Goal: Task Accomplishment & Management: Complete application form

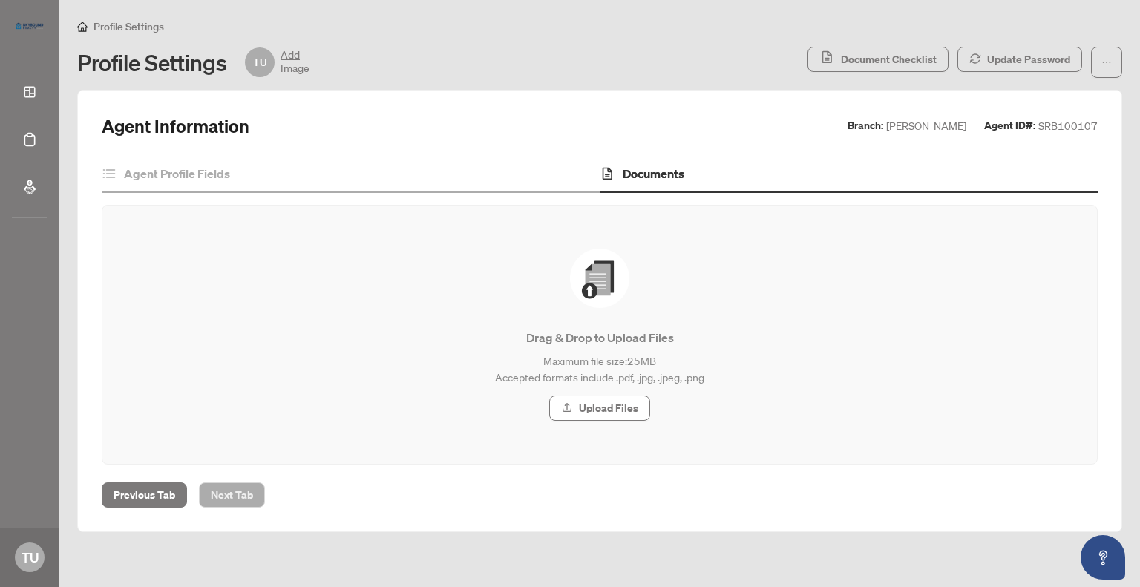
click at [589, 275] on img at bounding box center [599, 278] width 59 height 59
click at [603, 410] on span "Upload Files" at bounding box center [608, 408] width 59 height 24
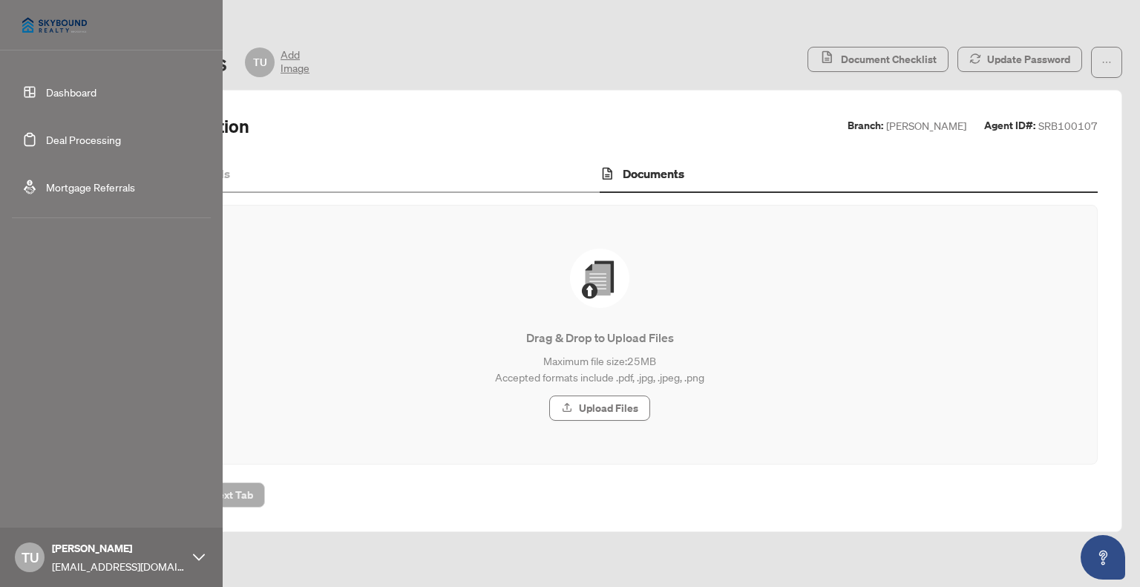
click at [73, 91] on link "Dashboard" at bounding box center [71, 91] width 50 height 13
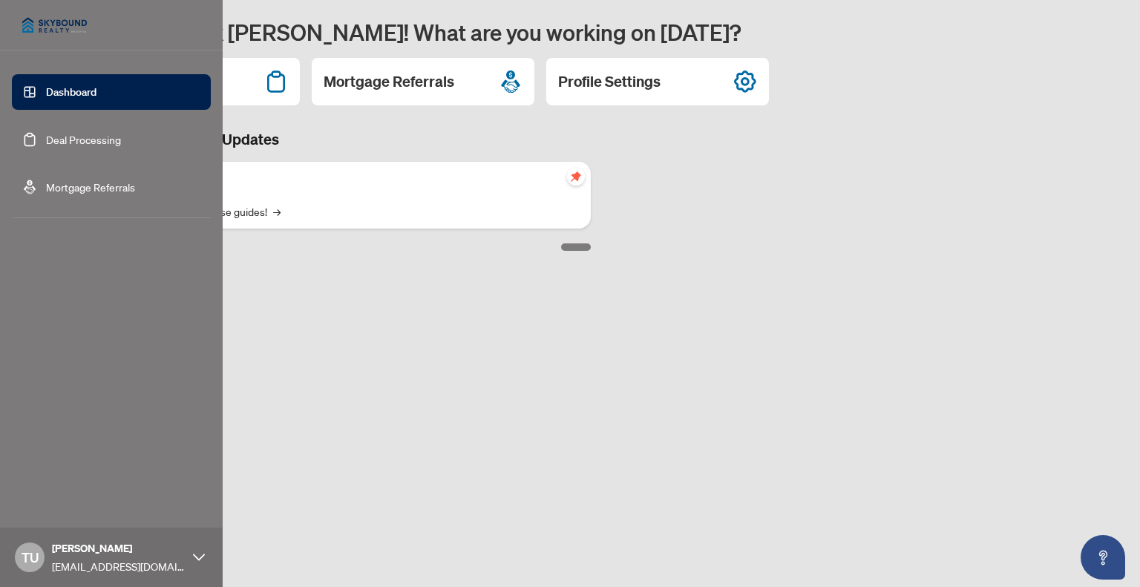
click at [65, 139] on link "Deal Processing" at bounding box center [83, 139] width 75 height 13
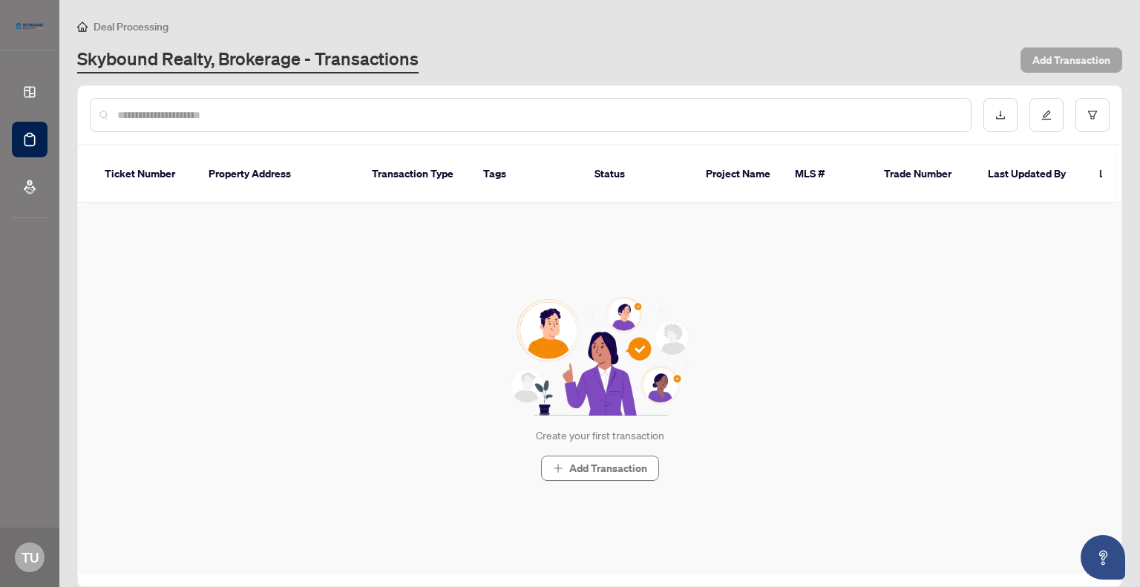
click at [1080, 57] on span "Add Transaction" at bounding box center [1071, 60] width 78 height 24
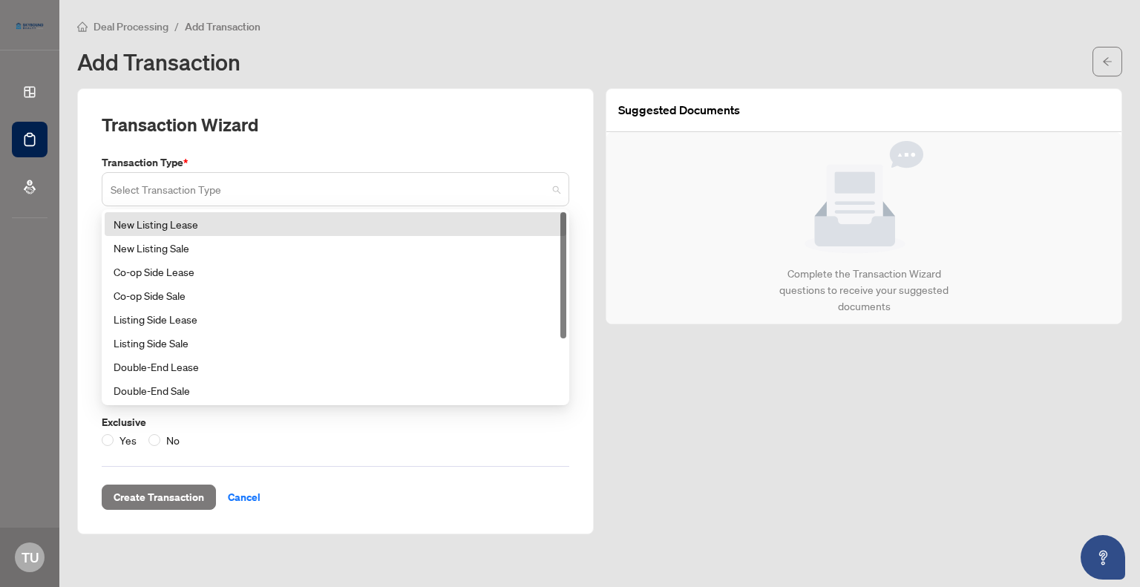
click at [556, 191] on span at bounding box center [336, 189] width 450 height 28
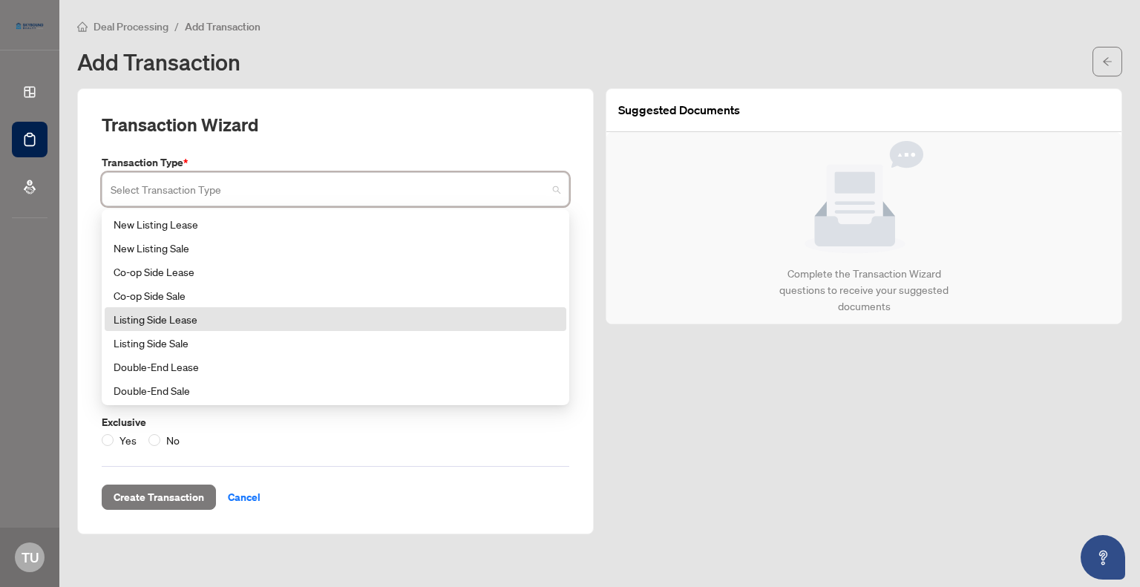
click at [191, 317] on div "Listing Side Lease" at bounding box center [336, 319] width 444 height 16
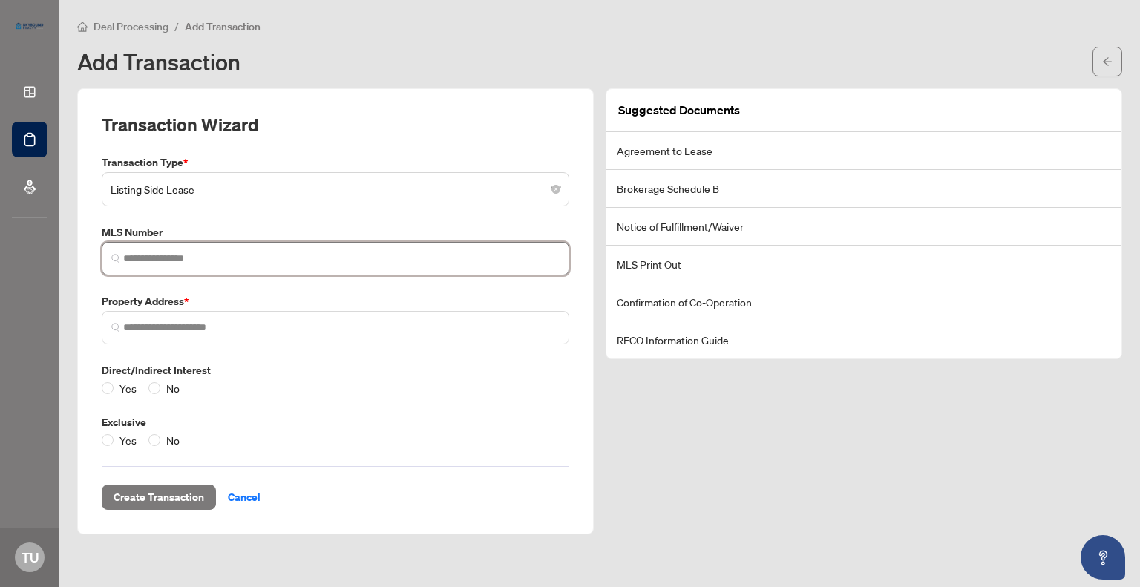
click at [289, 253] on input "search" at bounding box center [341, 259] width 436 height 16
paste input "*********"
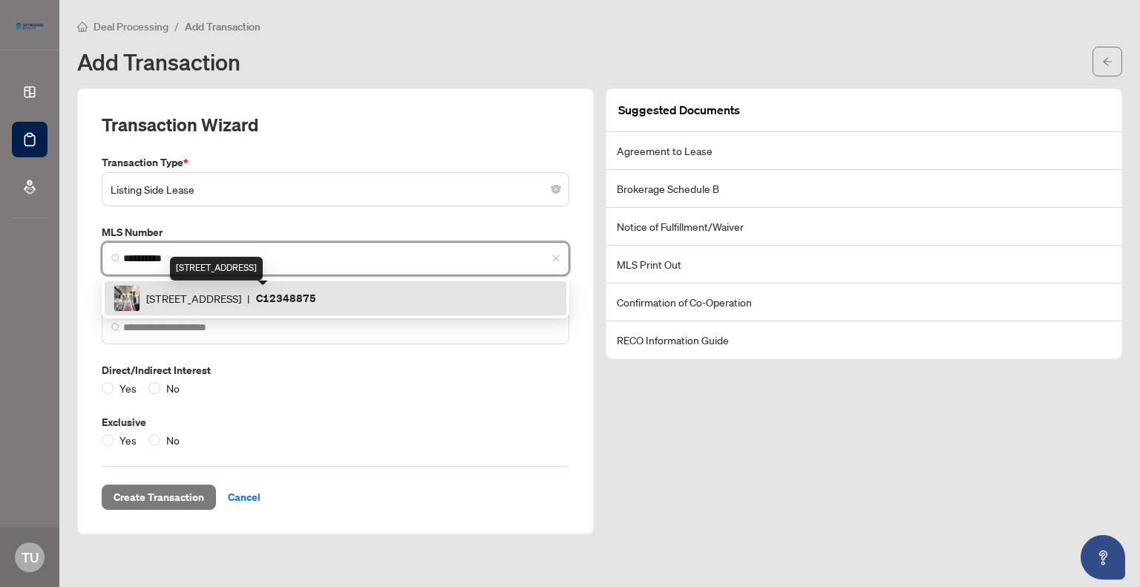
click at [241, 302] on span "[STREET_ADDRESS]" at bounding box center [193, 298] width 95 height 16
type input "*********"
type input "**********"
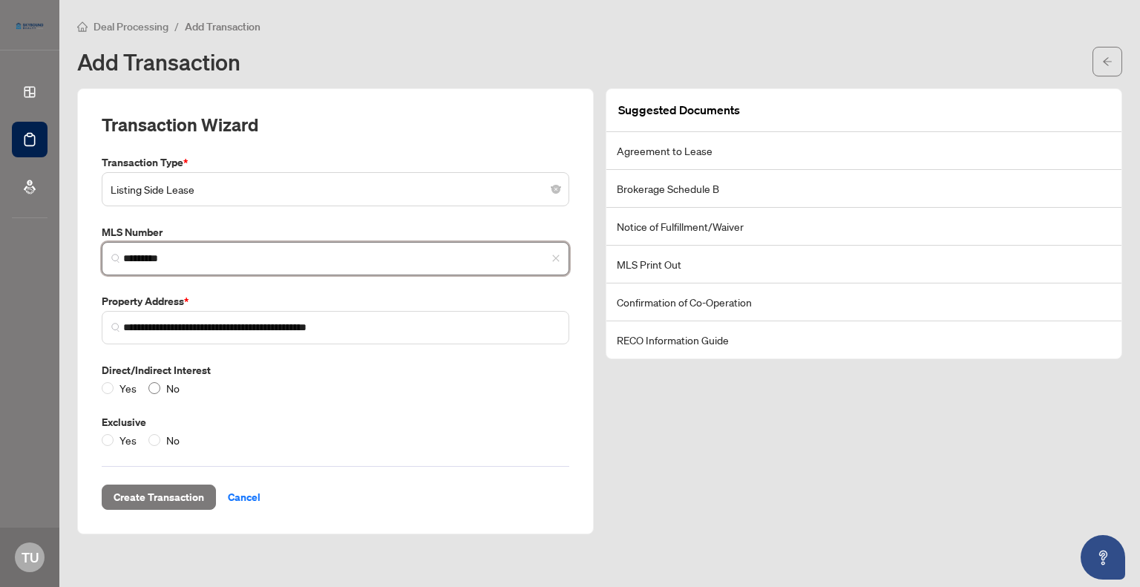
type input "*********"
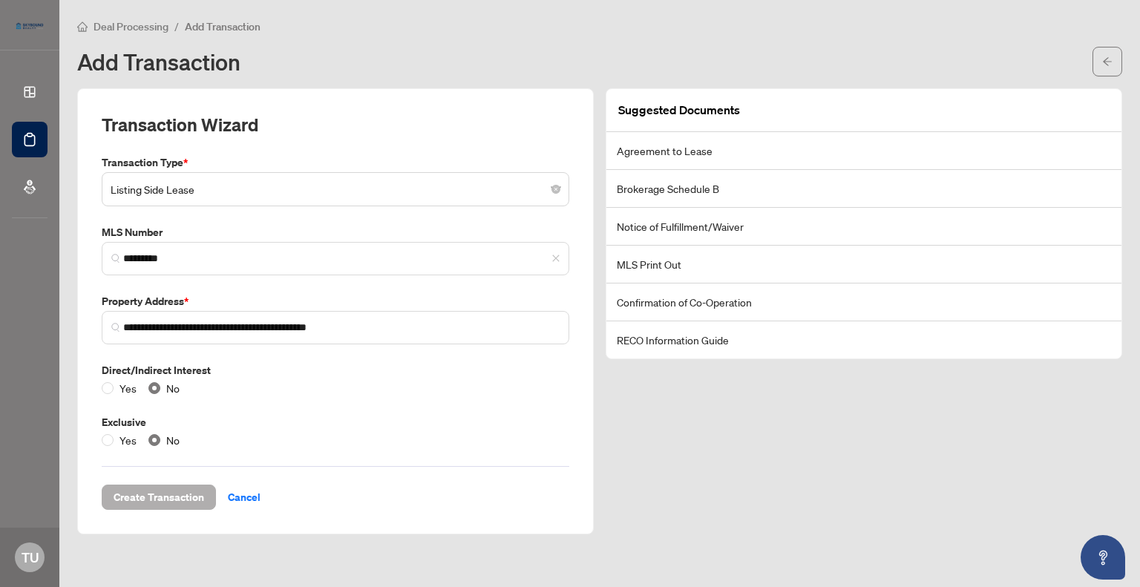
click at [154, 495] on span "Create Transaction" at bounding box center [159, 497] width 91 height 24
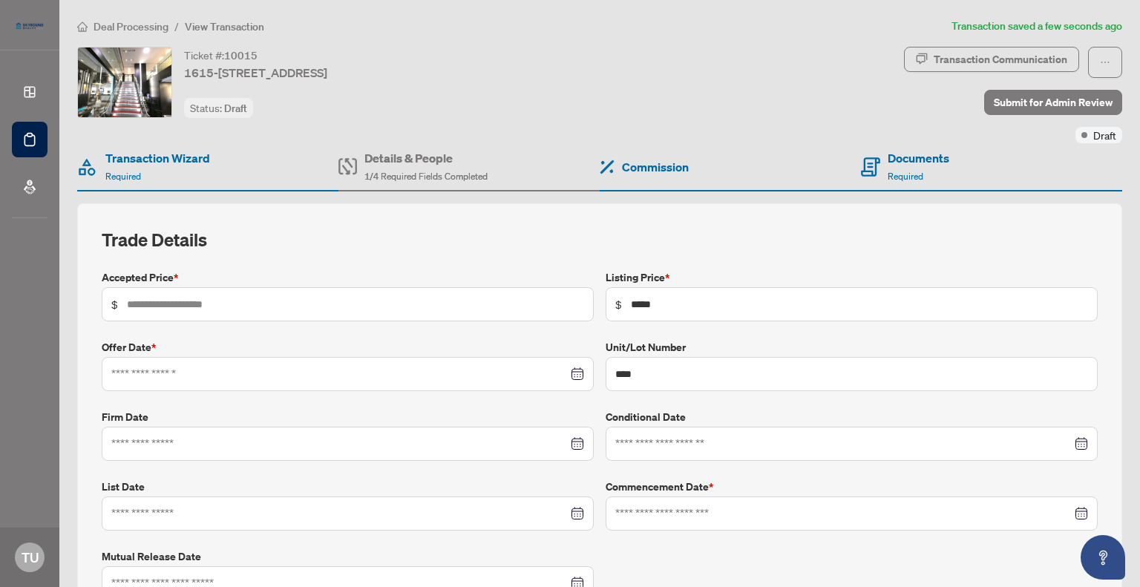
type input "**********"
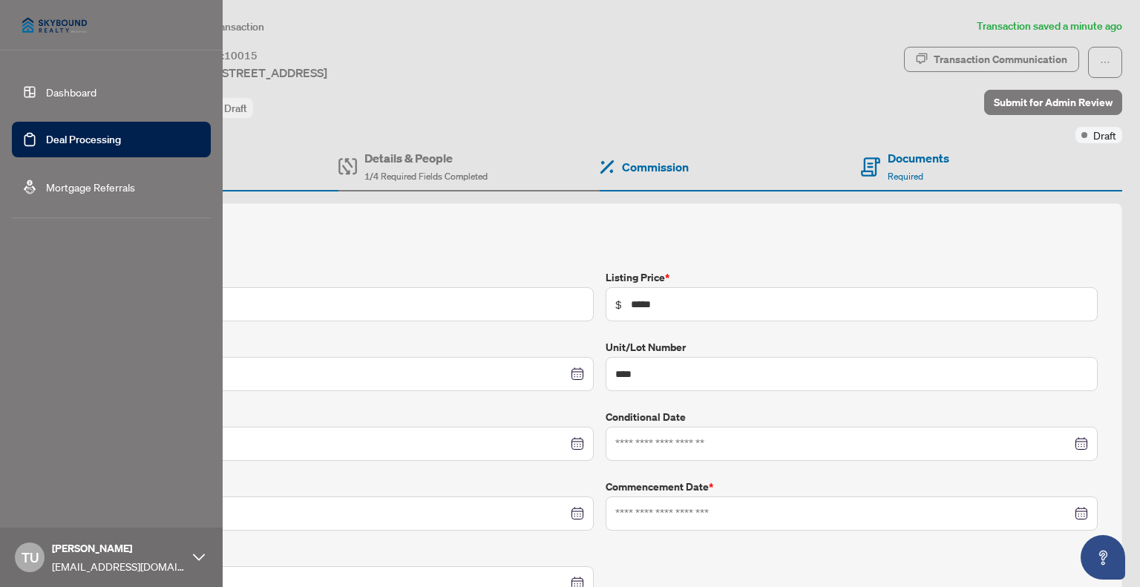
click at [53, 139] on link "Deal Processing" at bounding box center [83, 139] width 75 height 13
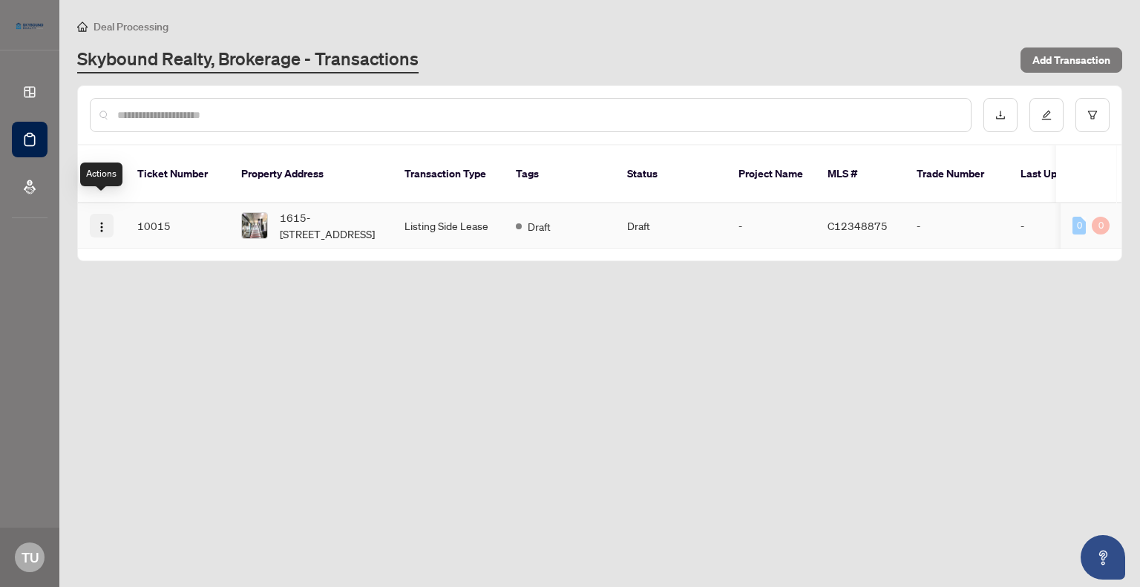
click at [102, 221] on img "button" at bounding box center [102, 227] width 12 height 12
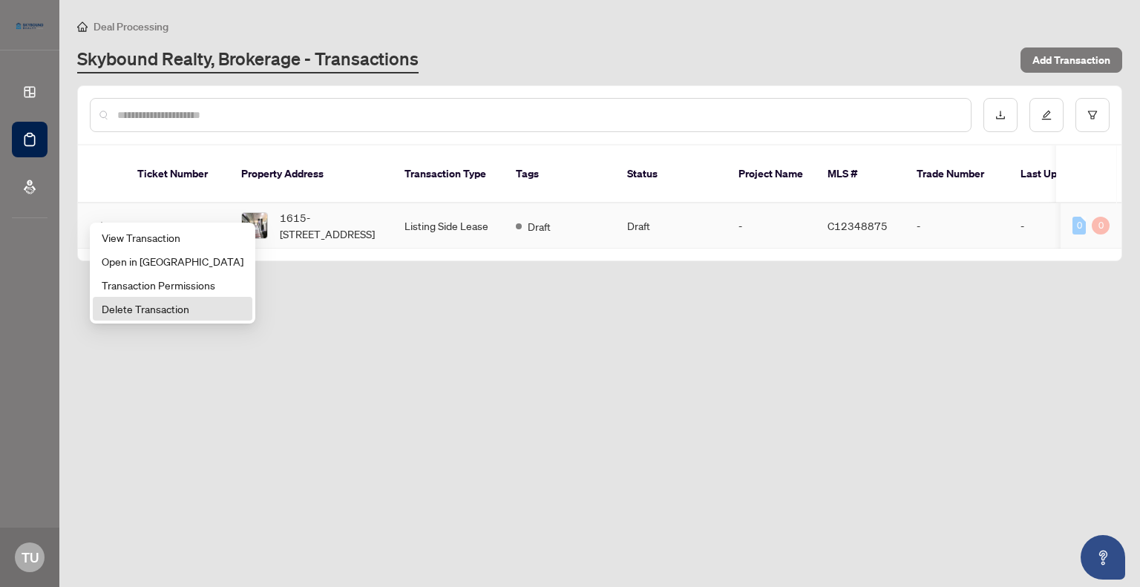
click at [117, 310] on span "Delete Transaction" at bounding box center [173, 309] width 142 height 16
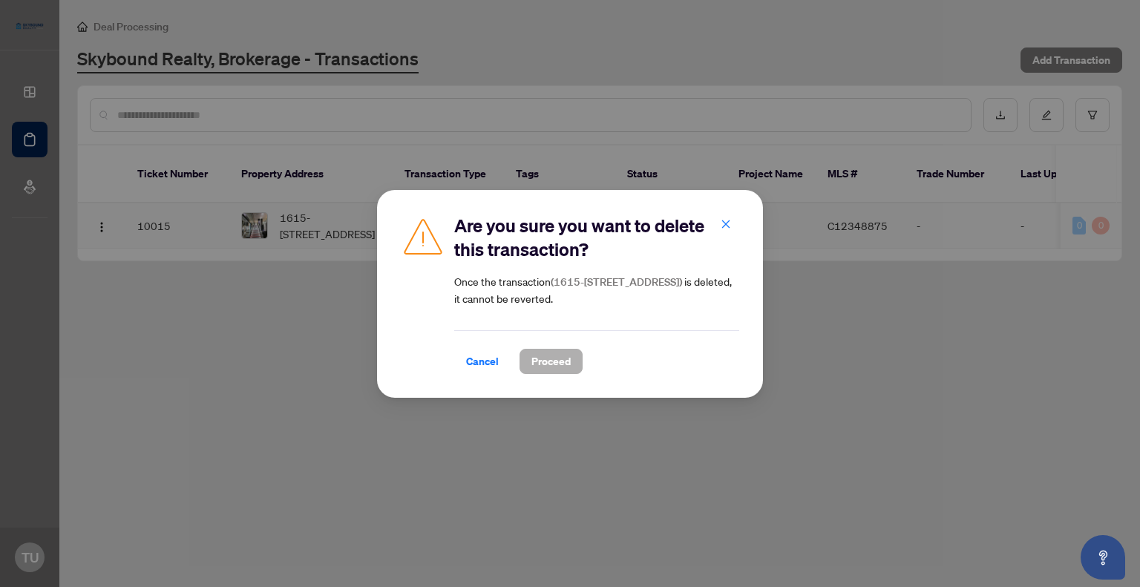
click at [554, 361] on span "Proceed" at bounding box center [550, 362] width 39 height 24
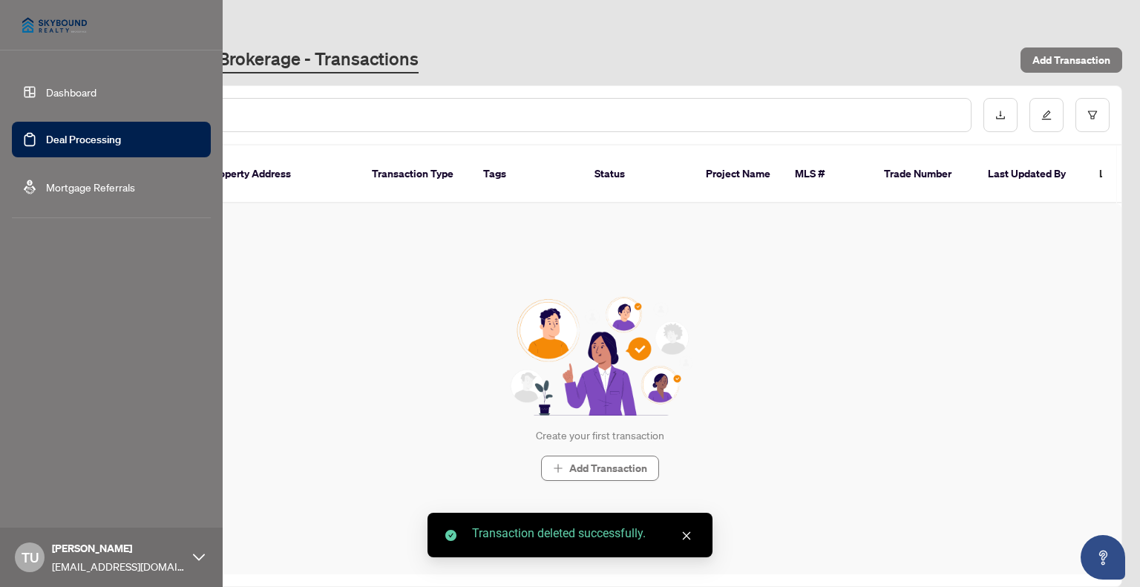
click at [59, 145] on link "Deal Processing" at bounding box center [83, 139] width 75 height 13
click at [68, 143] on link "Deal Processing" at bounding box center [83, 139] width 75 height 13
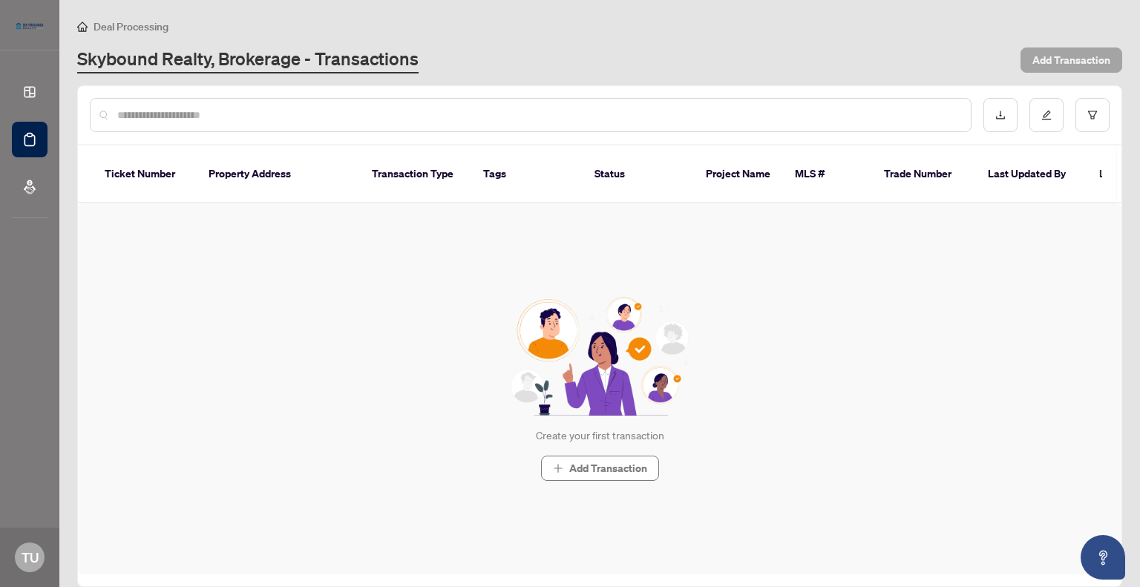
click at [1075, 59] on span "Add Transaction" at bounding box center [1071, 60] width 78 height 24
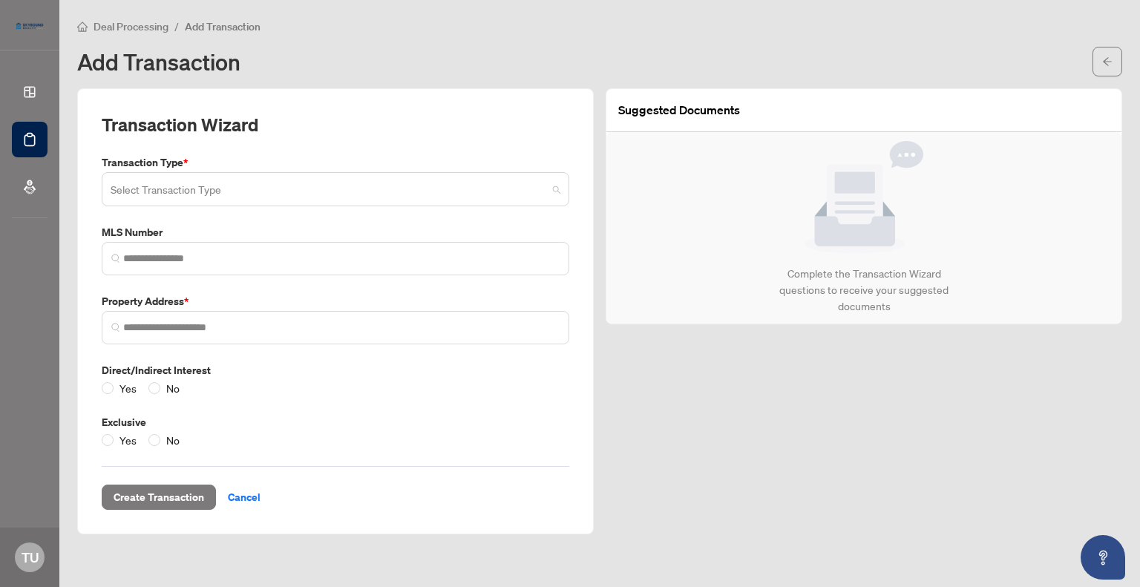
click at [548, 187] on span at bounding box center [336, 189] width 450 height 28
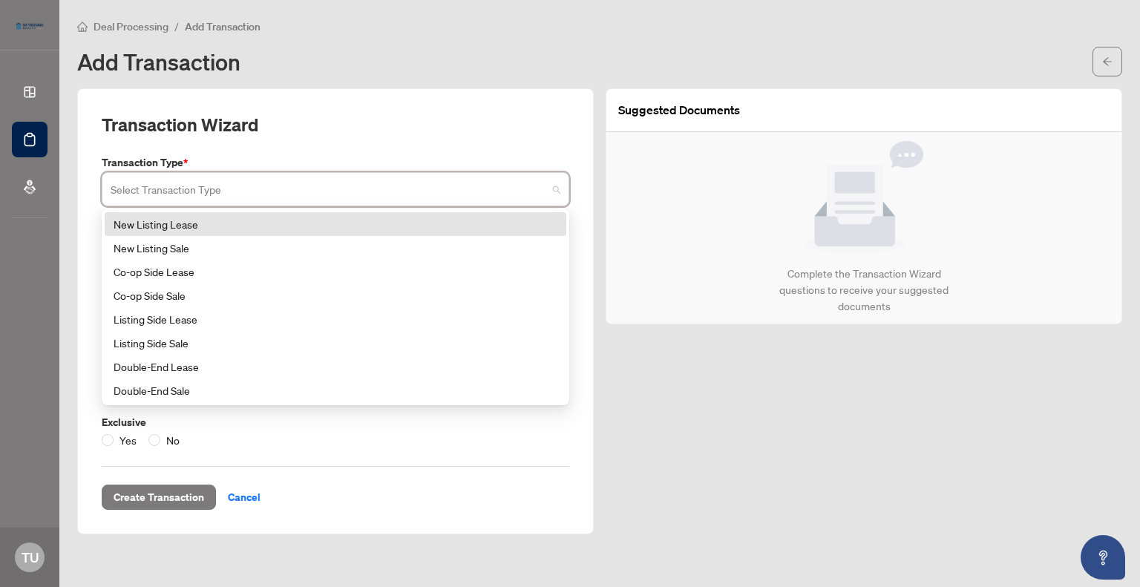
click at [205, 226] on div "New Listing Lease" at bounding box center [336, 224] width 444 height 16
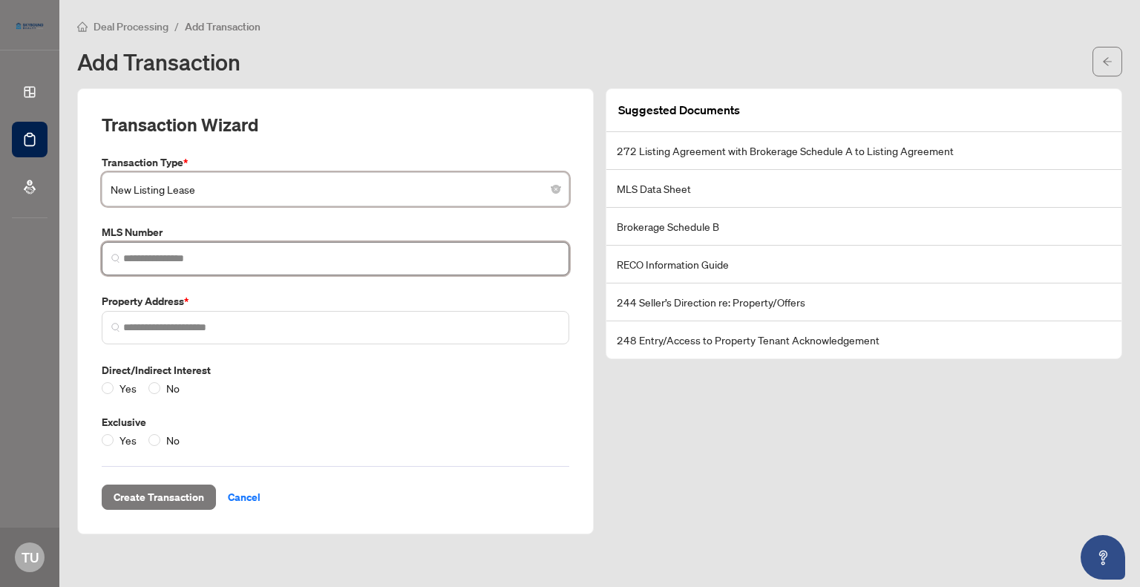
click at [223, 255] on input "search" at bounding box center [341, 259] width 436 height 16
paste input "*********"
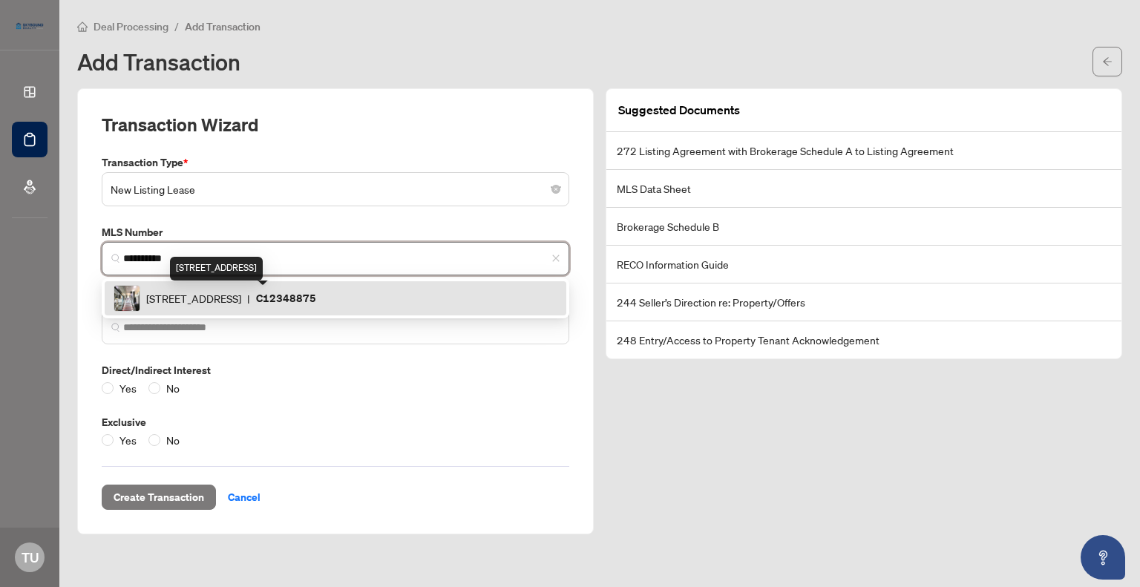
click at [241, 298] on span "[STREET_ADDRESS]" at bounding box center [193, 298] width 95 height 16
type input "*********"
type input "**********"
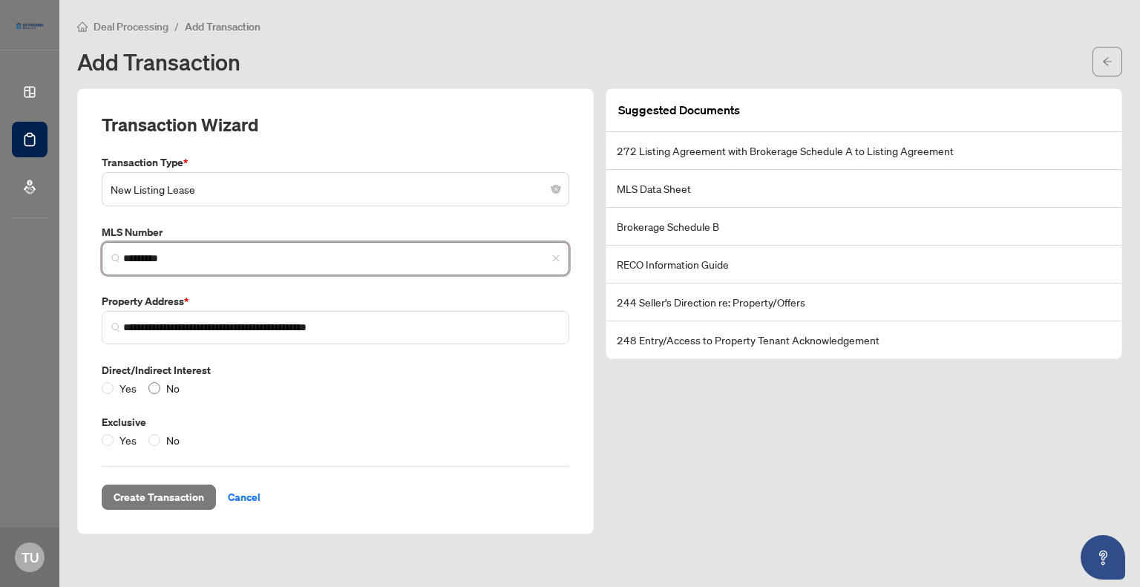
type input "*********"
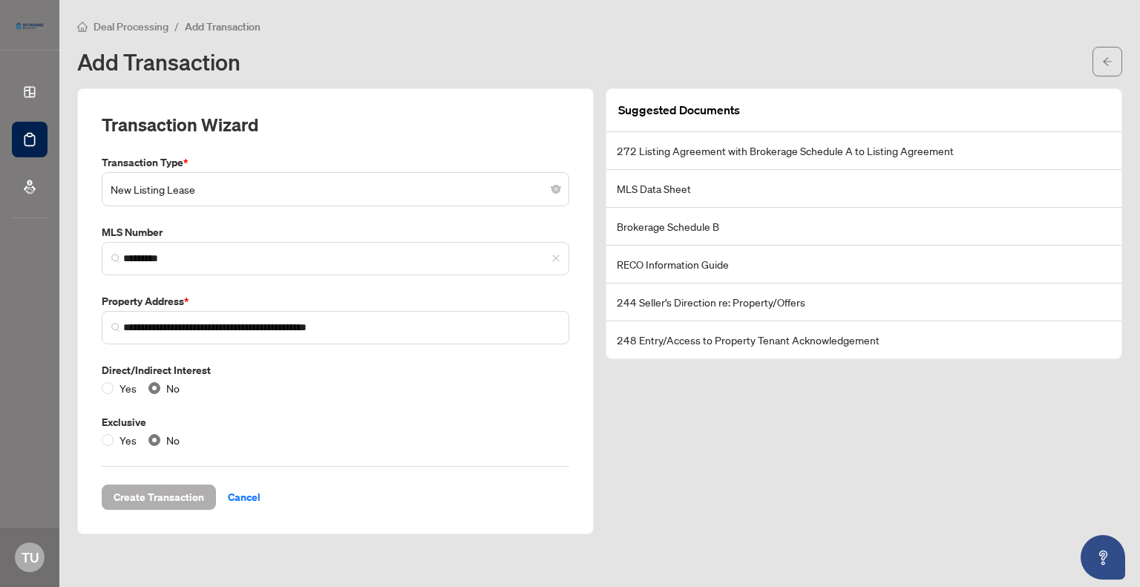
click at [175, 495] on span "Create Transaction" at bounding box center [159, 497] width 91 height 24
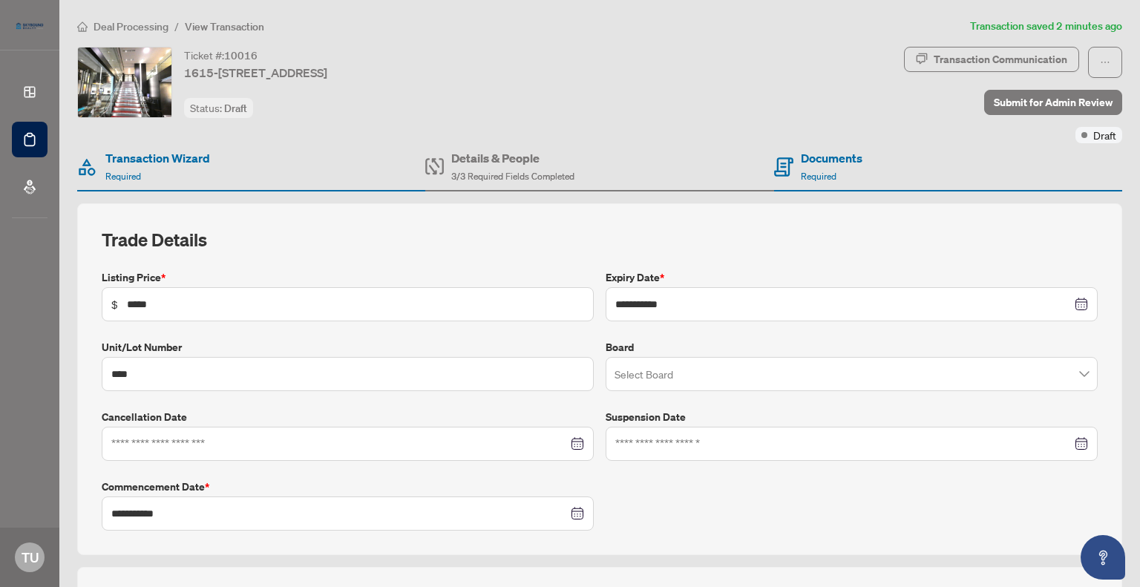
click at [1069, 370] on span at bounding box center [852, 374] width 474 height 28
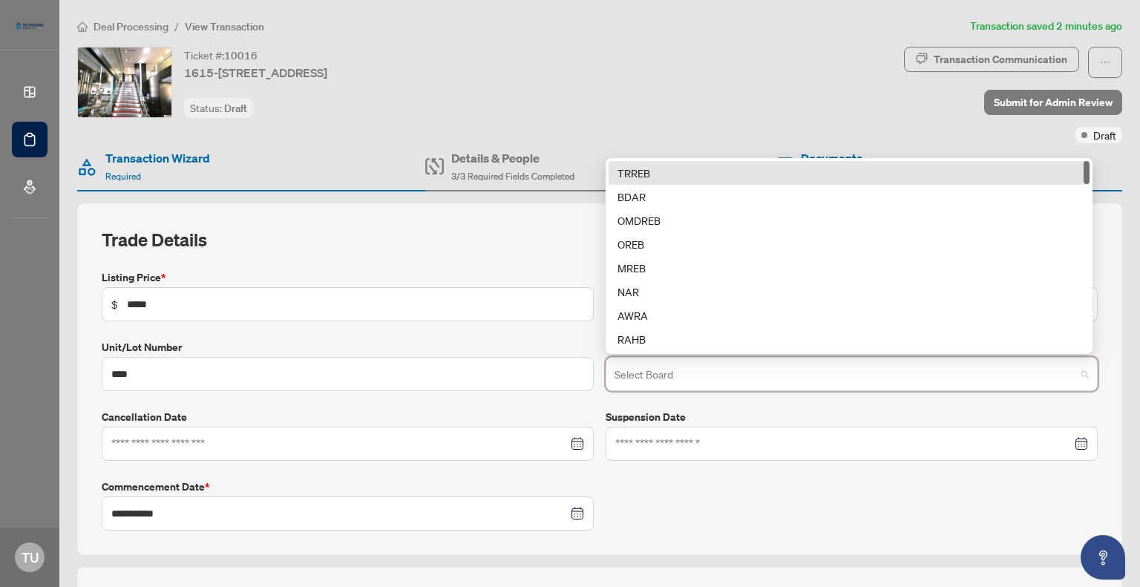
click at [631, 171] on div "TRREB" at bounding box center [849, 173] width 463 height 16
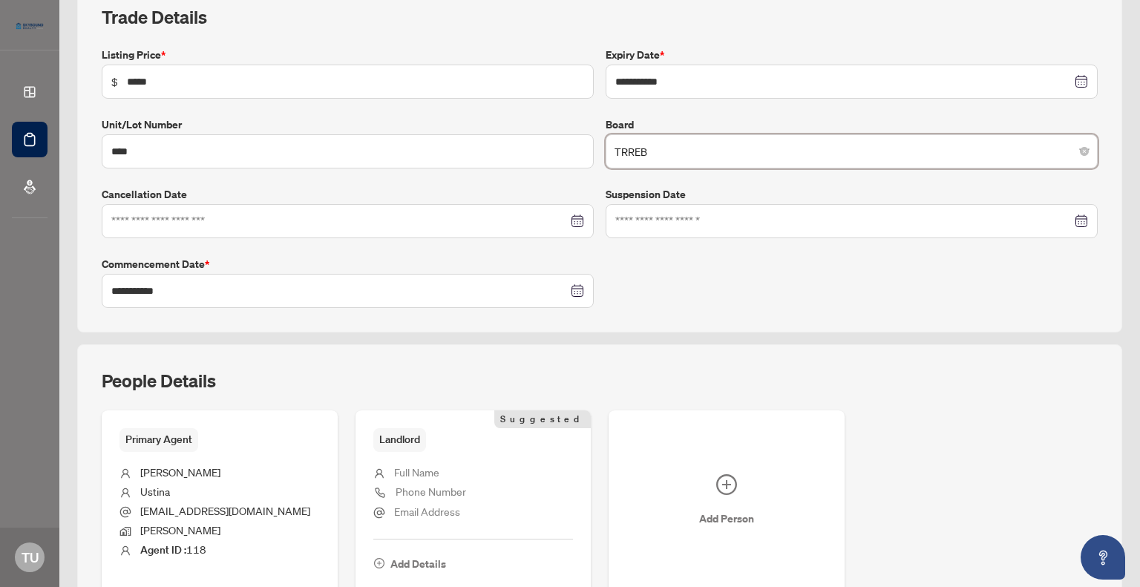
scroll to position [305, 0]
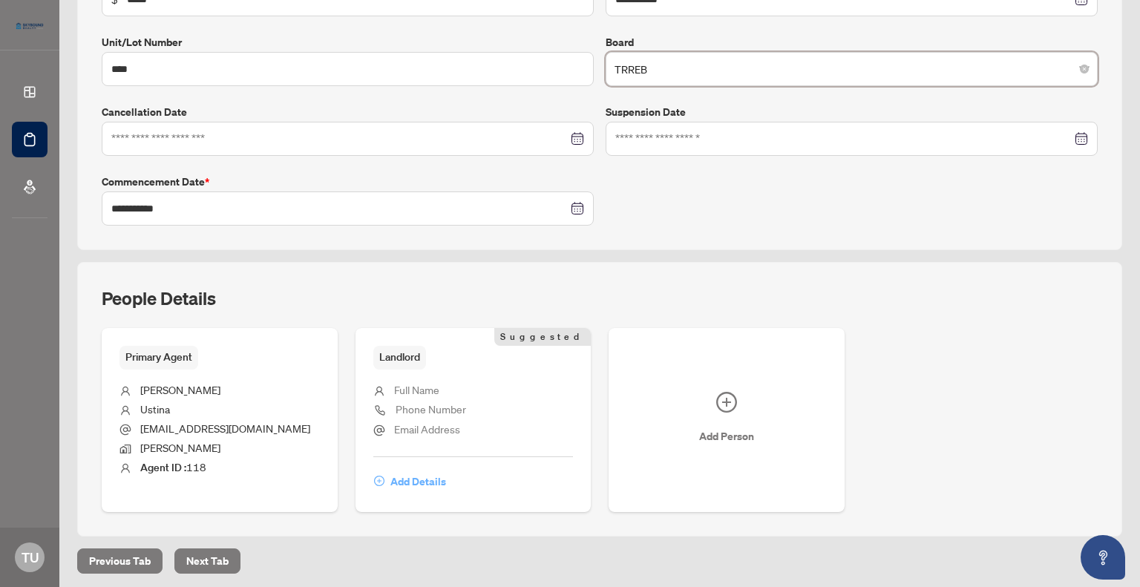
click at [408, 479] on span "Add Details" at bounding box center [418, 482] width 56 height 24
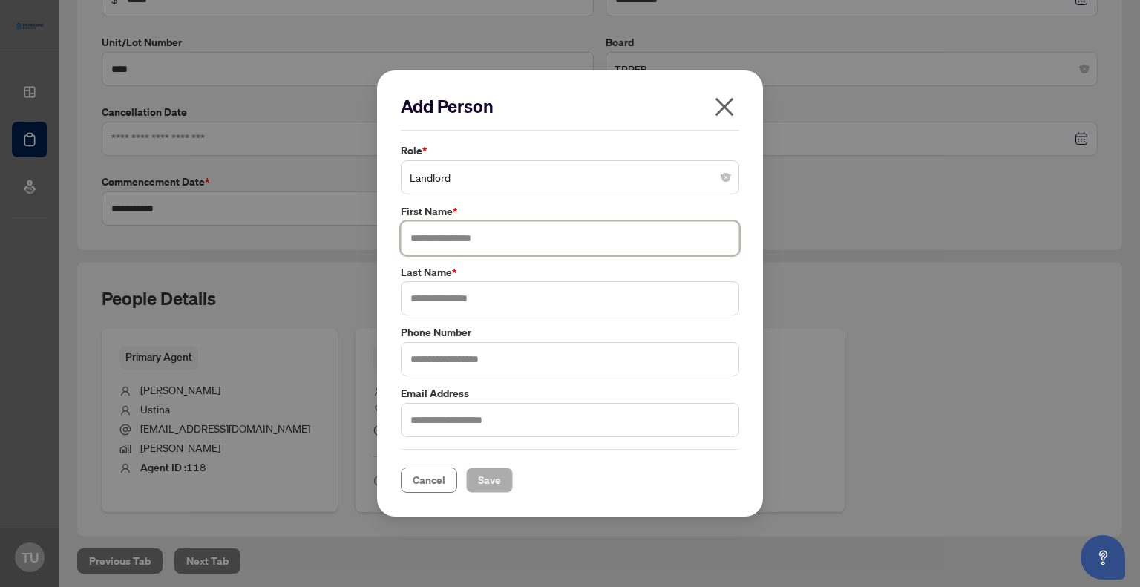
click at [638, 232] on input "text" at bounding box center [570, 238] width 338 height 34
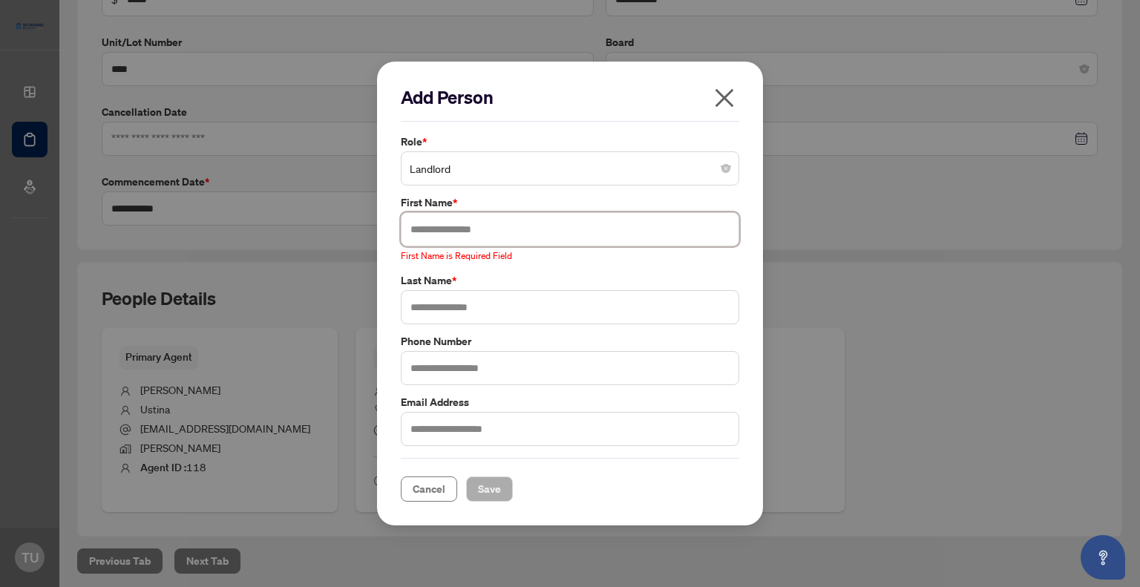
paste input "**********"
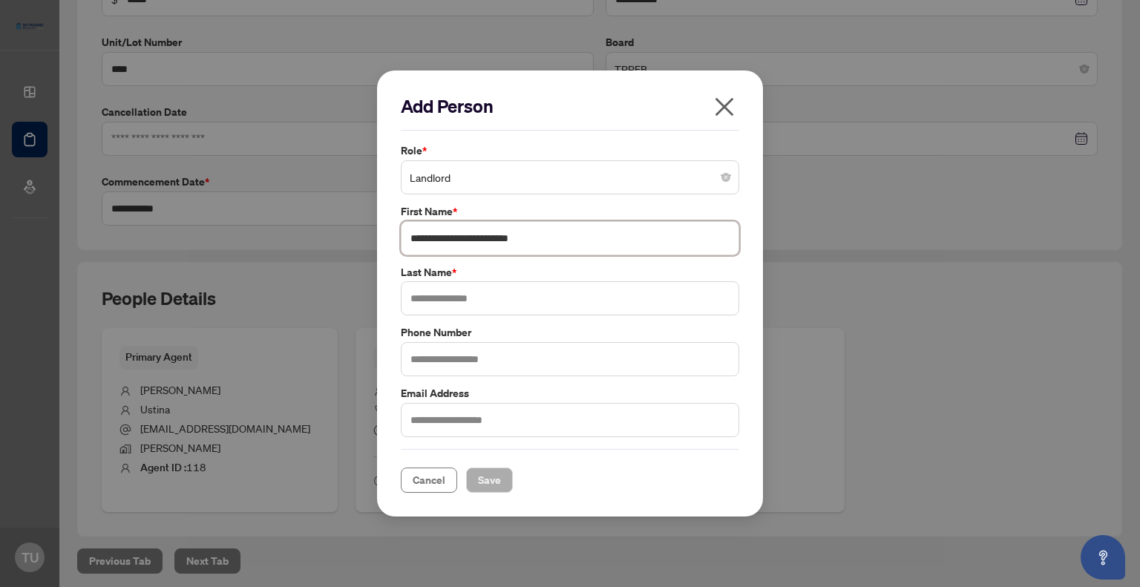
drag, startPoint x: 538, startPoint y: 237, endPoint x: 466, endPoint y: 235, distance: 72.0
click at [466, 235] on input "**********" at bounding box center [570, 238] width 338 height 34
type input "**********"
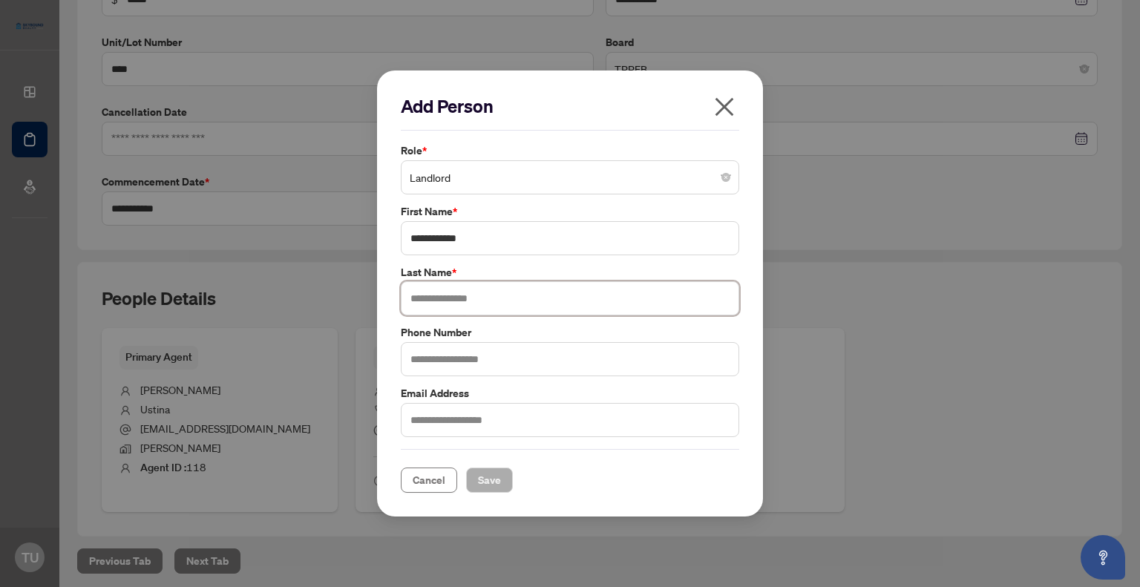
paste input "**********"
type input "**********"
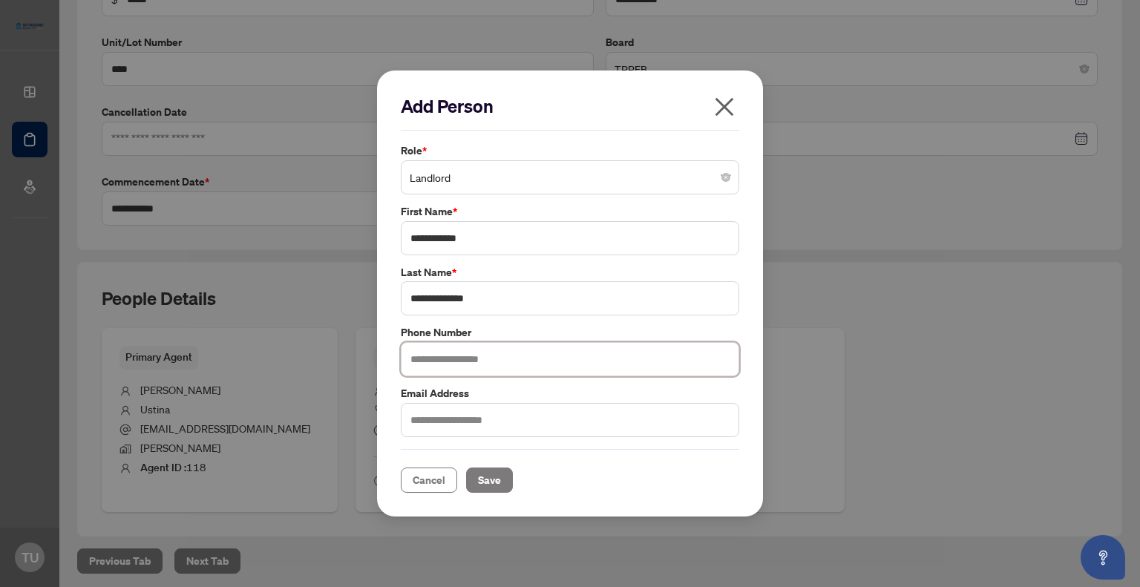
click at [492, 359] on input "text" at bounding box center [570, 359] width 338 height 34
paste input "**********"
type input "**********"
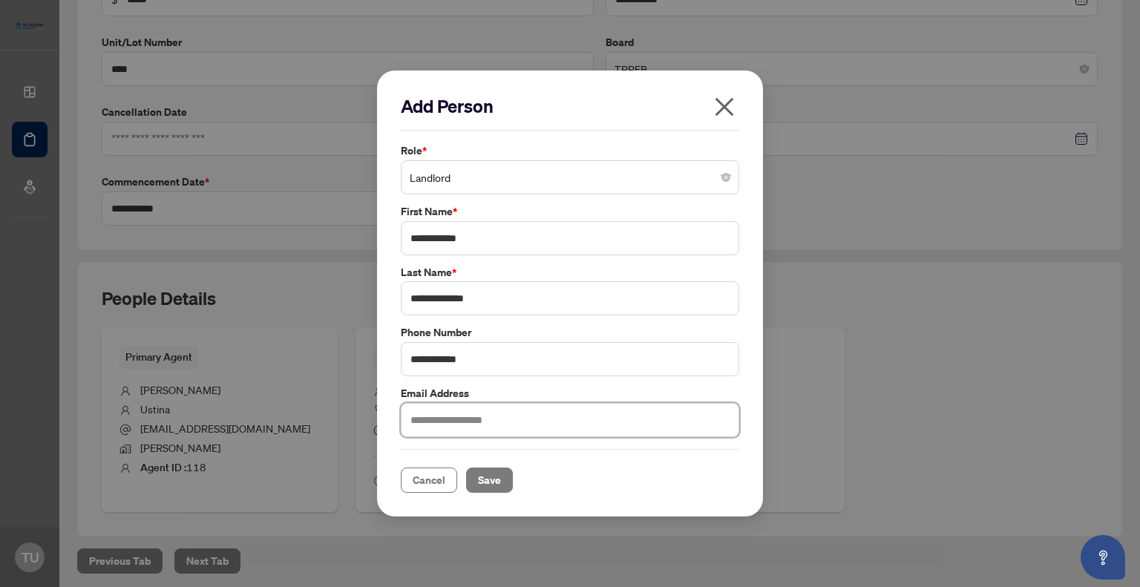
click at [438, 418] on input "text" at bounding box center [570, 420] width 338 height 34
paste input "**********"
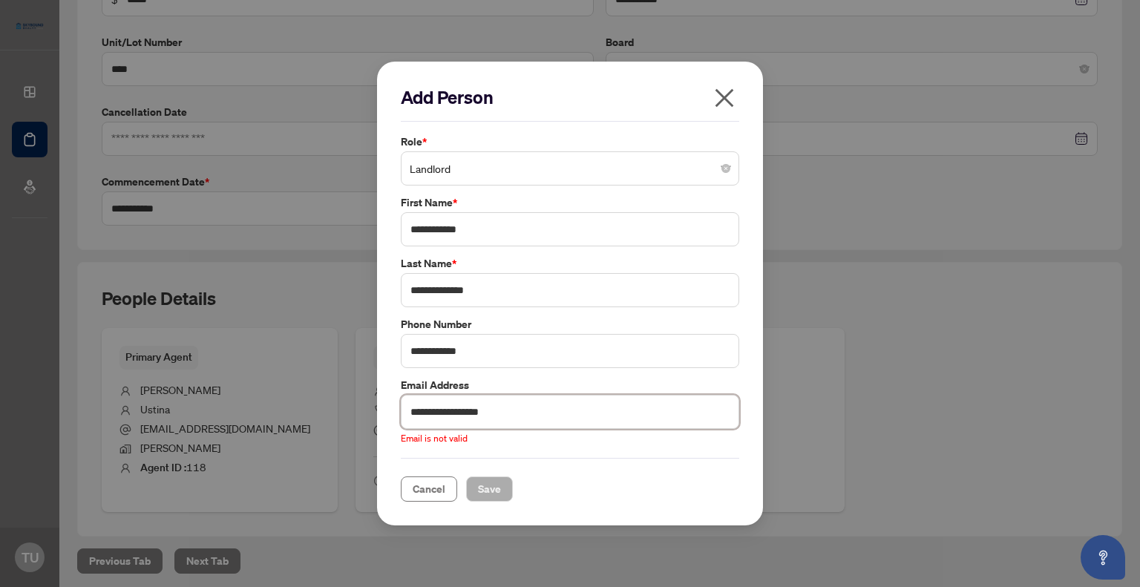
click at [402, 406] on input "**********" at bounding box center [570, 412] width 338 height 34
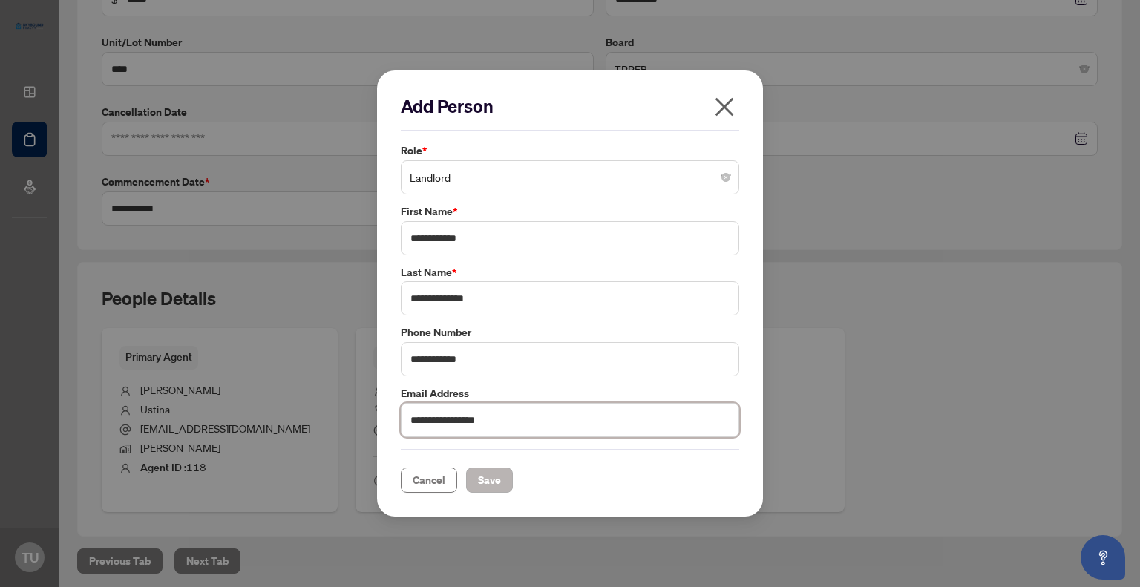
type input "**********"
click at [485, 479] on span "Save" at bounding box center [489, 480] width 23 height 24
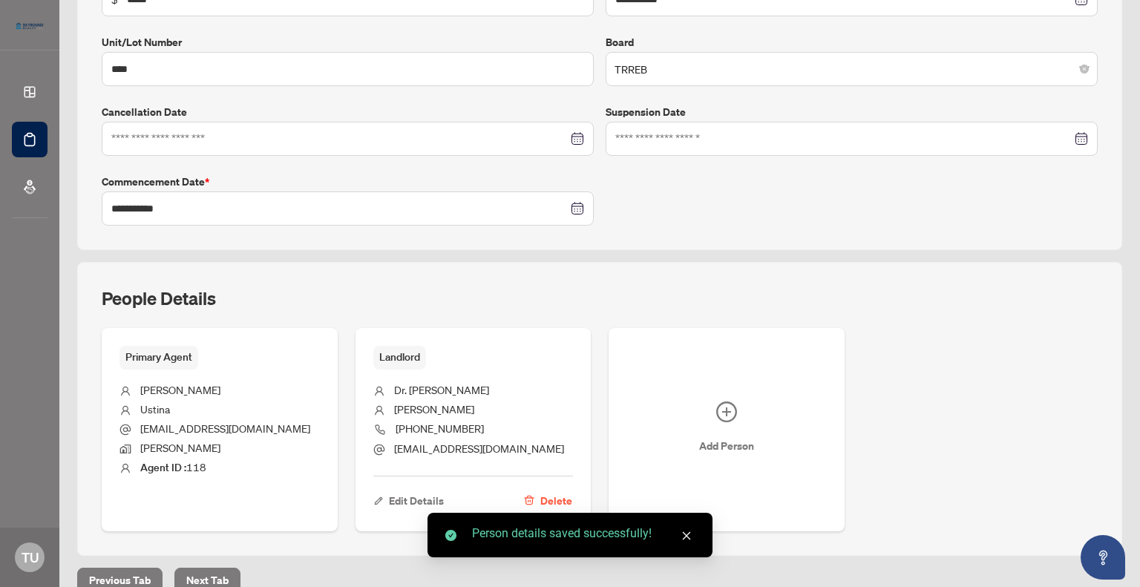
scroll to position [324, 0]
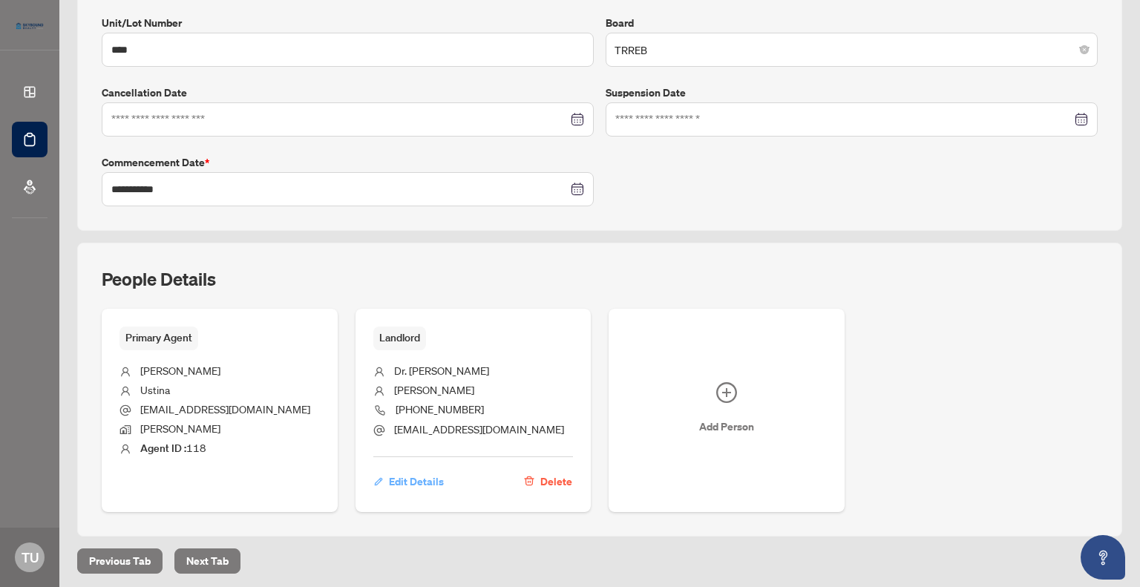
click at [411, 480] on span "Edit Details" at bounding box center [416, 482] width 55 height 24
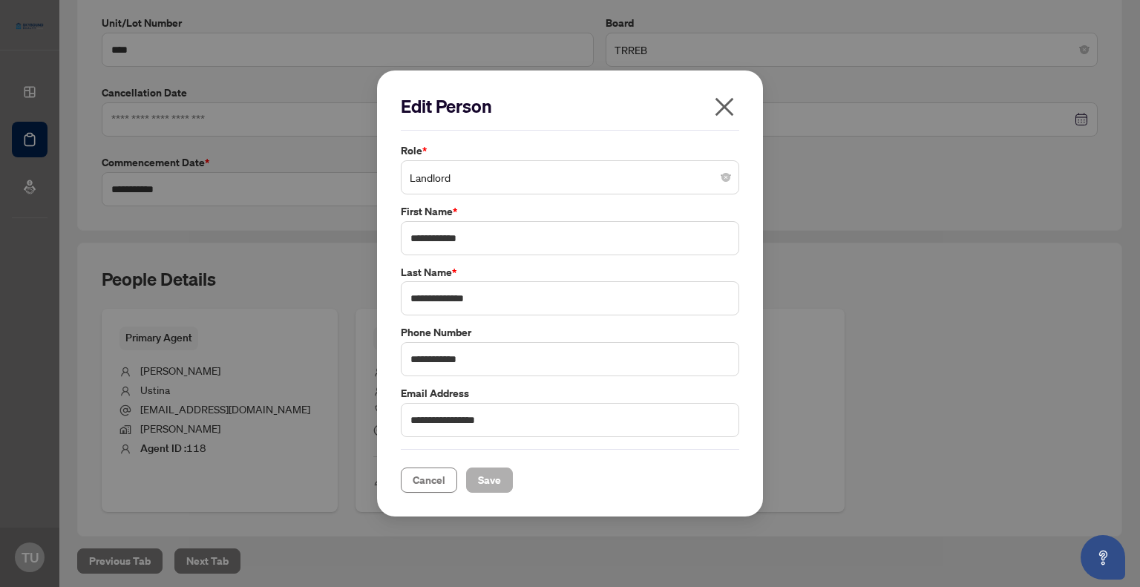
click at [484, 479] on span "Save" at bounding box center [489, 480] width 23 height 24
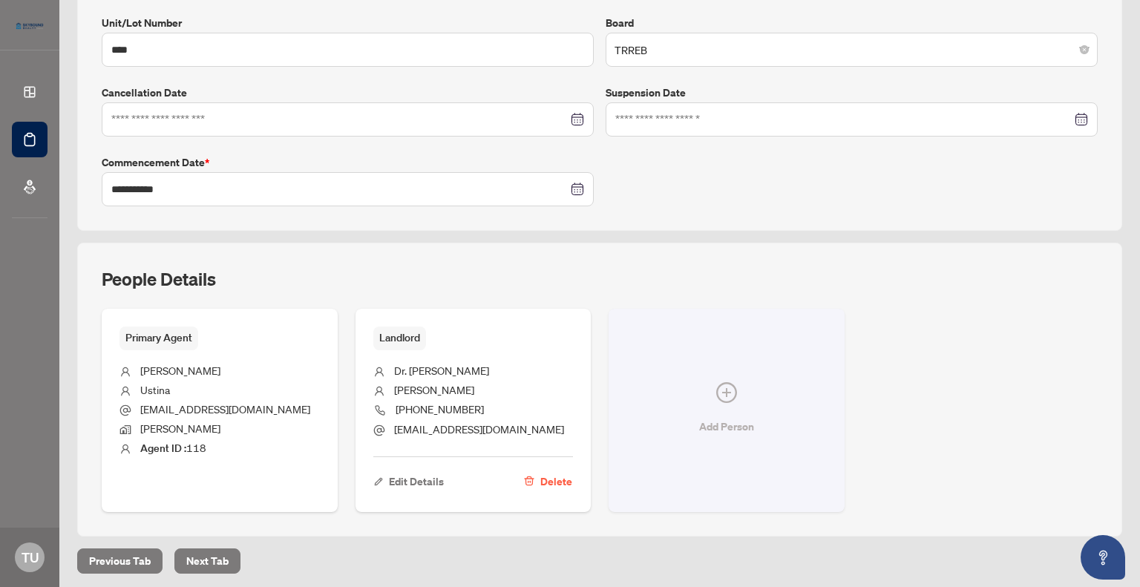
click at [718, 384] on icon "plus-circle" at bounding box center [726, 392] width 21 height 21
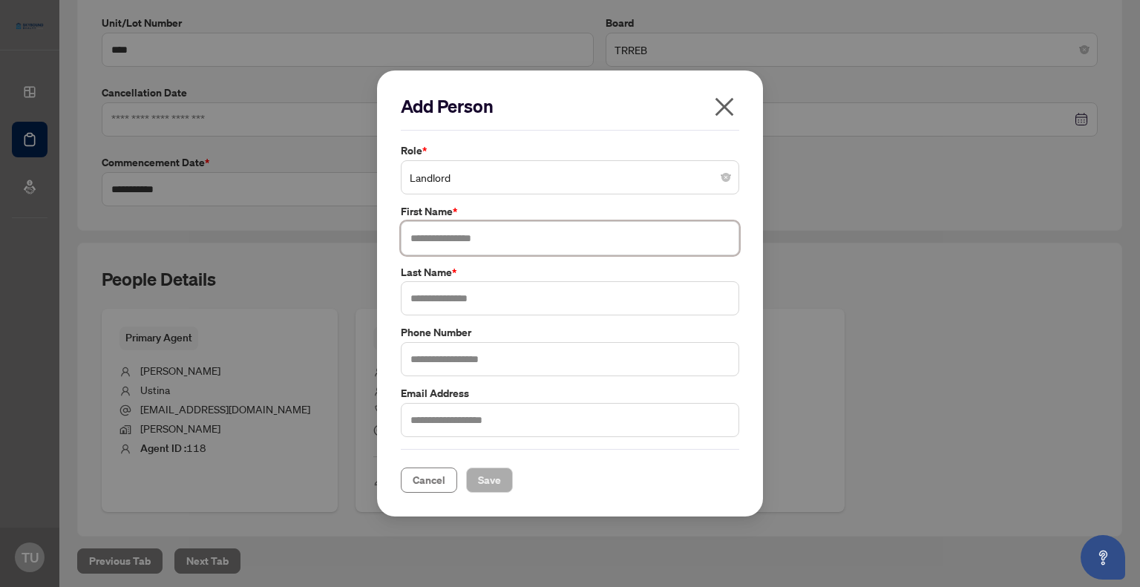
click at [546, 236] on input "text" at bounding box center [570, 238] width 338 height 34
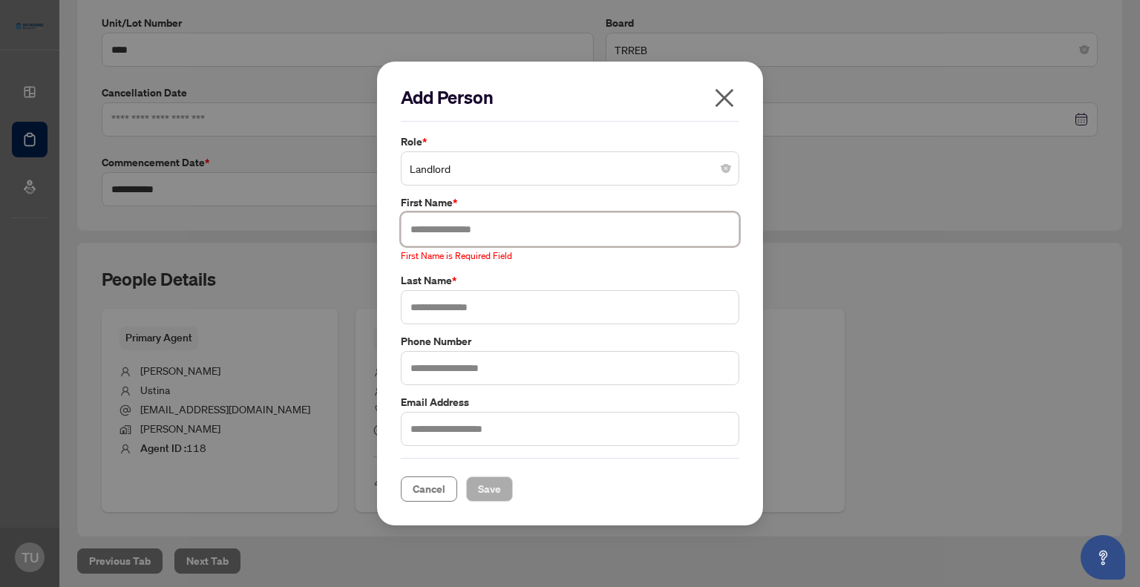
paste input "**********"
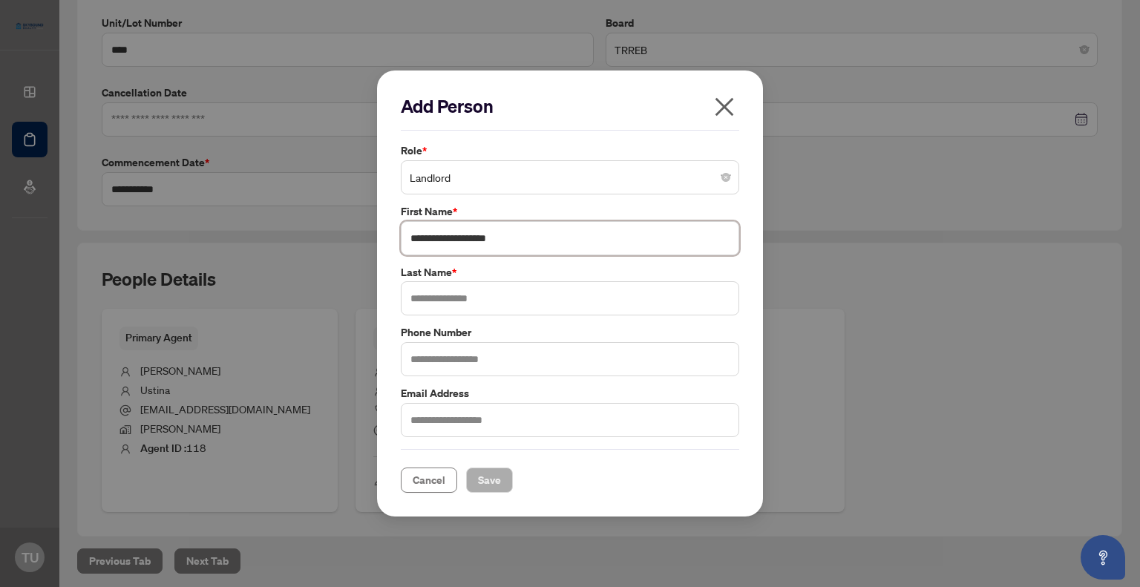
drag, startPoint x: 514, startPoint y: 239, endPoint x: 440, endPoint y: 246, distance: 74.5
click at [440, 246] on input "**********" at bounding box center [570, 238] width 338 height 34
type input "*****"
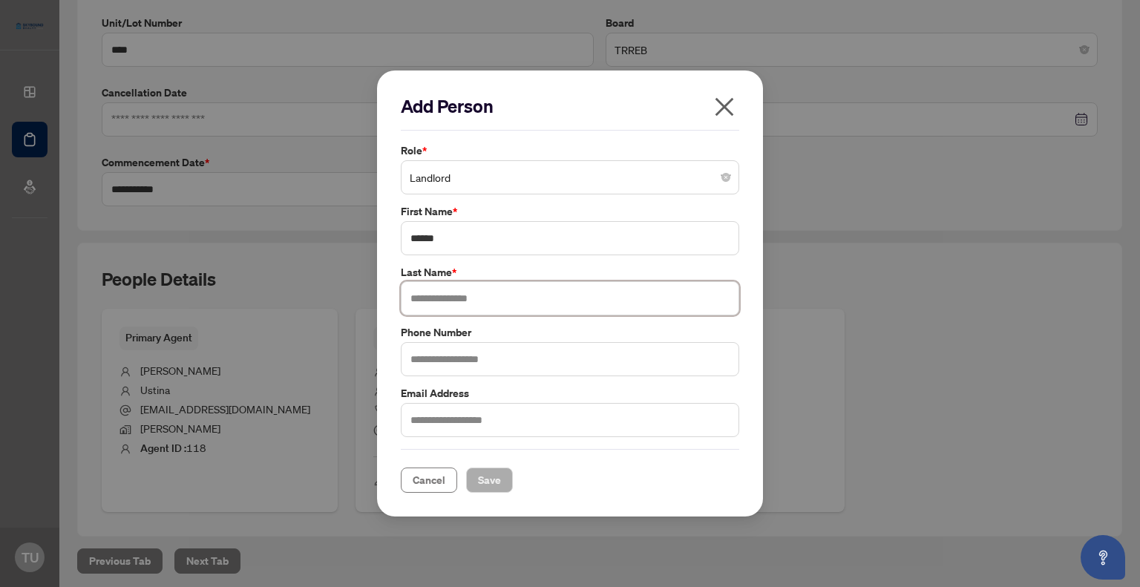
paste input "**********"
type input "**********"
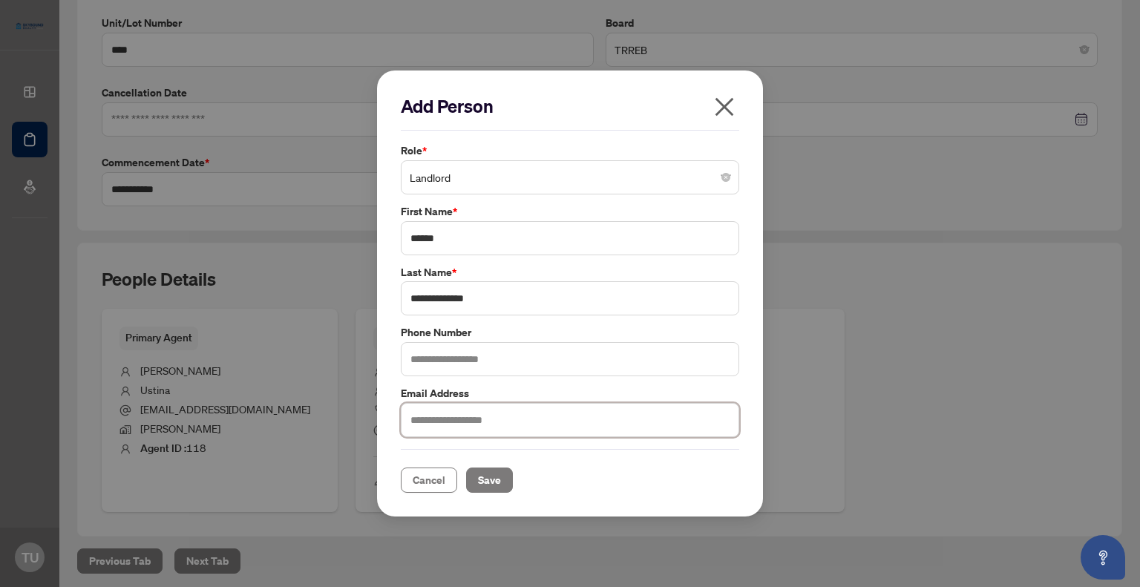
paste input "**********"
type input "**********"
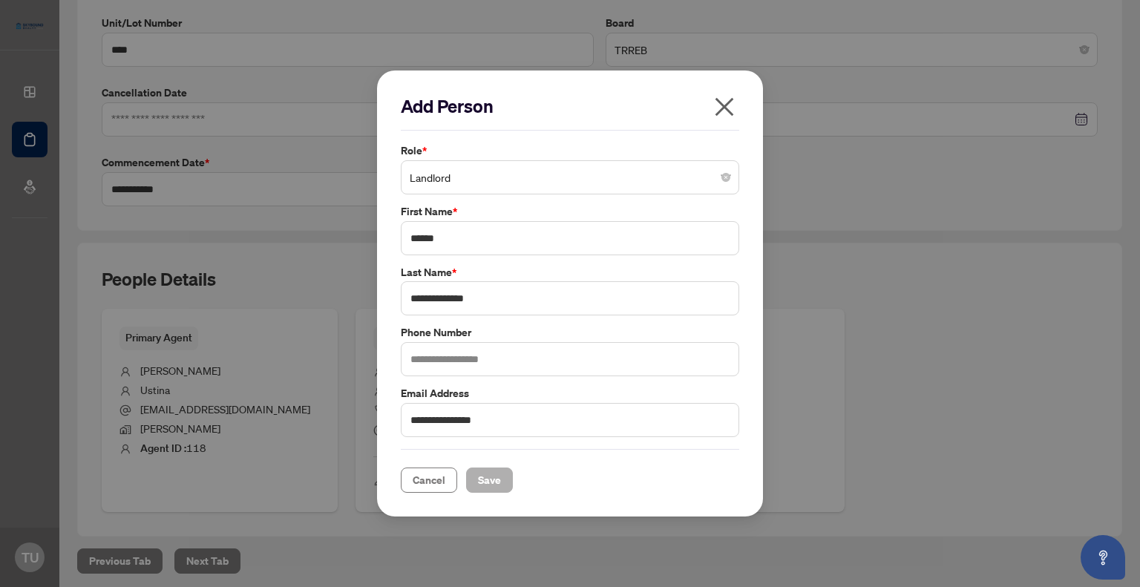
click at [488, 482] on span "Save" at bounding box center [489, 480] width 23 height 24
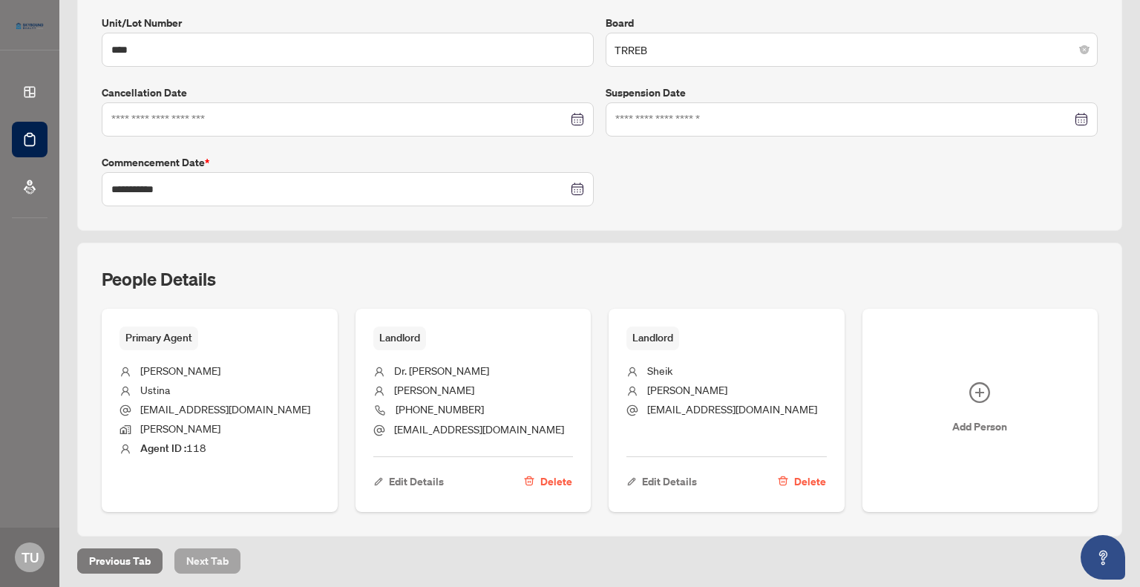
click at [209, 557] on span "Next Tab" at bounding box center [207, 561] width 42 height 24
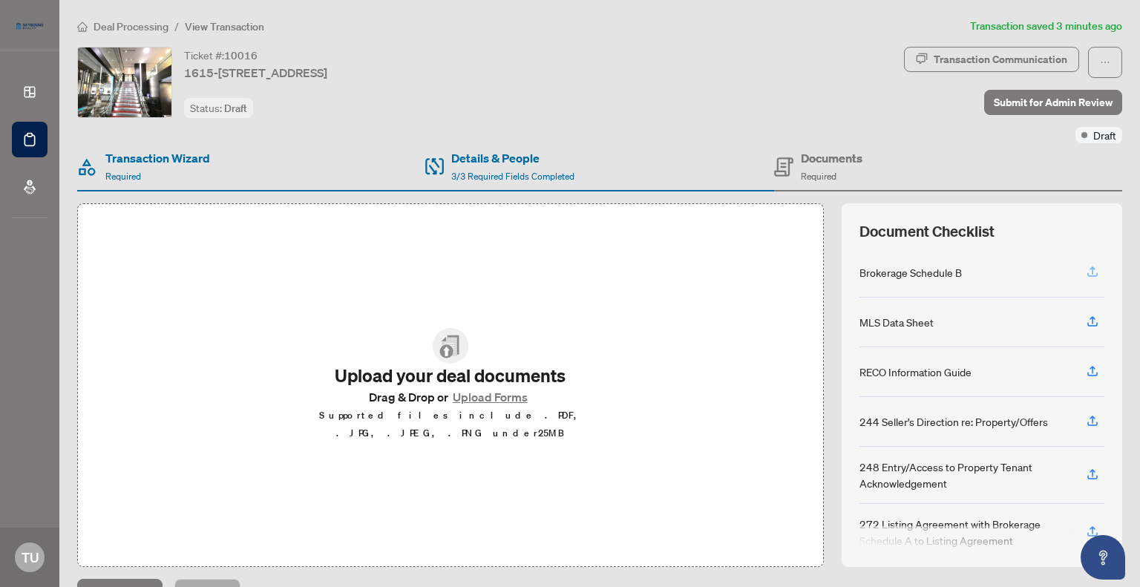
click at [1086, 267] on icon "button" at bounding box center [1092, 271] width 13 height 13
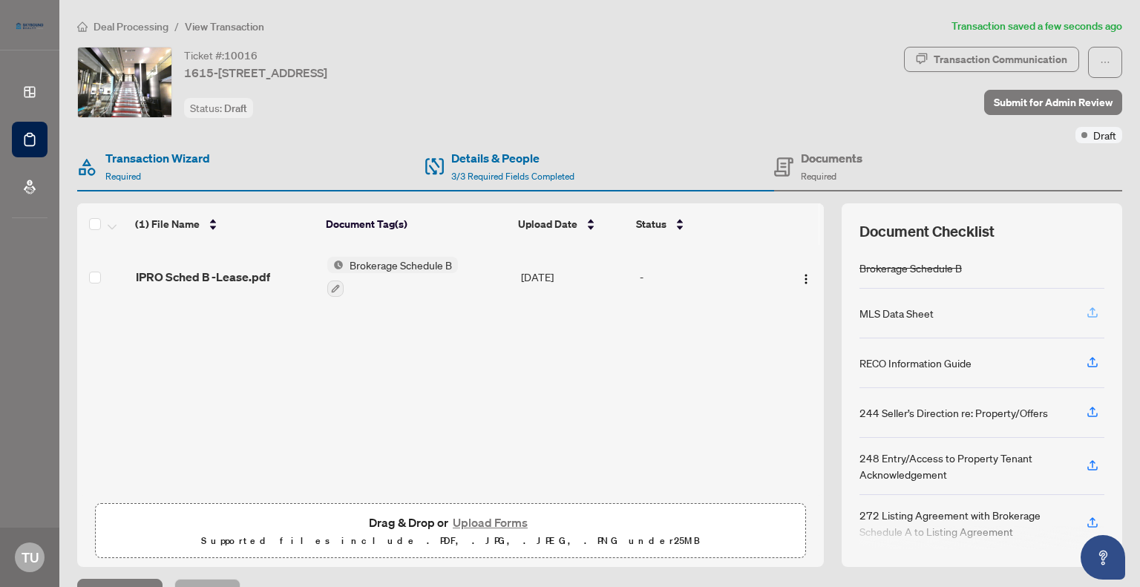
click at [1086, 308] on icon "button" at bounding box center [1092, 312] width 13 height 13
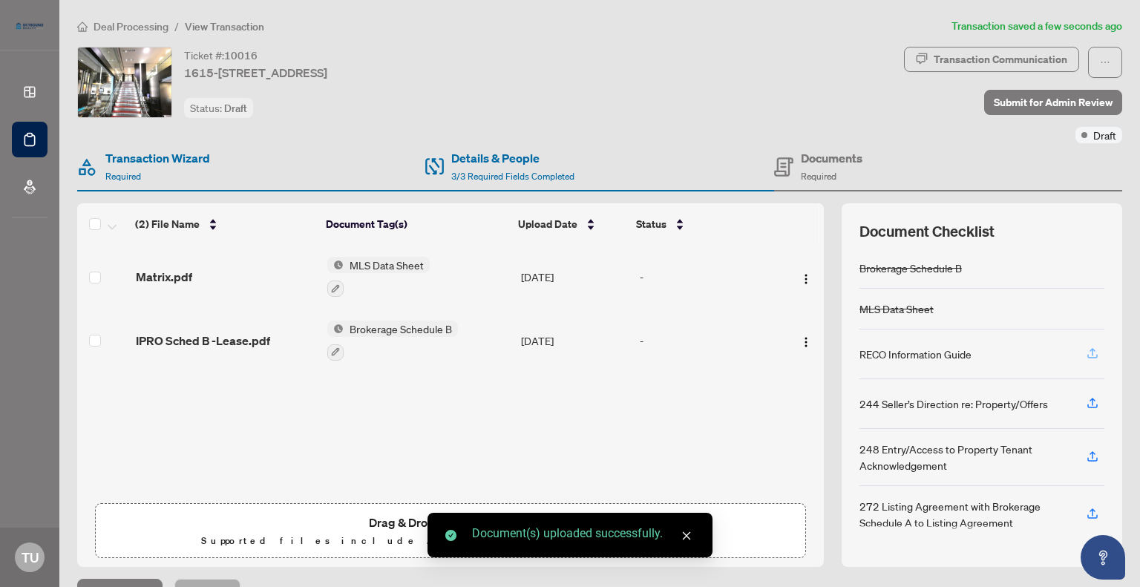
click at [1086, 350] on icon "button" at bounding box center [1092, 353] width 13 height 13
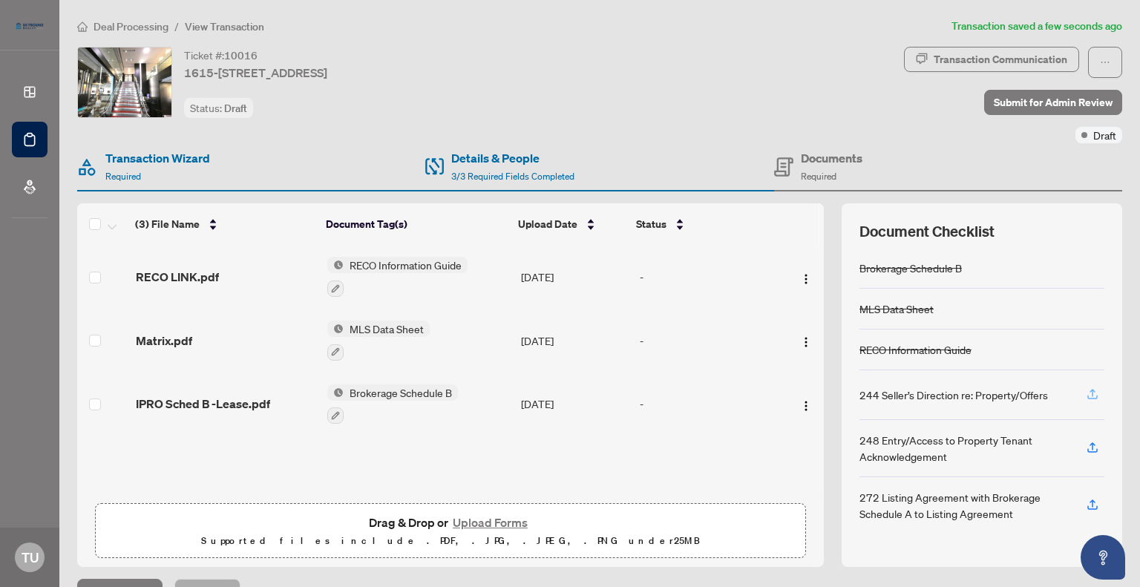
click at [1086, 390] on icon "button" at bounding box center [1092, 393] width 13 height 13
click at [800, 273] on img "button" at bounding box center [806, 279] width 12 height 12
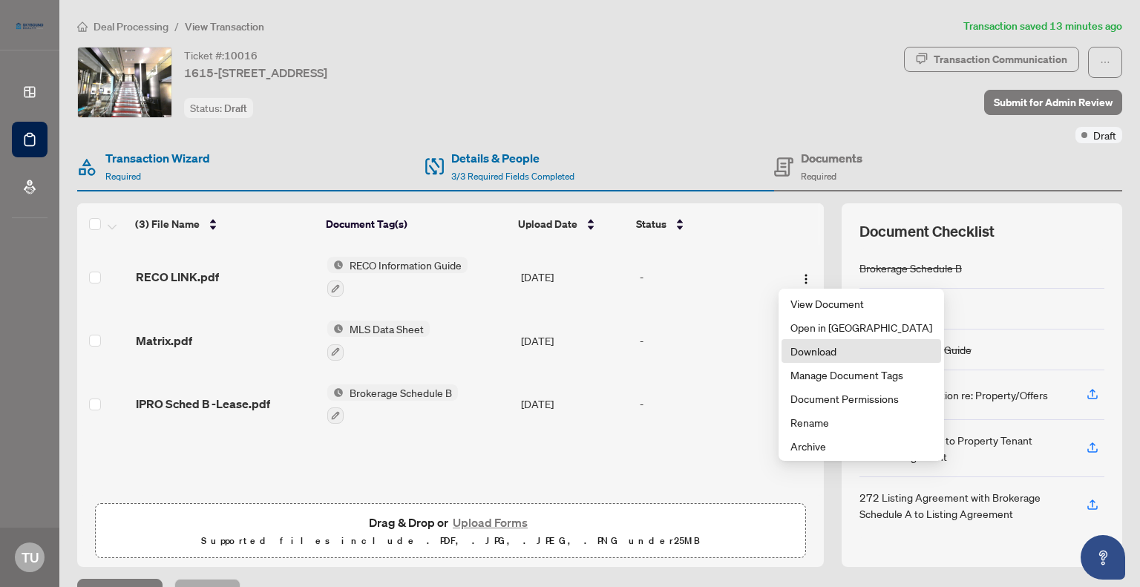
click at [802, 350] on span "Download" at bounding box center [861, 351] width 142 height 16
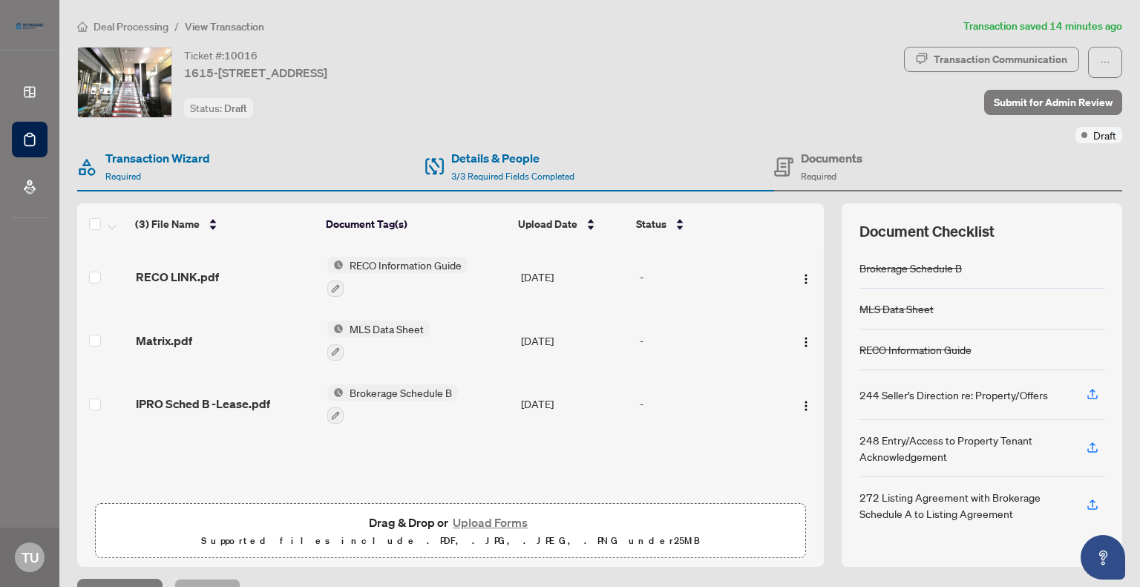
click at [390, 263] on span "RECO Information Guide" at bounding box center [406, 265] width 124 height 16
click at [747, 345] on td "-" at bounding box center [708, 341] width 148 height 64
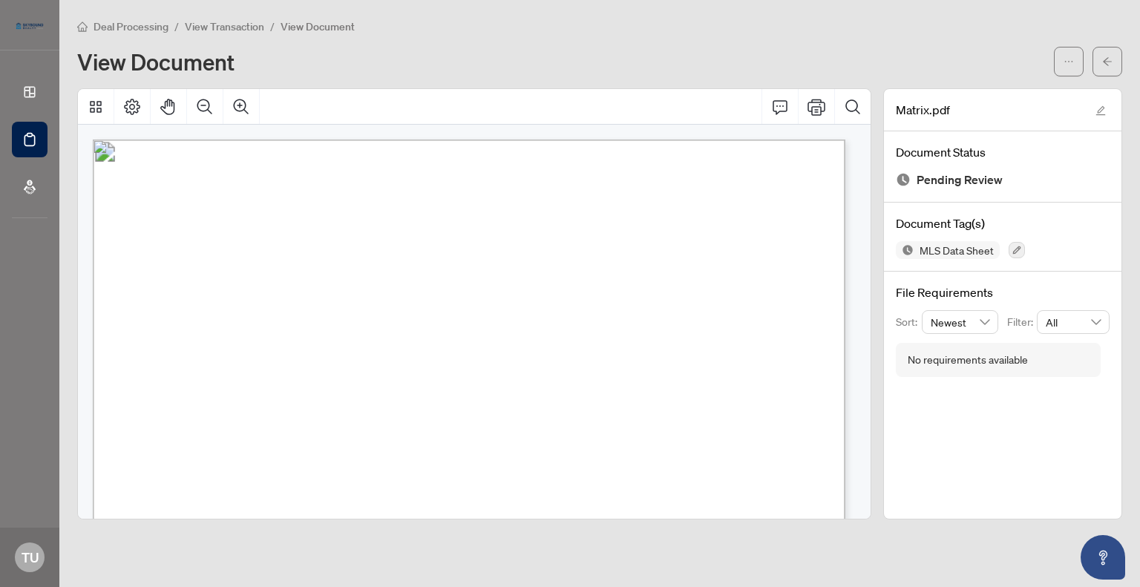
click at [373, 52] on div "View Document" at bounding box center [561, 62] width 968 height 24
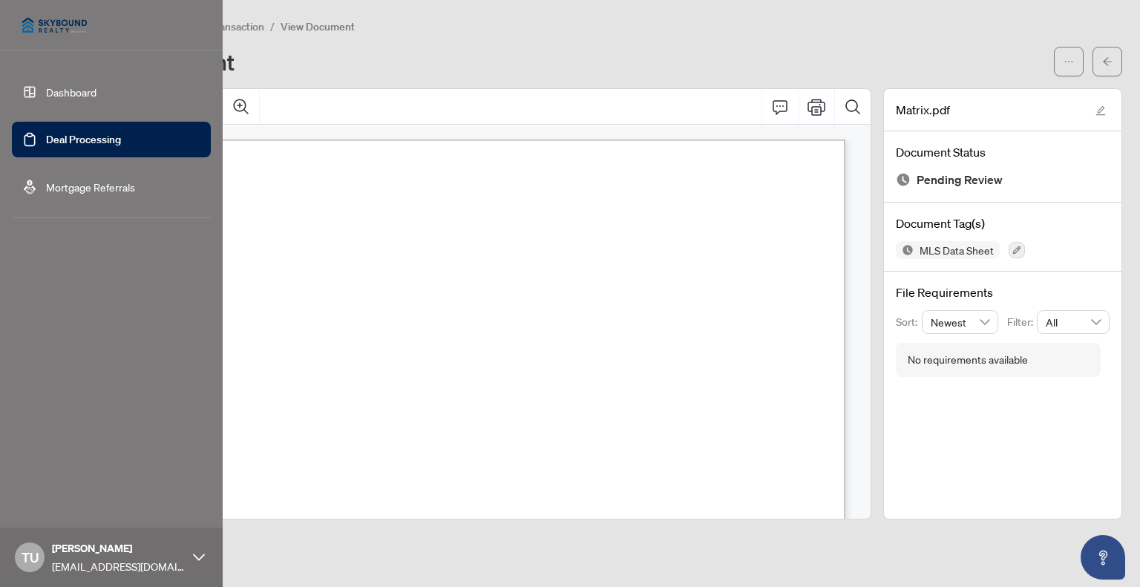
click at [77, 145] on link "Deal Processing" at bounding box center [83, 139] width 75 height 13
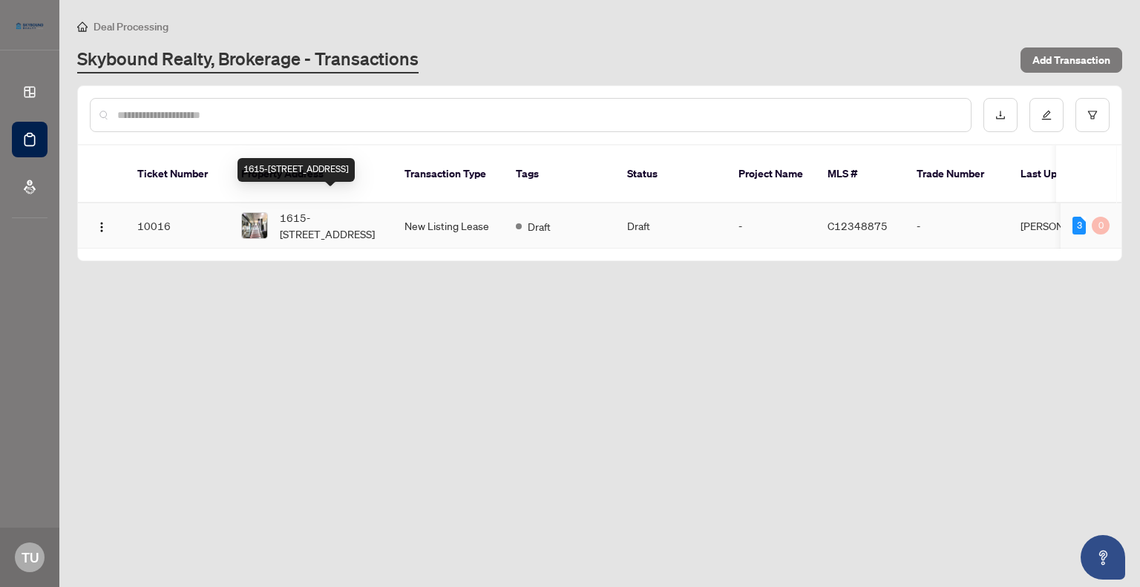
click at [300, 215] on span "1615-[STREET_ADDRESS]" at bounding box center [330, 225] width 101 height 33
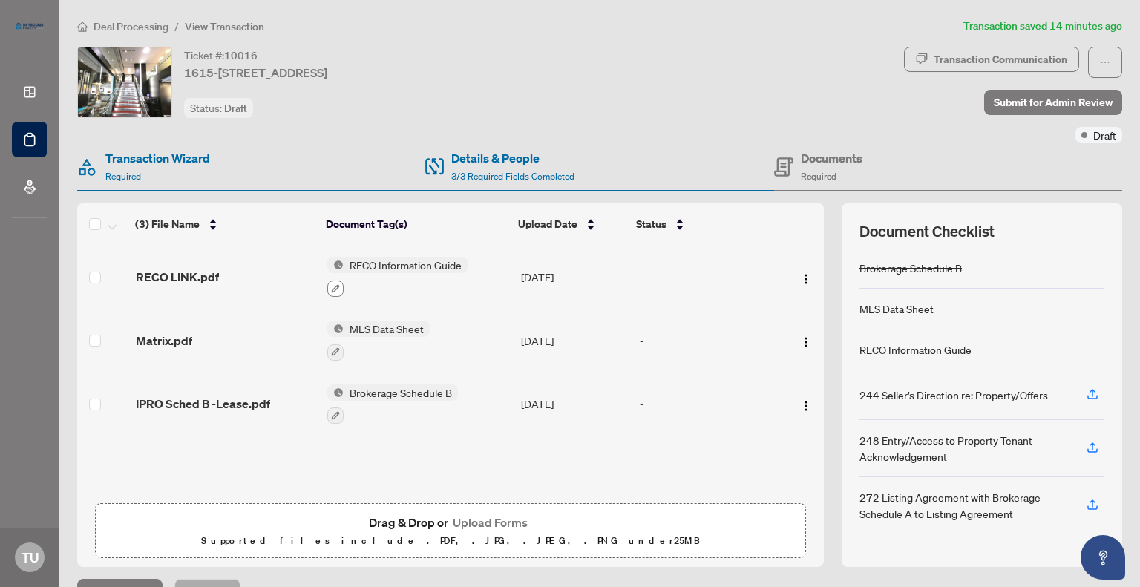
click at [332, 284] on icon "button" at bounding box center [336, 288] width 8 height 8
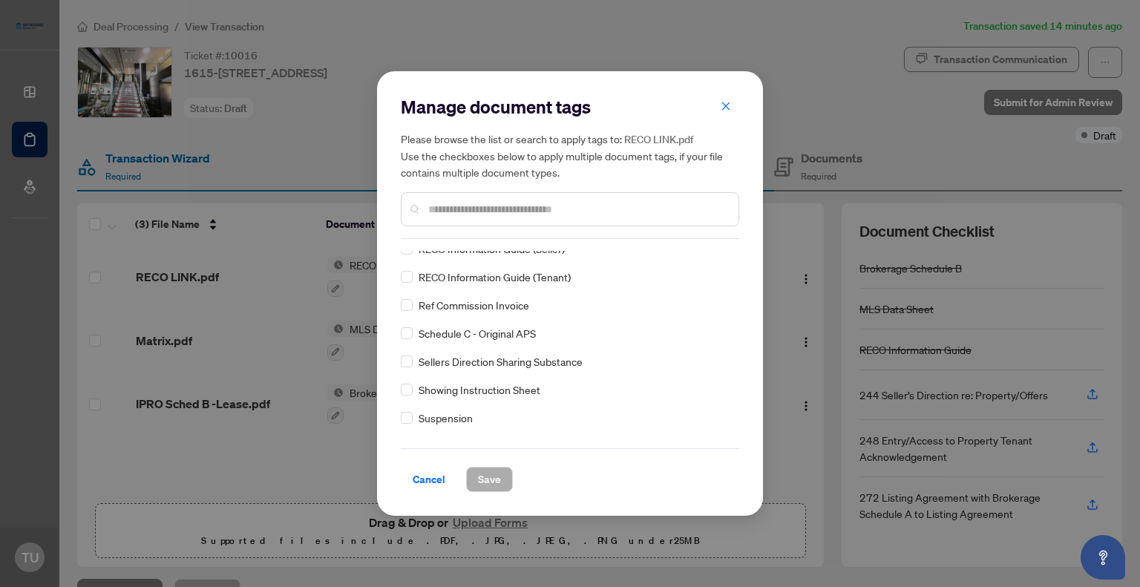
scroll to position [1410, 0]
click at [721, 106] on button "button" at bounding box center [726, 106] width 30 height 25
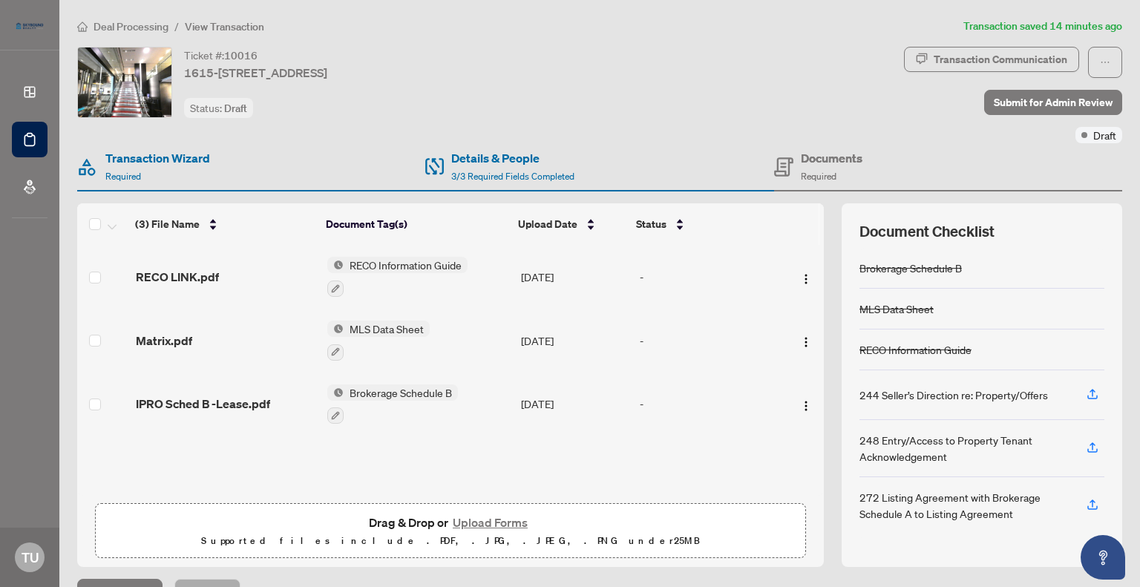
click at [366, 263] on span "RECO Information Guide" at bounding box center [406, 265] width 124 height 16
click at [370, 335] on span "RECO Information Guide" at bounding box center [389, 335] width 124 height 16
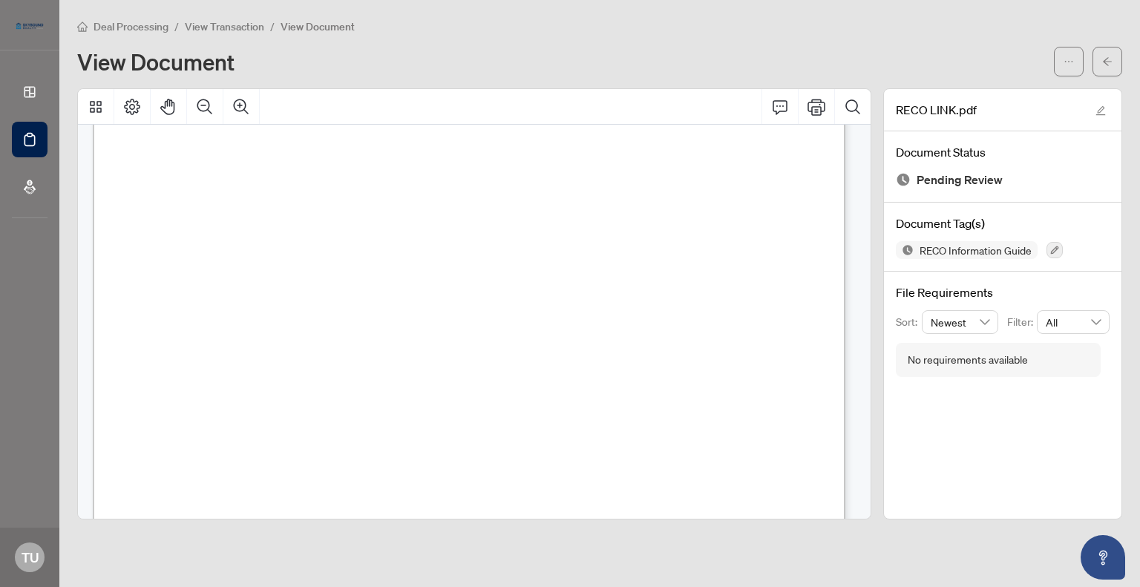
scroll to position [74, 0]
click at [1104, 59] on icon "arrow-left" at bounding box center [1107, 61] width 10 height 10
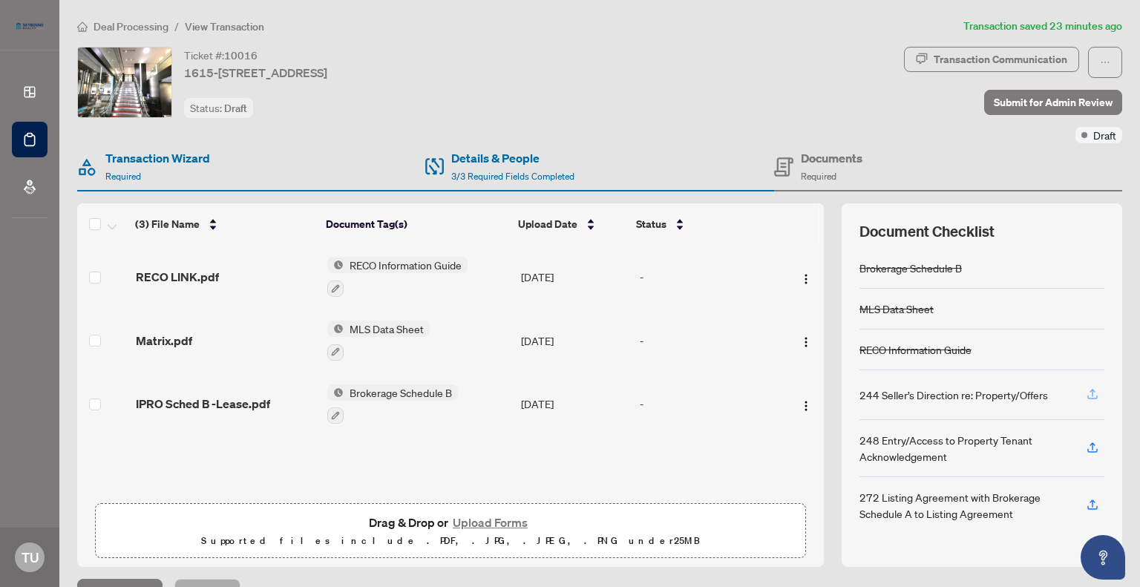
click at [1086, 391] on icon "button" at bounding box center [1092, 393] width 13 height 13
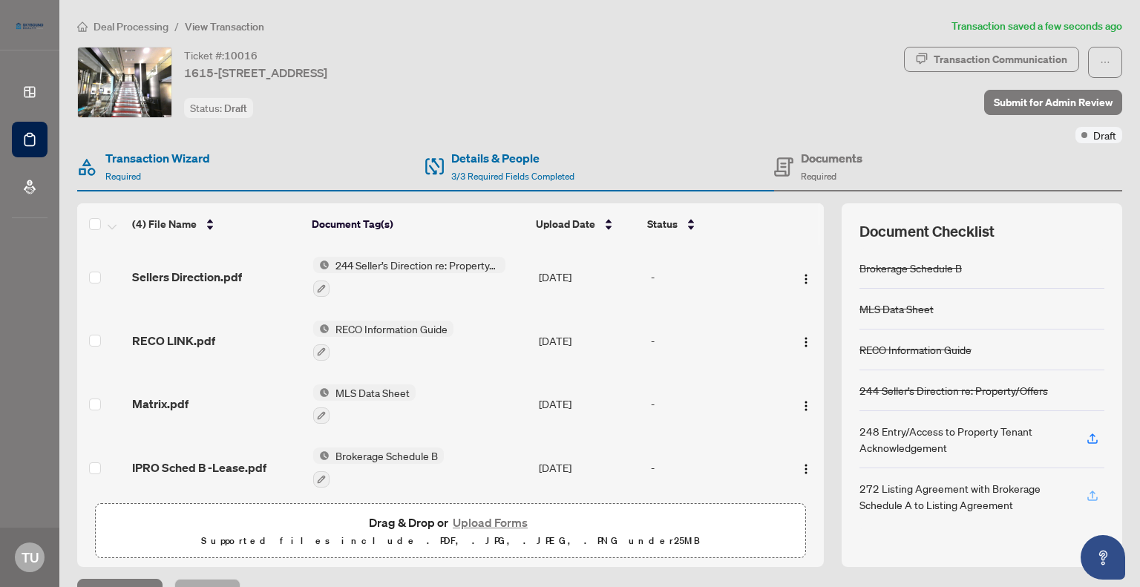
click at [1090, 491] on icon "button" at bounding box center [1093, 494] width 6 height 7
click at [1086, 437] on icon "button" at bounding box center [1092, 438] width 13 height 13
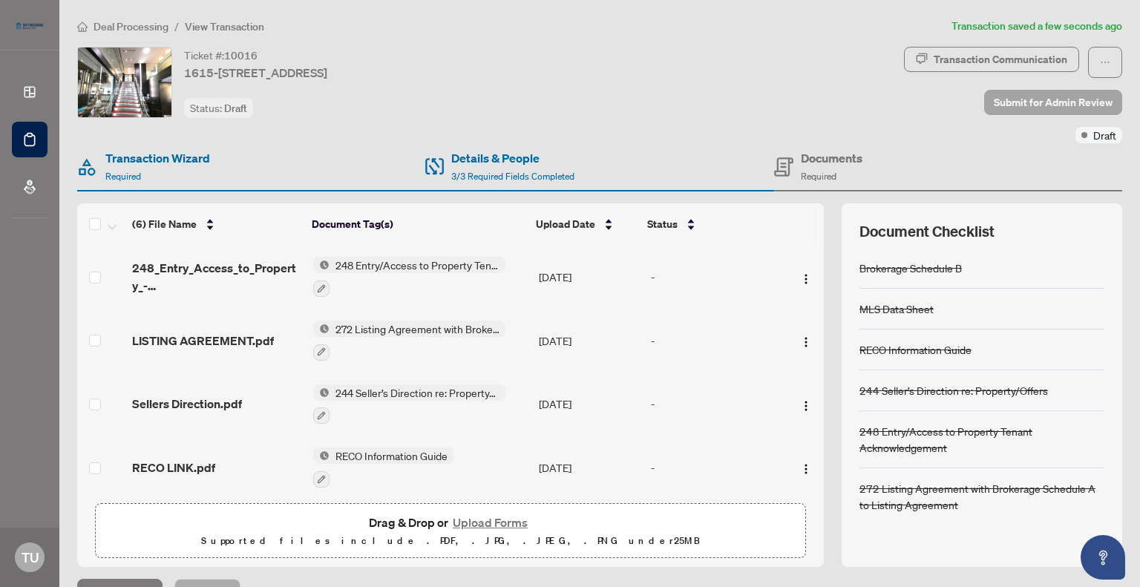
click at [1041, 100] on span "Submit for Admin Review" at bounding box center [1053, 103] width 119 height 24
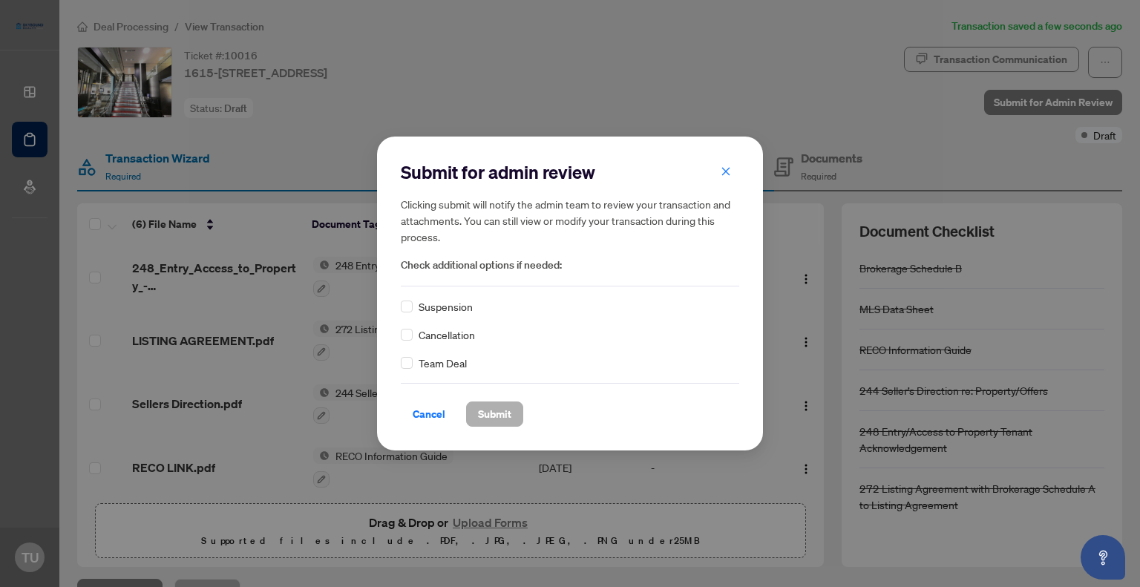
click at [496, 413] on span "Submit" at bounding box center [494, 414] width 33 height 24
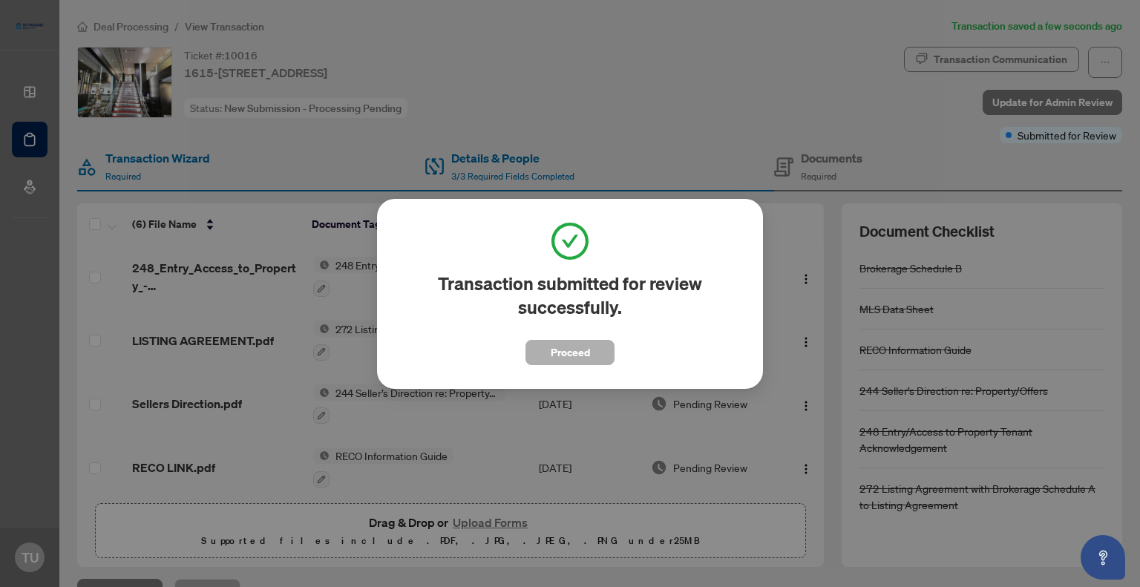
click at [574, 350] on span "Proceed" at bounding box center [570, 353] width 39 height 24
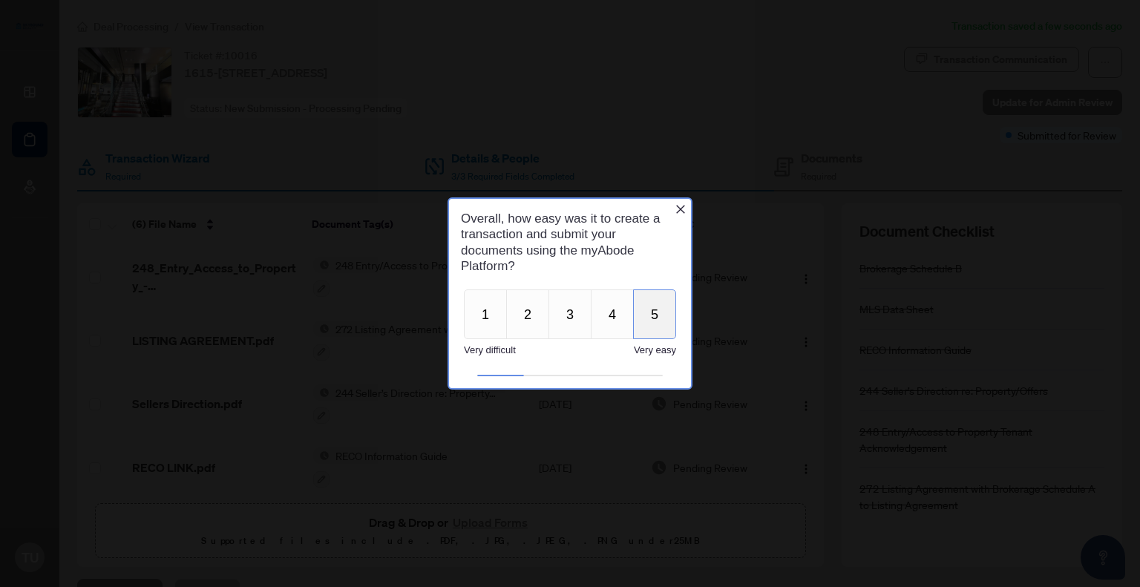
click at [649, 316] on button "5" at bounding box center [654, 314] width 43 height 50
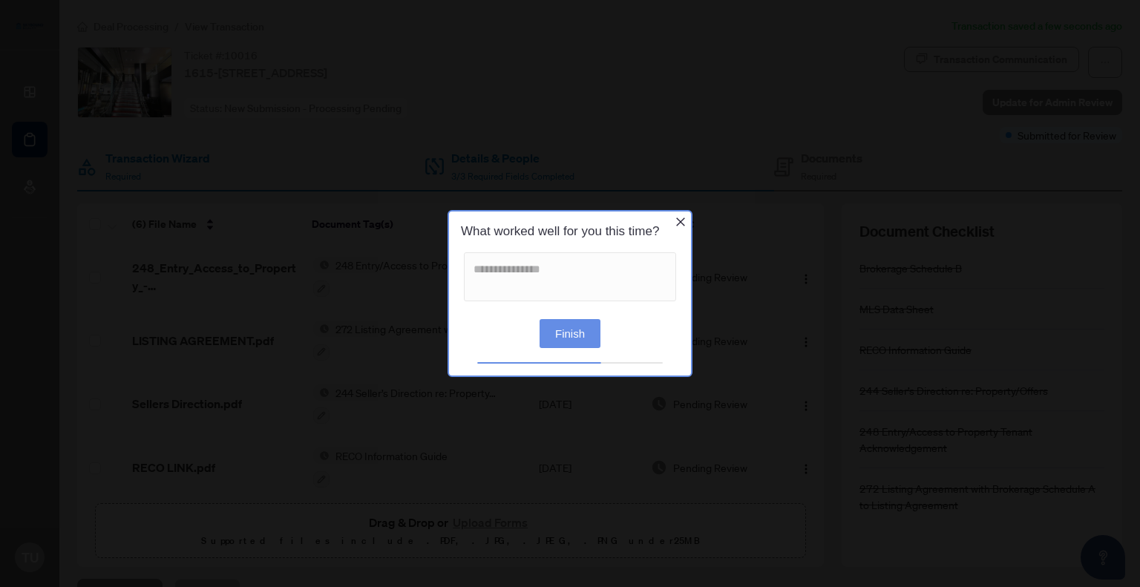
click at [555, 335] on button "Finish" at bounding box center [570, 332] width 61 height 29
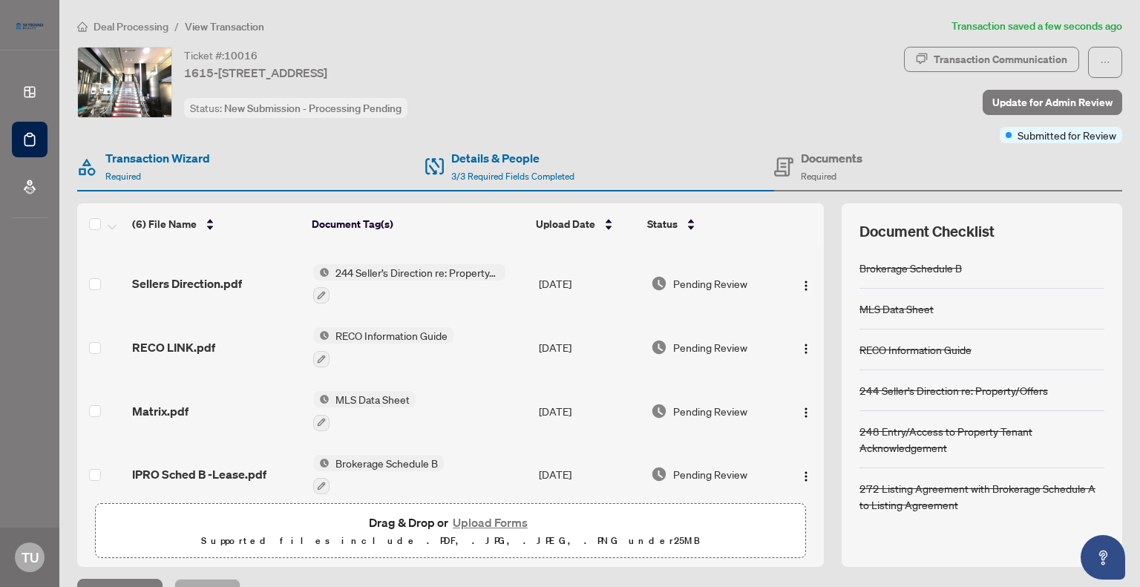
scroll to position [128, 0]
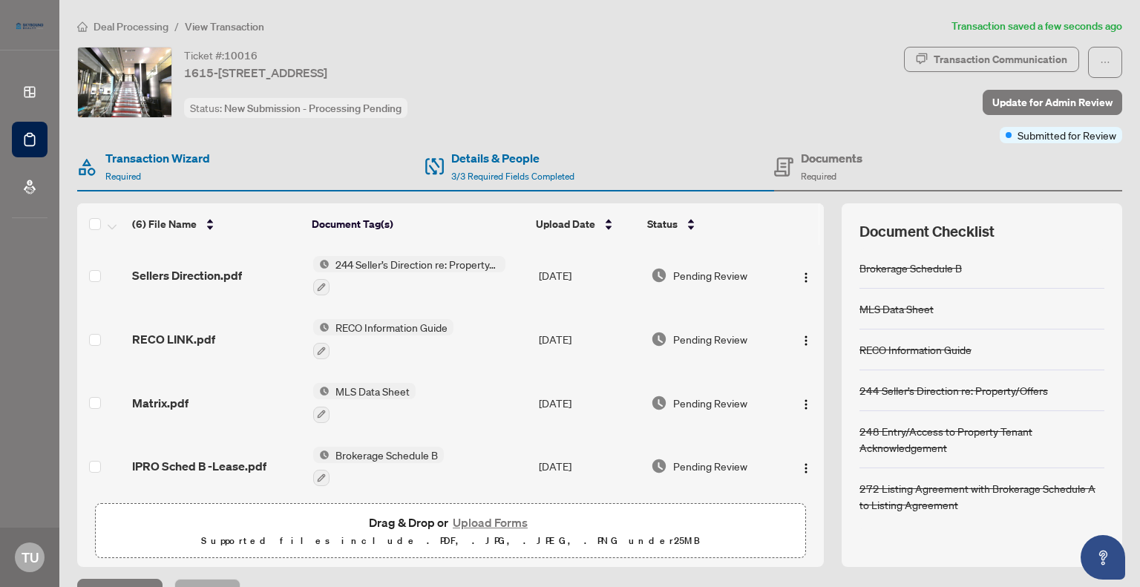
click at [488, 520] on button "Upload Forms" at bounding box center [490, 522] width 84 height 19
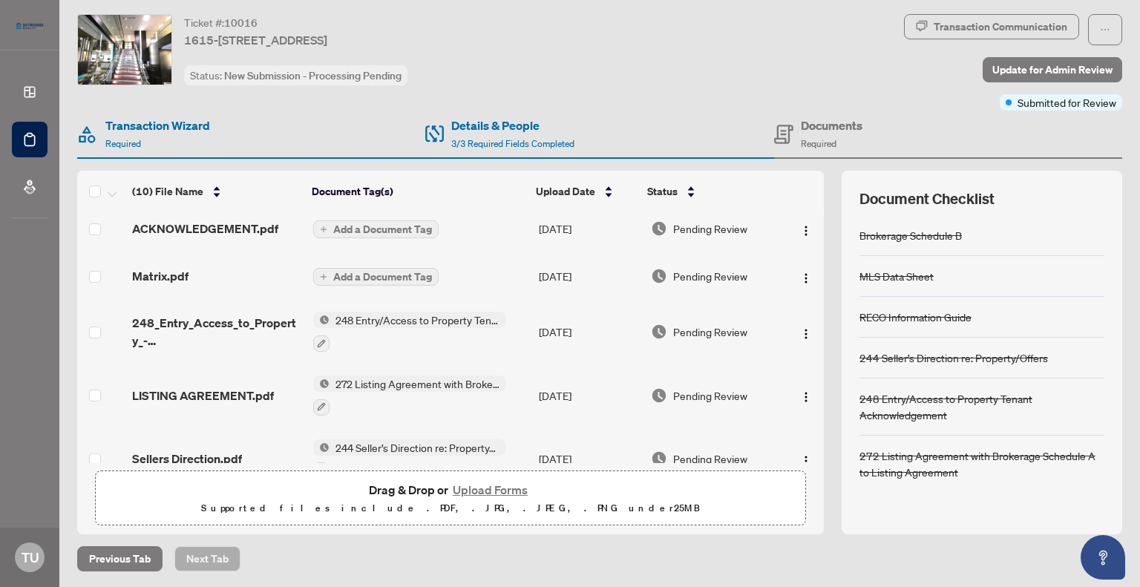
scroll to position [0, 0]
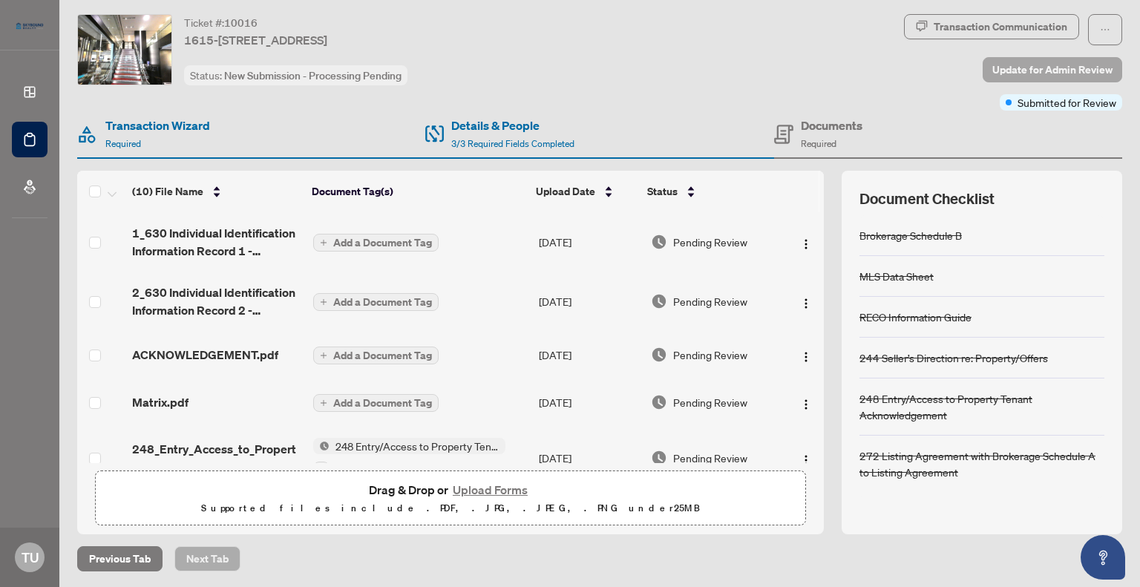
click at [1039, 68] on span "Update for Admin Review" at bounding box center [1052, 70] width 120 height 24
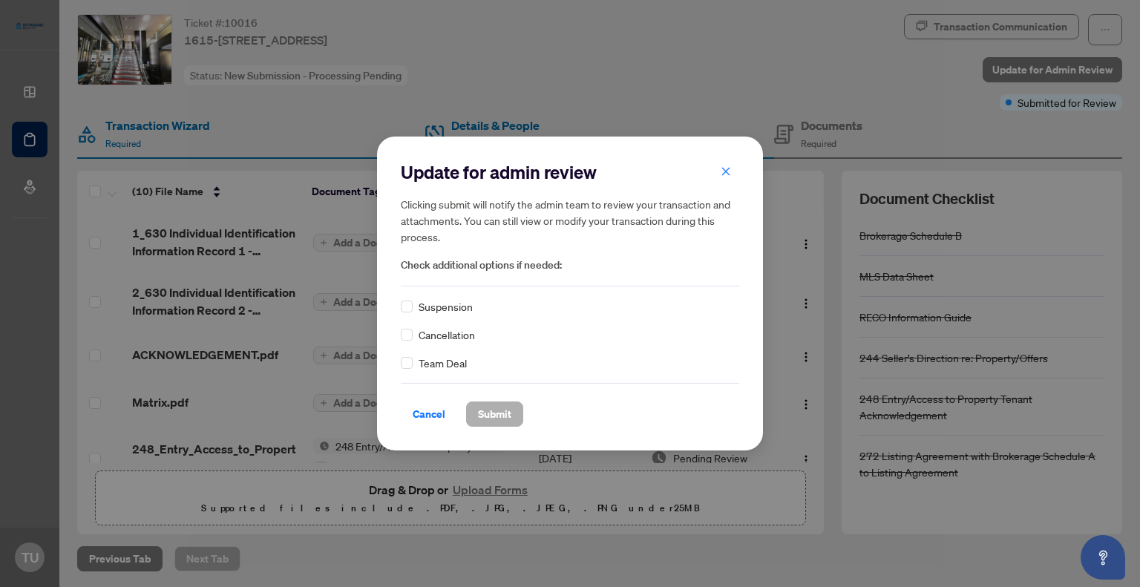
click at [493, 417] on span "Submit" at bounding box center [494, 414] width 33 height 24
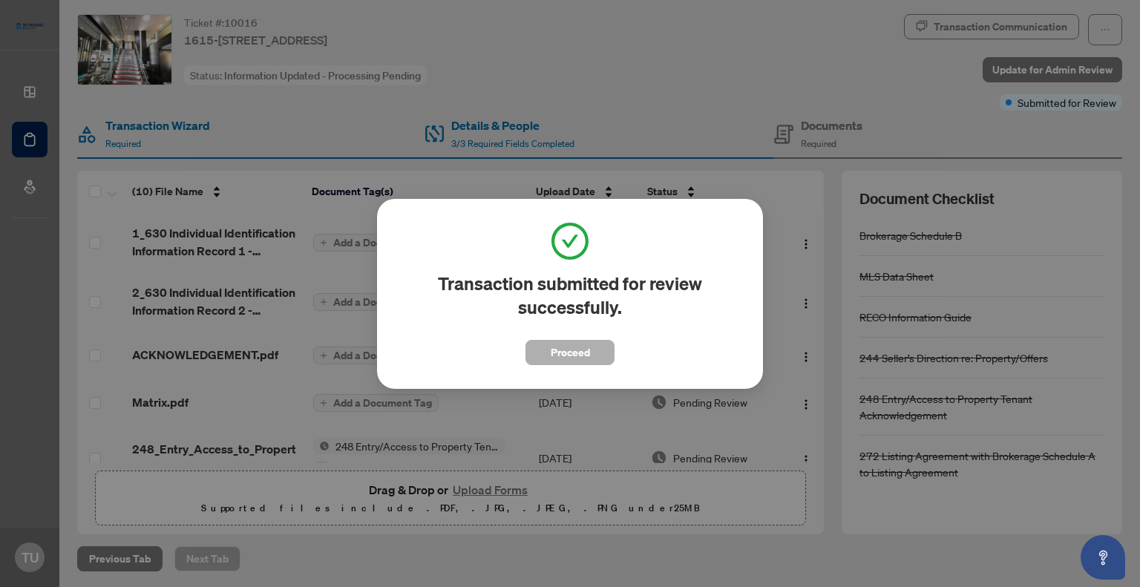
click at [569, 353] on span "Proceed" at bounding box center [570, 353] width 39 height 24
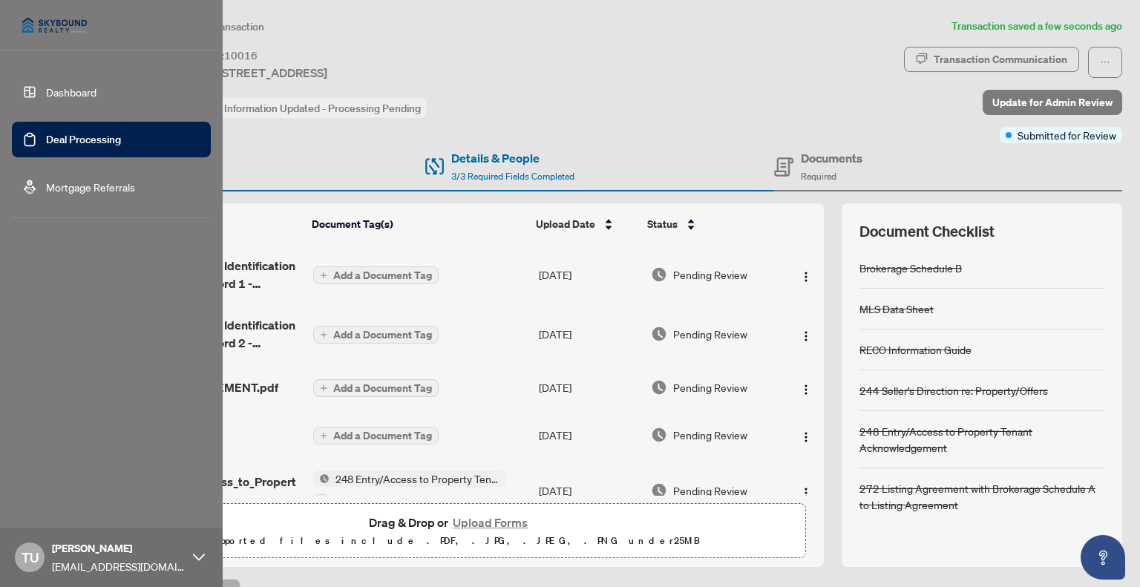
click at [79, 99] on link "Dashboard" at bounding box center [71, 91] width 50 height 13
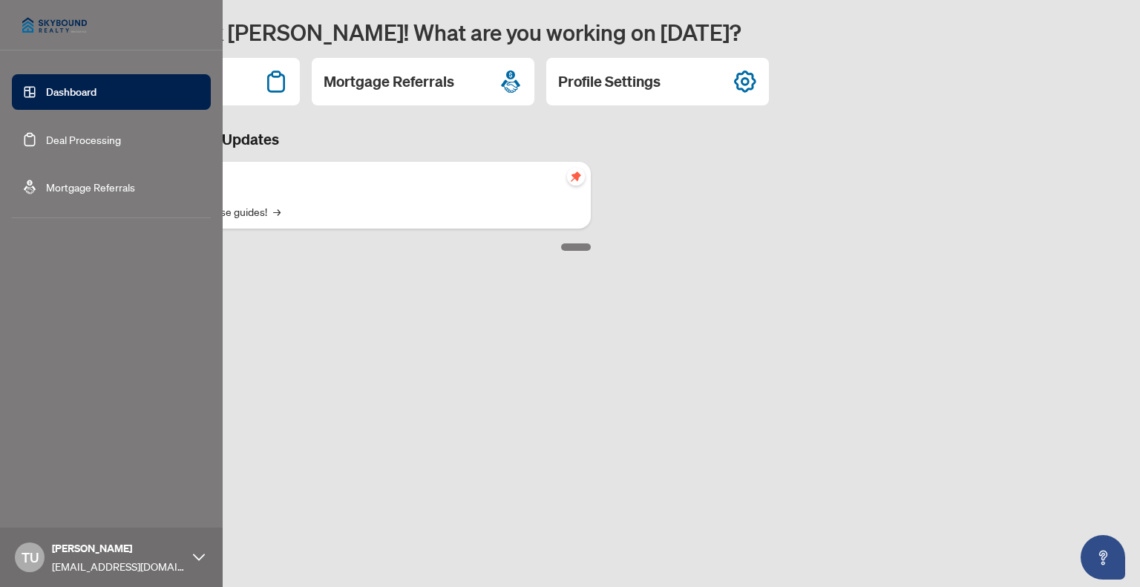
click at [77, 143] on link "Deal Processing" at bounding box center [83, 139] width 75 height 13
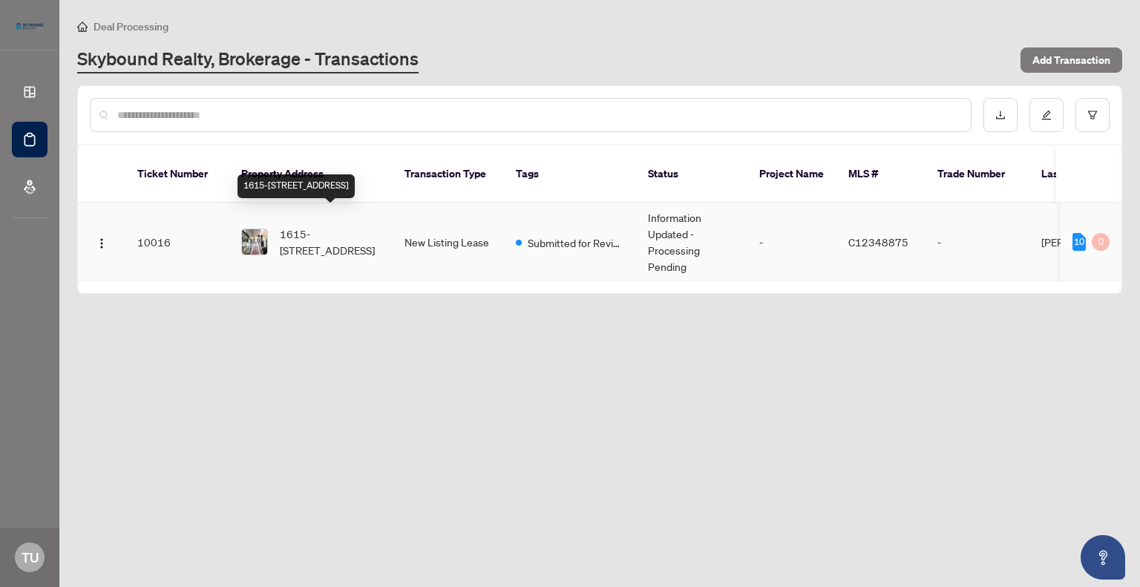
click at [335, 226] on span "1615-[STREET_ADDRESS]" at bounding box center [330, 242] width 101 height 33
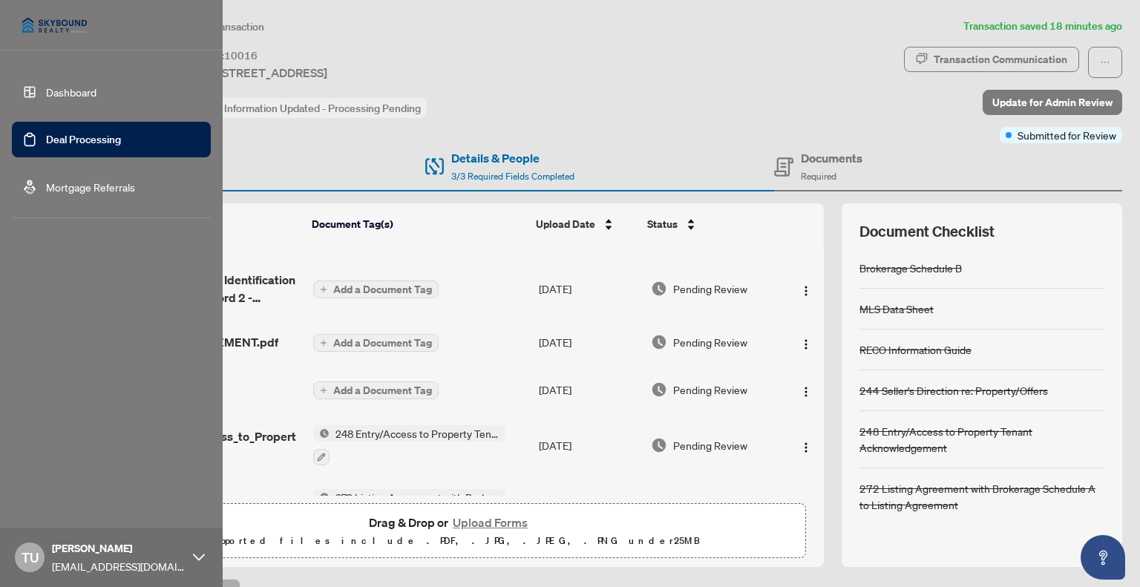
click at [59, 91] on link "Dashboard" at bounding box center [71, 91] width 50 height 13
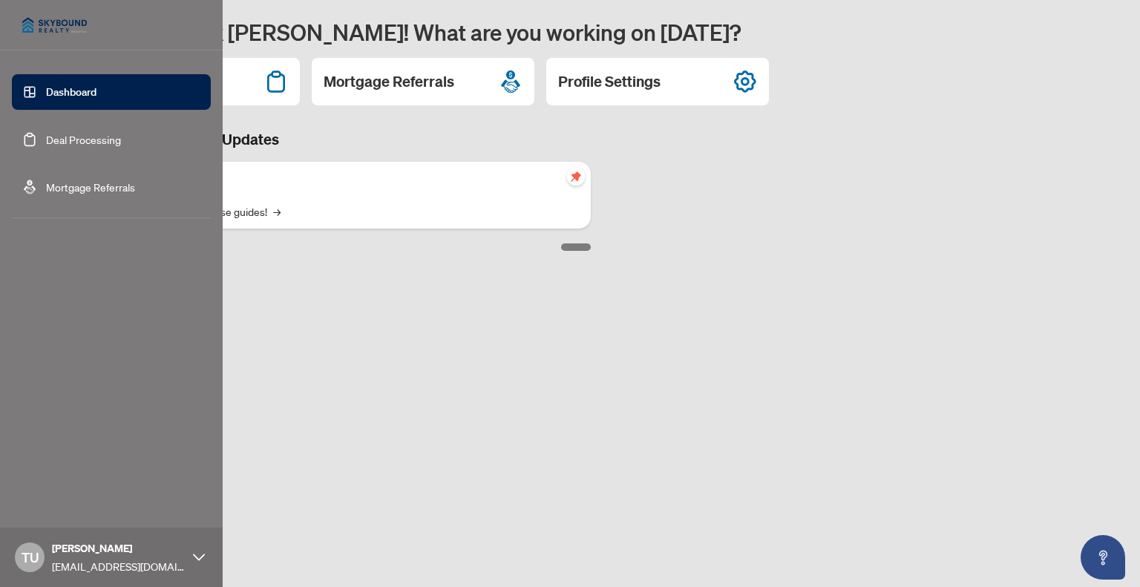
click at [93, 145] on link "Deal Processing" at bounding box center [83, 139] width 75 height 13
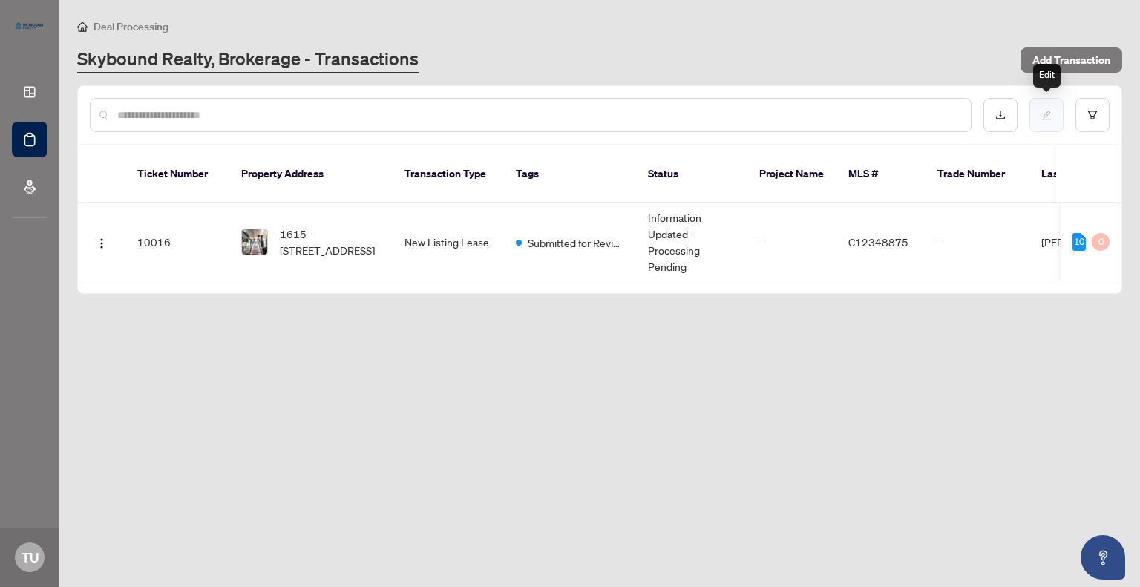
click at [1051, 113] on icon "edit" at bounding box center [1046, 115] width 10 height 10
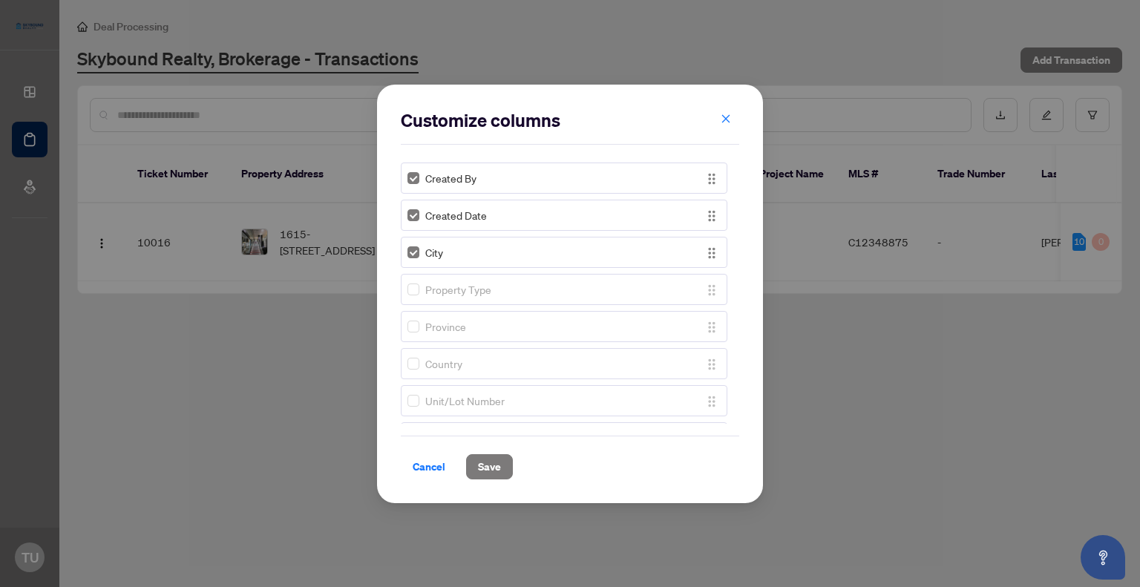
scroll to position [445, 0]
click at [496, 468] on span "Save" at bounding box center [489, 467] width 23 height 24
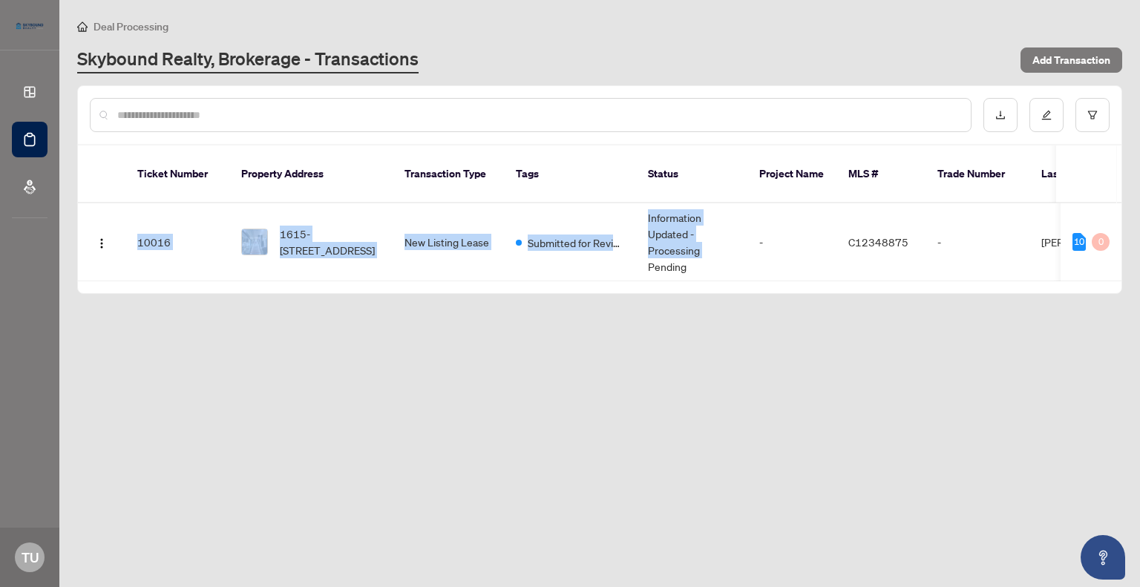
drag, startPoint x: 650, startPoint y: 263, endPoint x: 706, endPoint y: 272, distance: 56.5
click at [706, 272] on div "Ticket Number Property Address Transaction Type Tags Status Project Name MLS # …" at bounding box center [600, 219] width 1044 height 148
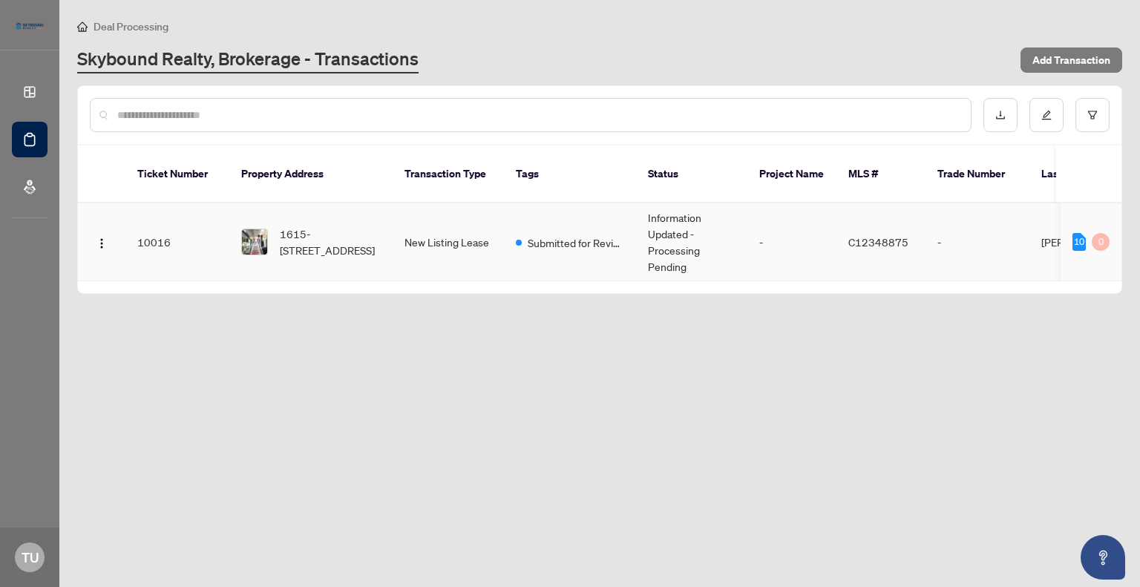
click at [760, 251] on td "-" at bounding box center [791, 242] width 89 height 78
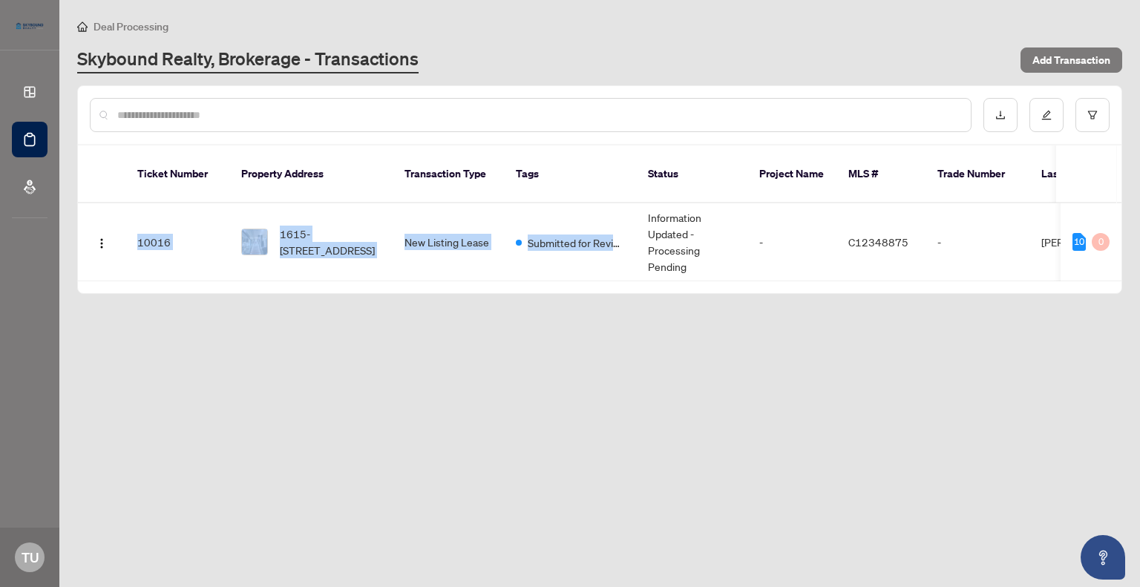
drag, startPoint x: 595, startPoint y: 262, endPoint x: 674, endPoint y: 268, distance: 78.9
click at [674, 268] on div "Ticket Number Property Address Transaction Type Tags Status Project Name MLS # …" at bounding box center [600, 219] width 1044 height 148
drag, startPoint x: 724, startPoint y: 263, endPoint x: 802, endPoint y: 275, distance: 78.2
click at [802, 275] on div "Ticket Number Property Address Transaction Type Tags Status Project Name MLS # …" at bounding box center [600, 219] width 1044 height 148
click at [855, 326] on main "Deal Processing Skybound Realty, Brokerage - Transactions Add Transaction Ticke…" at bounding box center [599, 293] width 1081 height 587
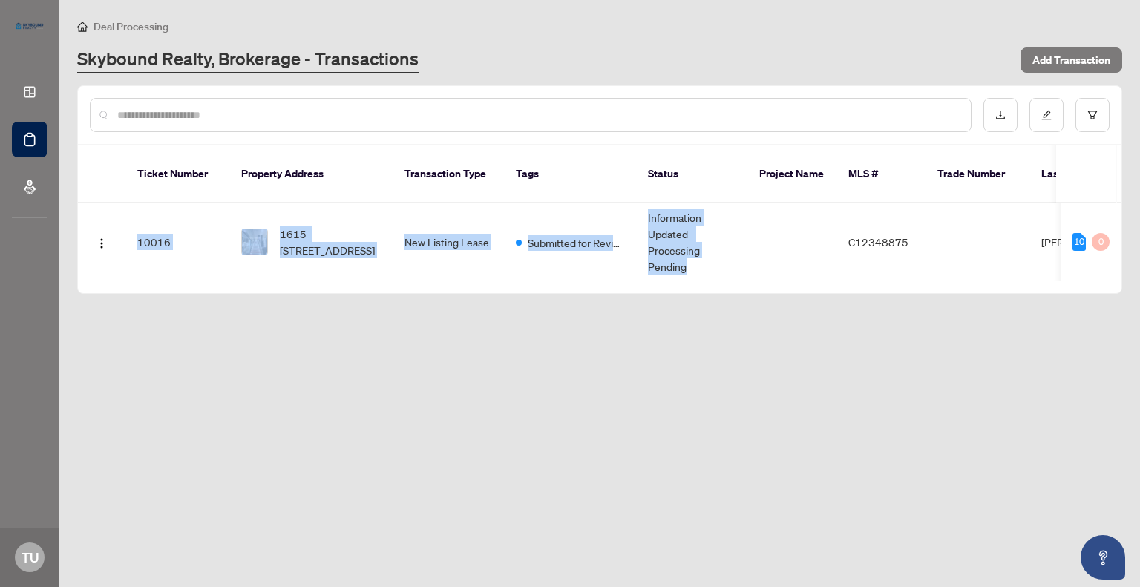
drag, startPoint x: 739, startPoint y: 261, endPoint x: 776, endPoint y: 266, distance: 38.2
click at [776, 266] on div "10016 1615-200 Victoria St, Toronto, Ontario M5B 1V8, Canada New Listing Lease …" at bounding box center [600, 242] width 1044 height 78
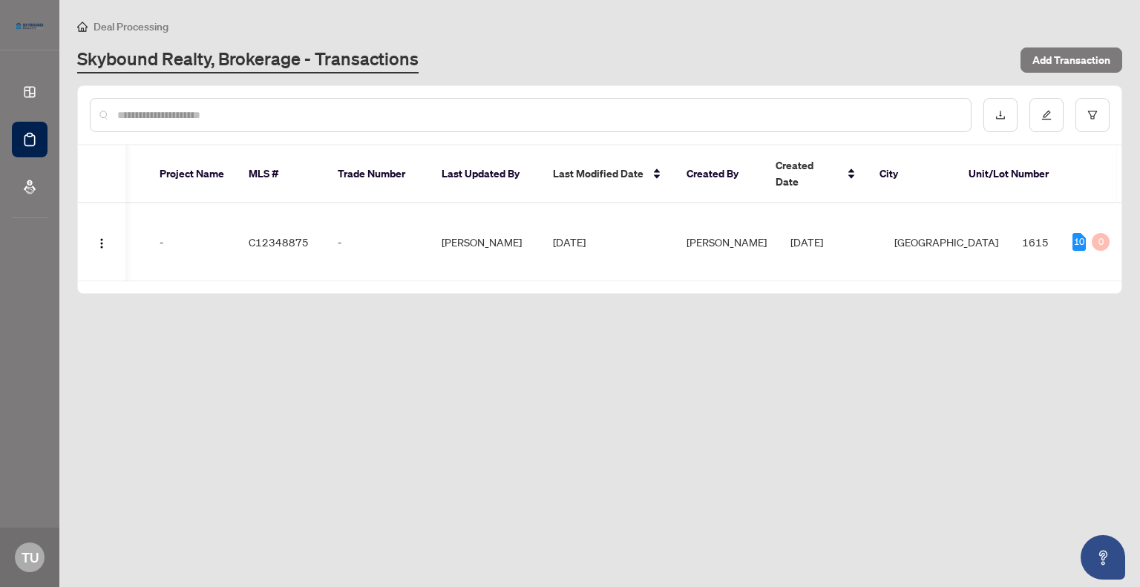
drag, startPoint x: 733, startPoint y: 261, endPoint x: 690, endPoint y: 269, distance: 43.8
click at [690, 269] on div "Ticket Number Property Address Transaction Type Tags Status Project Name MLS # …" at bounding box center [600, 219] width 1044 height 148
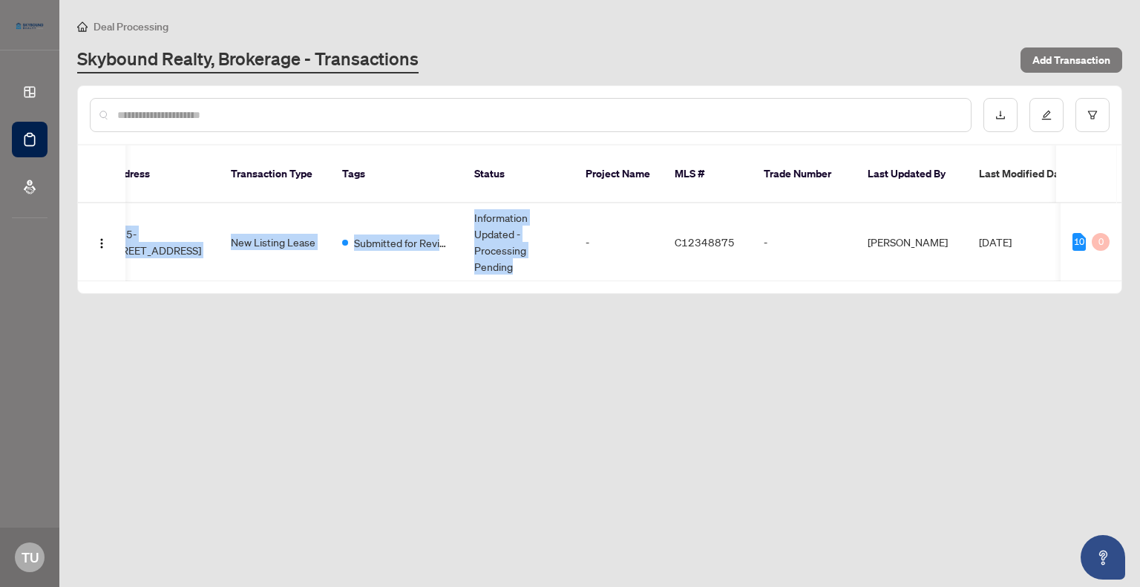
scroll to position [0, 137]
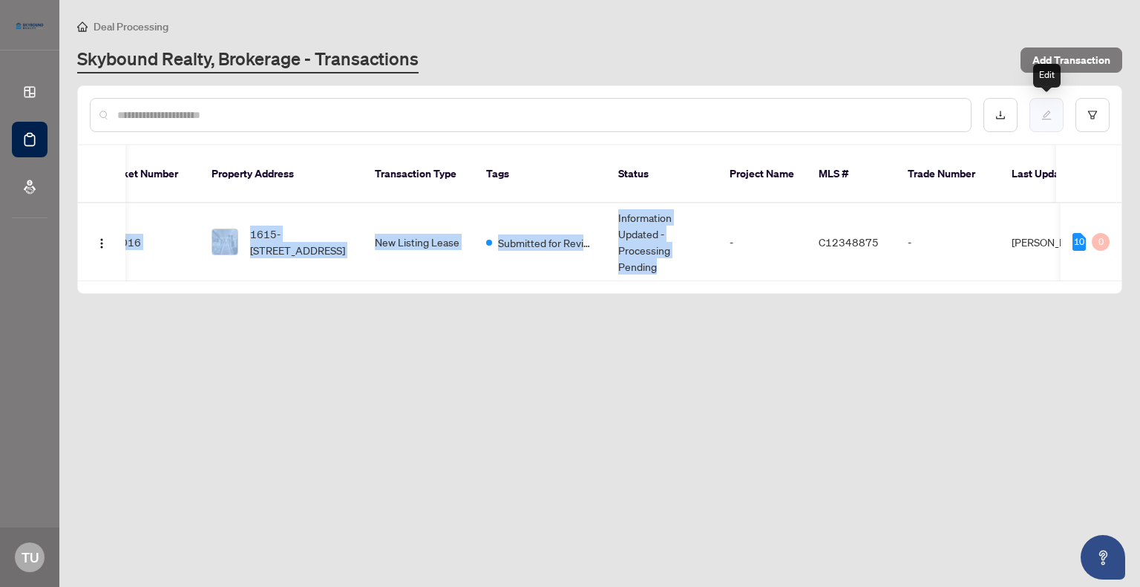
click at [1046, 112] on icon "edit" at bounding box center [1047, 116] width 10 height 10
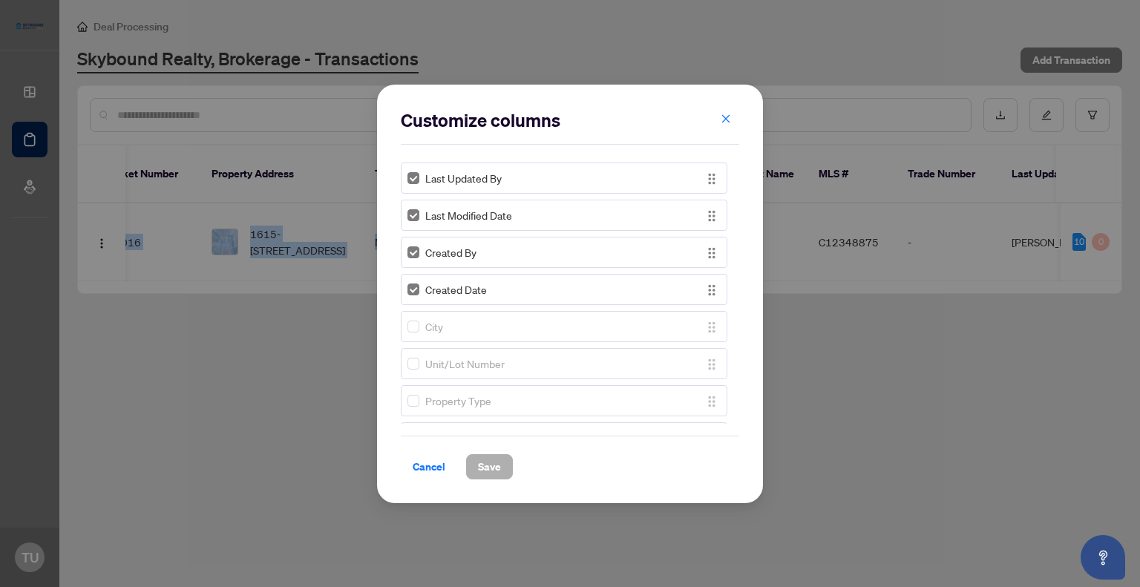
click at [494, 468] on span "Save" at bounding box center [489, 467] width 23 height 24
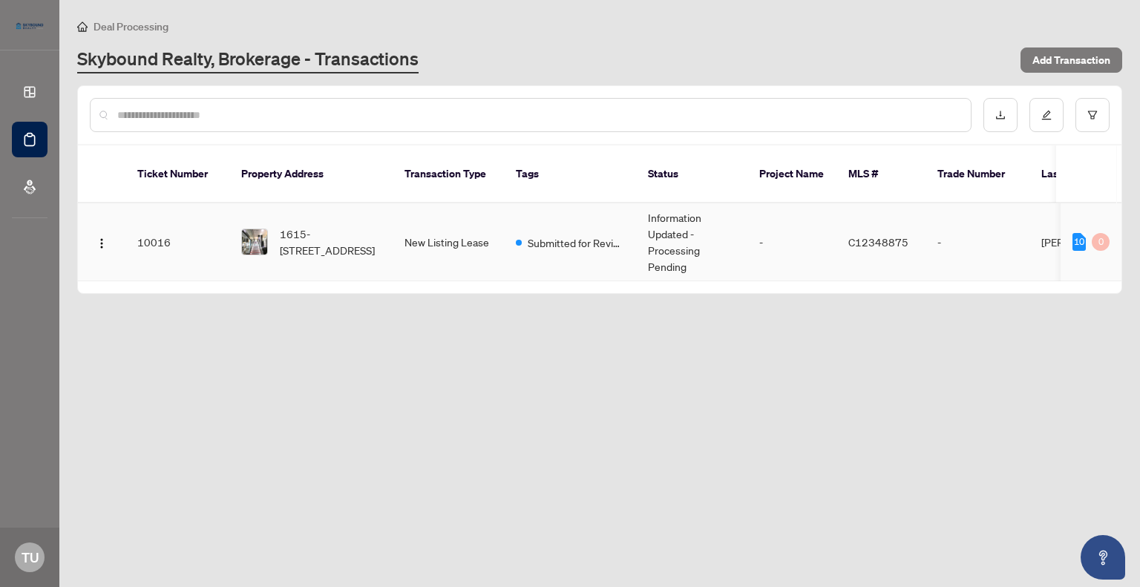
click at [630, 252] on td "Submitted for Review" at bounding box center [570, 242] width 132 height 78
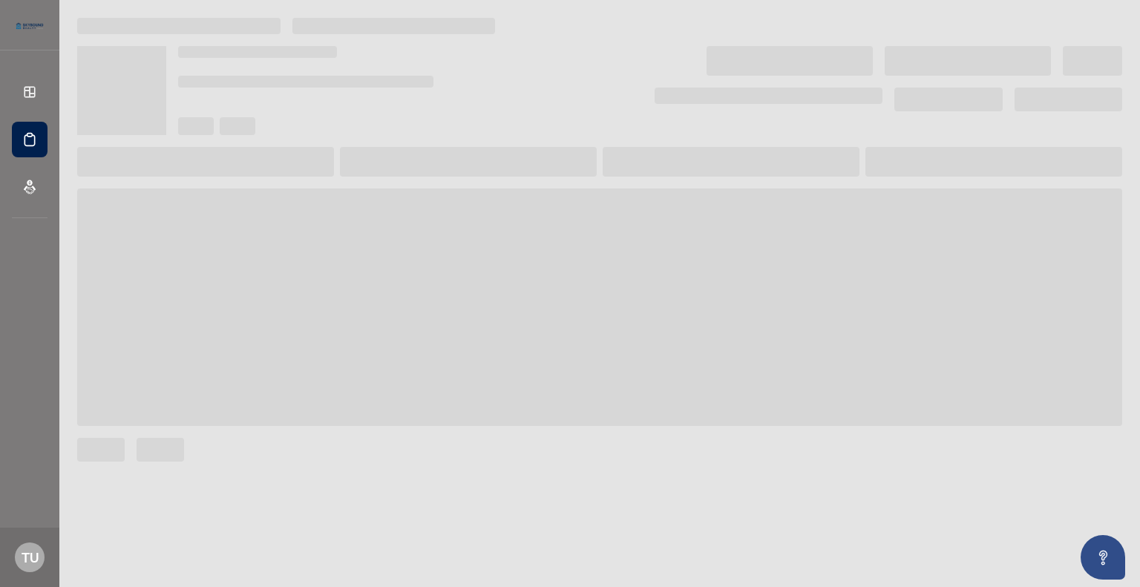
click at [630, 252] on span at bounding box center [599, 308] width 1045 height 238
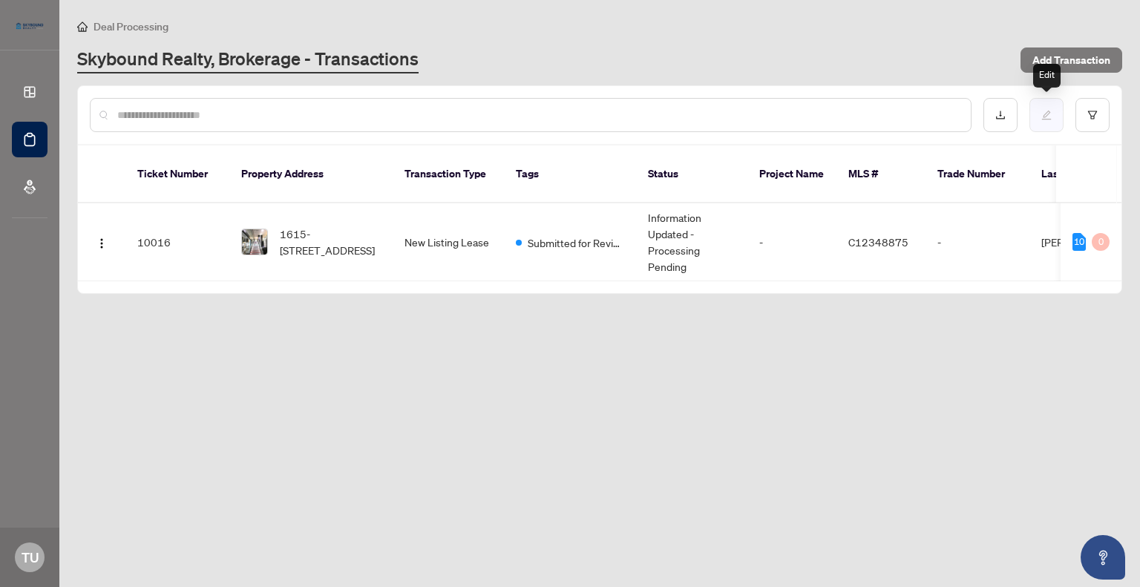
click at [1047, 110] on icon "edit" at bounding box center [1046, 115] width 10 height 10
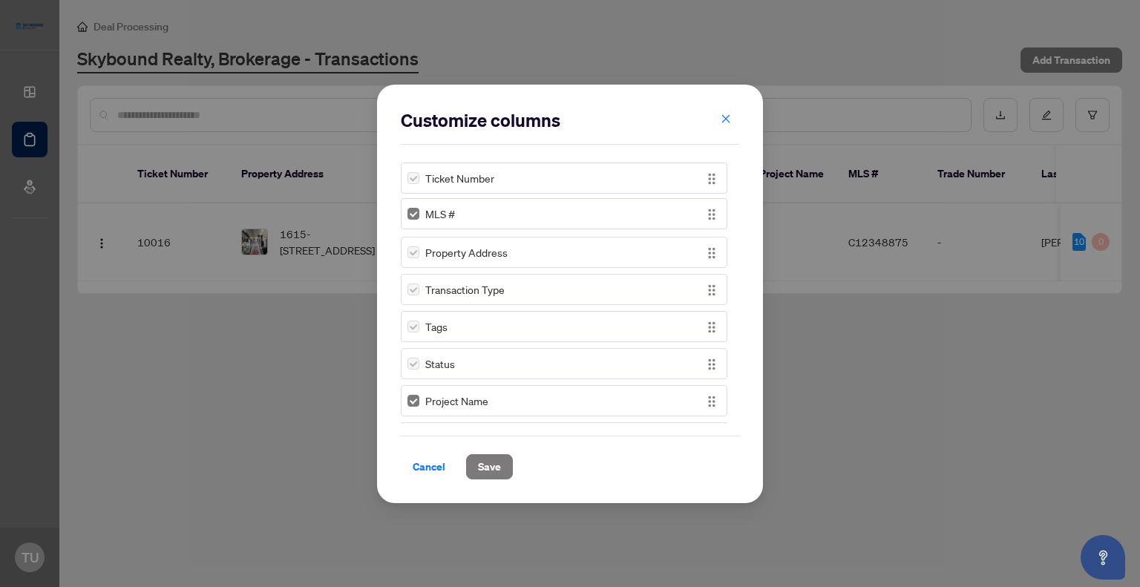
drag, startPoint x: 710, startPoint y: 405, endPoint x: 692, endPoint y: 217, distance: 187.9
click at [692, 217] on div "MLS #" at bounding box center [564, 213] width 327 height 31
drag, startPoint x: 600, startPoint y: 95, endPoint x: 618, endPoint y: 111, distance: 23.1
click at [618, 111] on div "Customize columns Ticket Number MLS # Property Address Transaction Type Tags St…" at bounding box center [570, 294] width 386 height 419
click at [478, 468] on span "Save" at bounding box center [489, 467] width 23 height 24
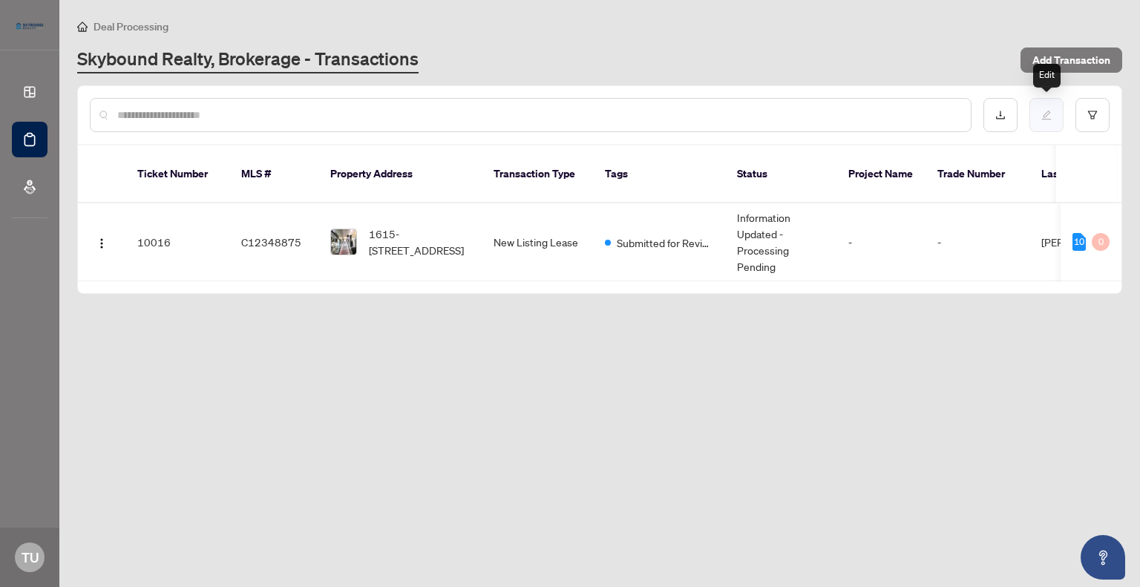
click at [1048, 111] on icon "edit" at bounding box center [1047, 116] width 10 height 10
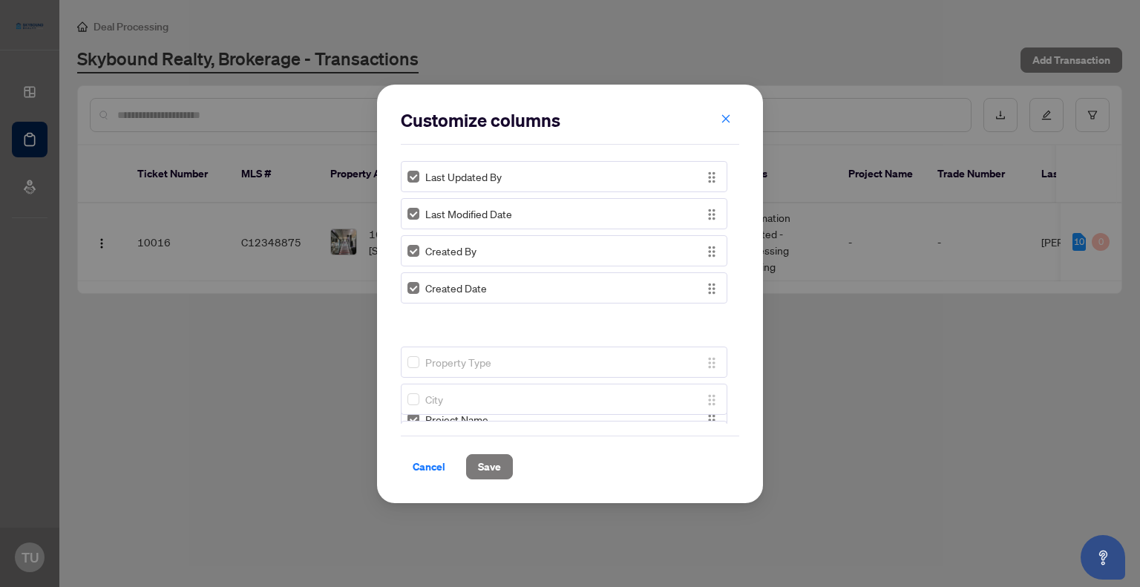
scroll to position [307, 0]
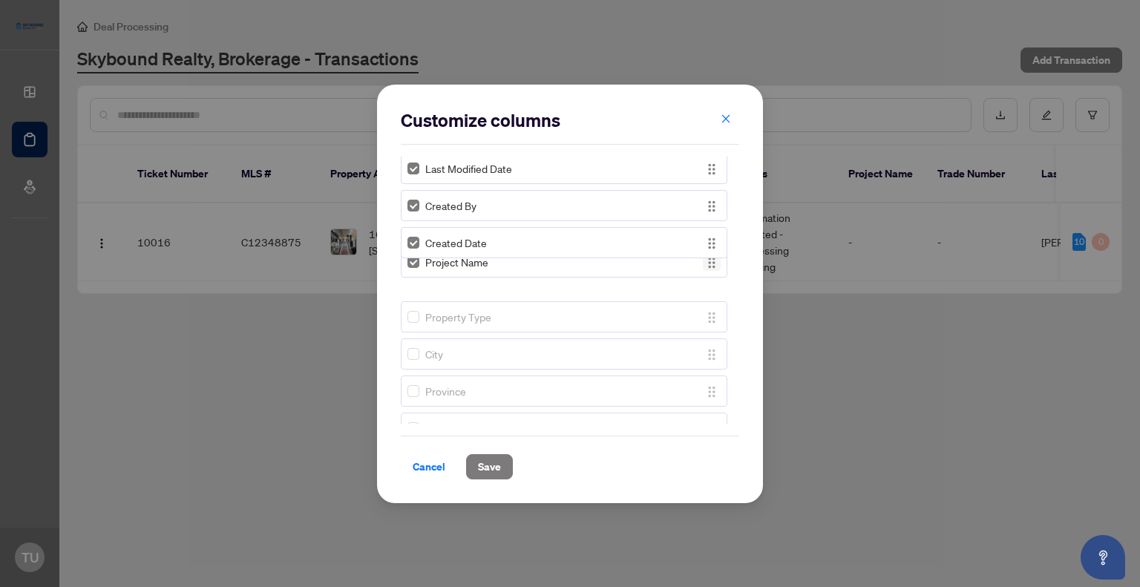
drag, startPoint x: 710, startPoint y: 255, endPoint x: 704, endPoint y: 263, distance: 10.3
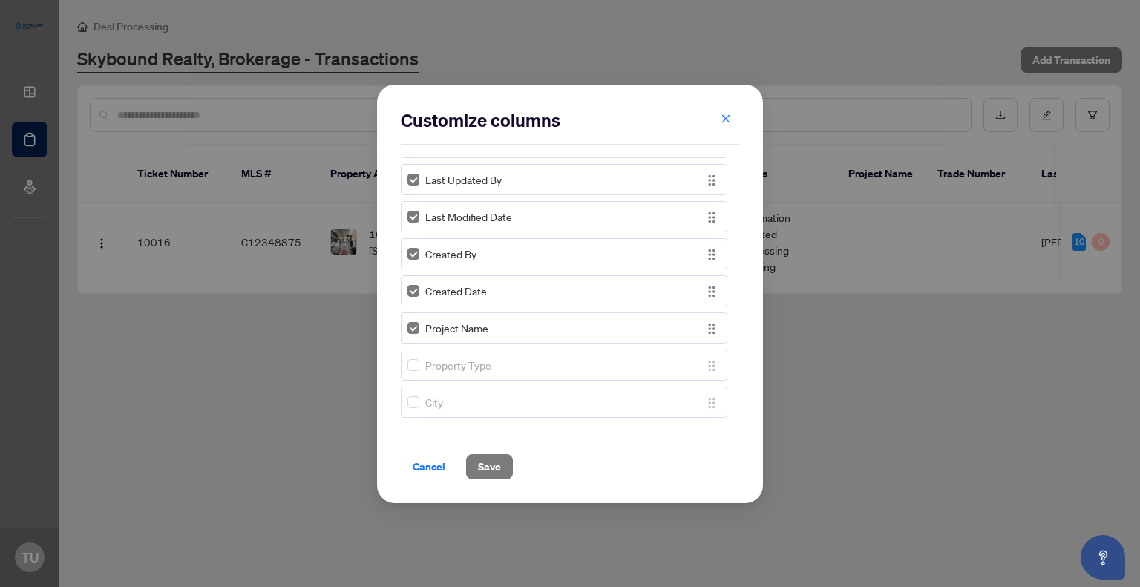
scroll to position [232, 0]
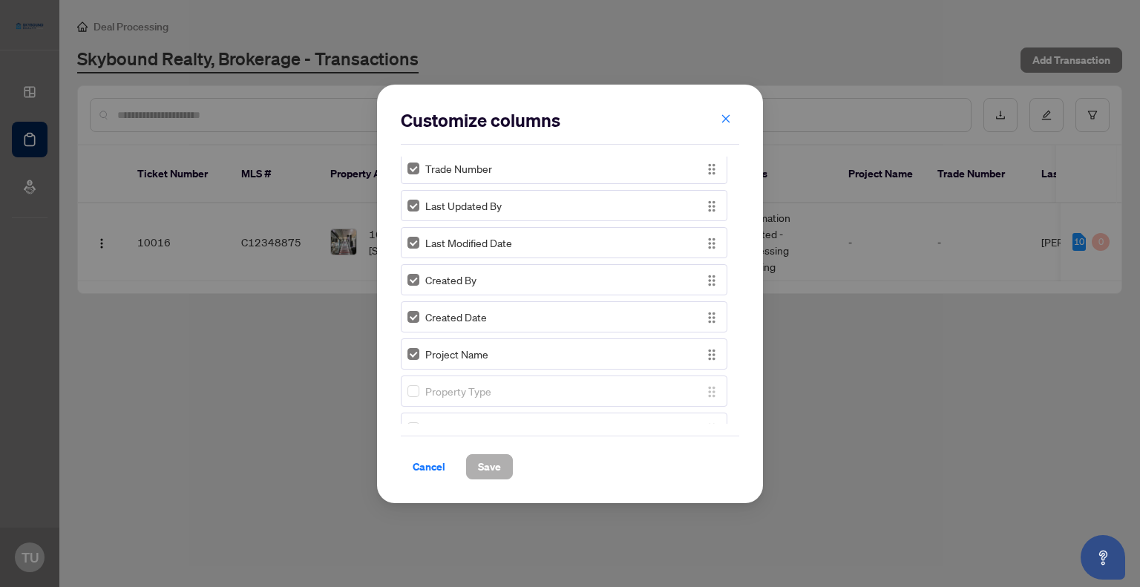
click at [492, 464] on span "Save" at bounding box center [489, 467] width 23 height 24
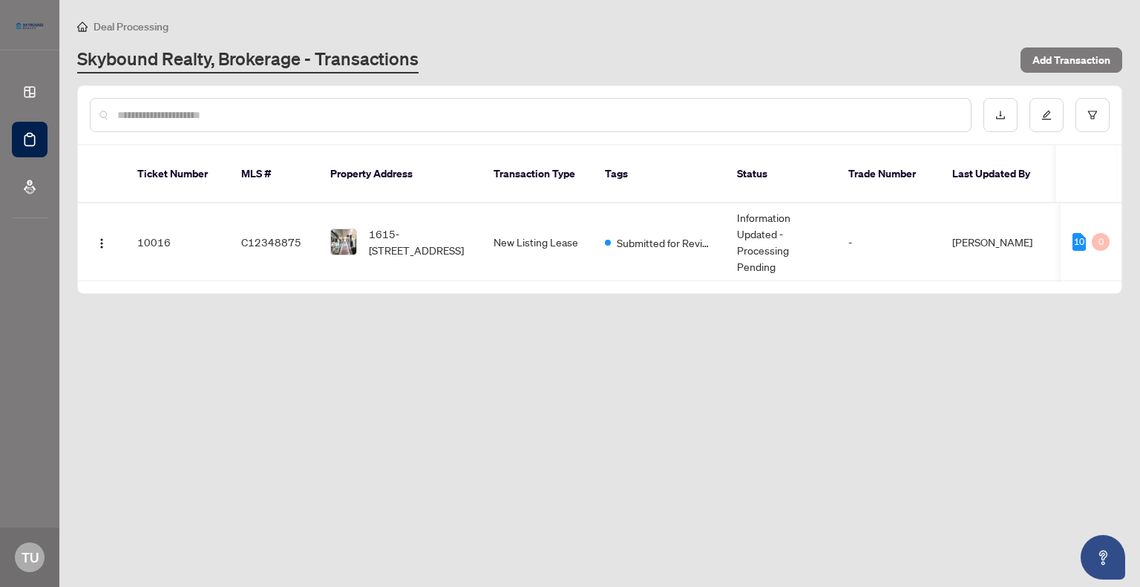
click at [724, 41] on div "Deal Processing Skybound Realty, Brokerage - Transactions Add Transaction" at bounding box center [599, 46] width 1045 height 56
click at [1063, 59] on span "Add Transaction" at bounding box center [1071, 60] width 78 height 24
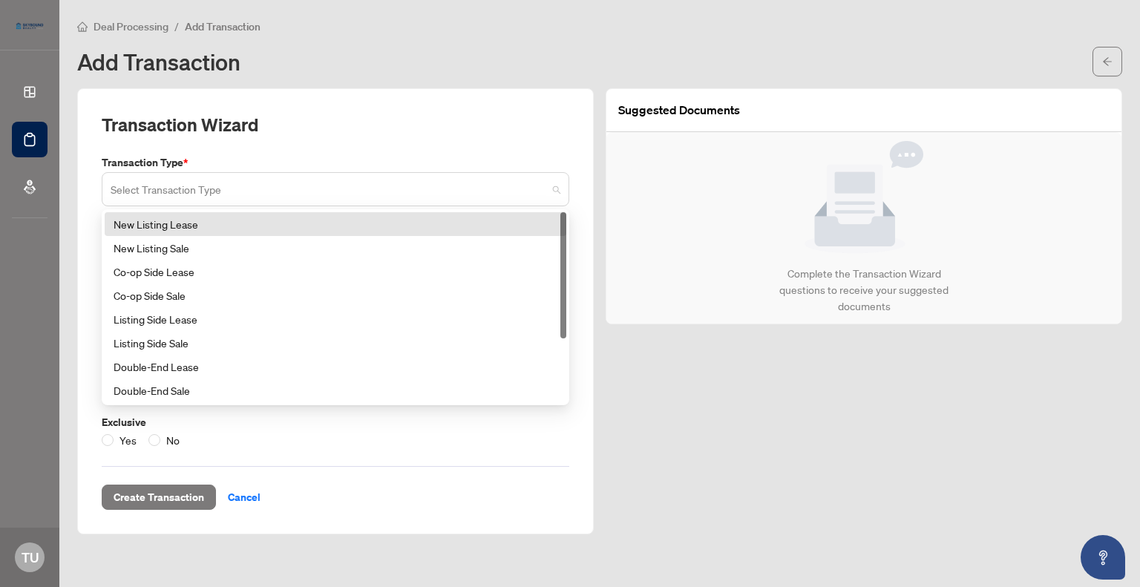
click at [555, 183] on span at bounding box center [336, 189] width 450 height 28
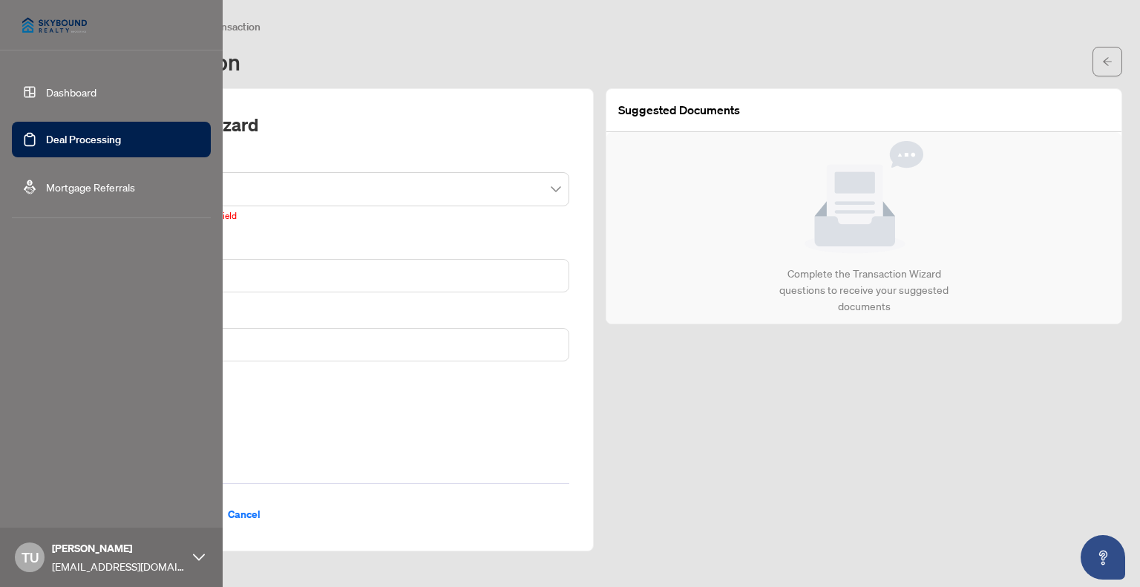
click at [46, 140] on link "Deal Processing" at bounding box center [83, 139] width 75 height 13
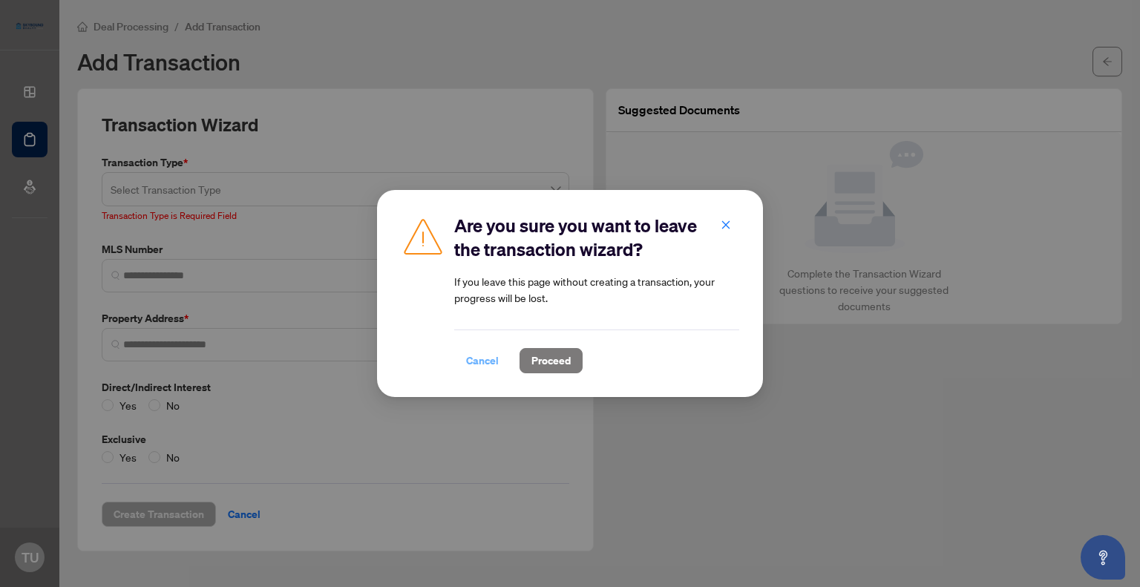
click at [472, 357] on span "Cancel" at bounding box center [482, 361] width 33 height 24
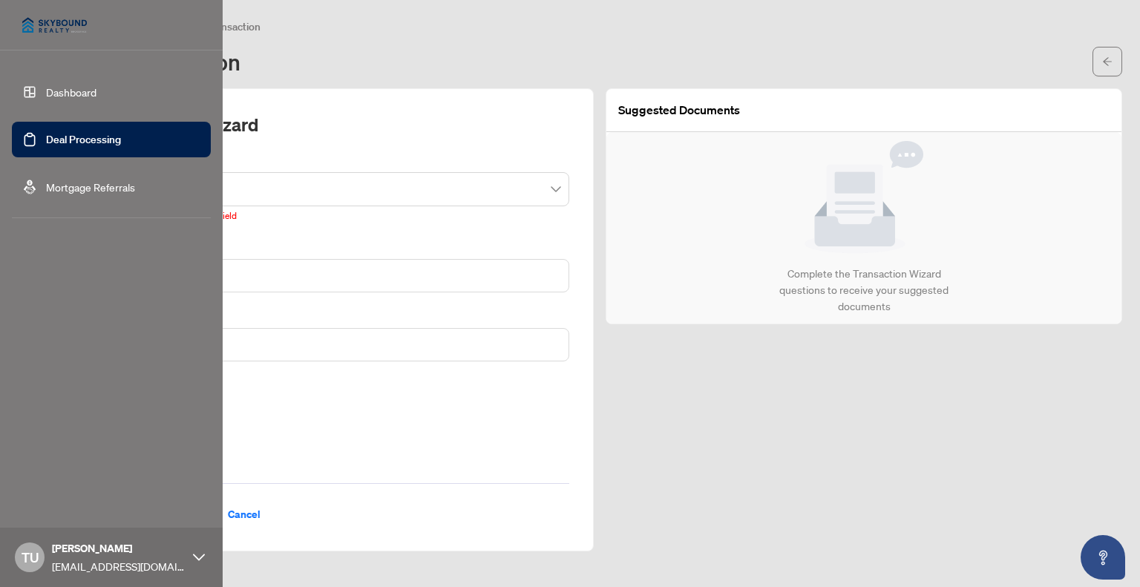
click at [59, 140] on link "Deal Processing" at bounding box center [83, 139] width 75 height 13
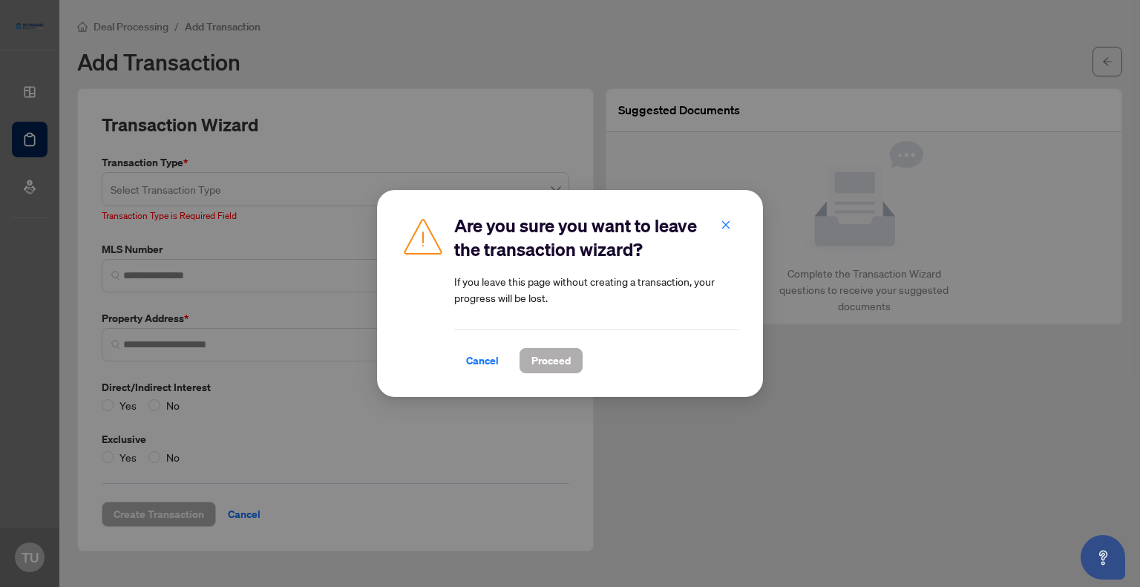
click at [540, 359] on span "Proceed" at bounding box center [550, 361] width 39 height 24
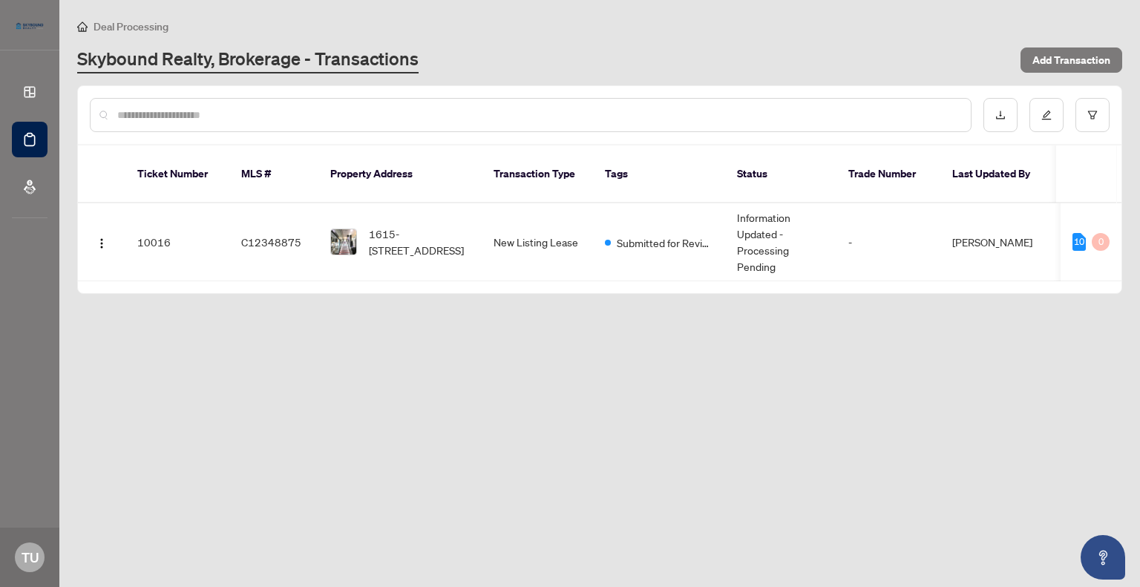
click at [543, 367] on main "Deal Processing Skybound Realty, Brokerage - Transactions Add Transaction Ticke…" at bounding box center [599, 293] width 1081 height 587
click at [420, 226] on span "1615-[STREET_ADDRESS]" at bounding box center [419, 242] width 101 height 33
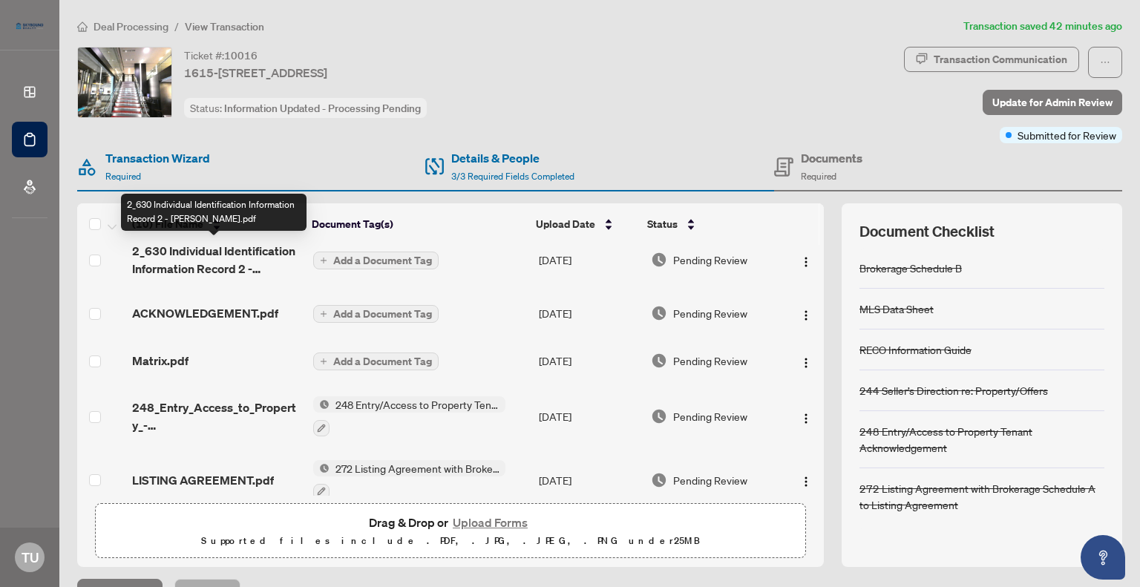
click at [181, 258] on span "2_630 Individual Identification Information Record 2 - OREA.pdf" at bounding box center [216, 260] width 168 height 36
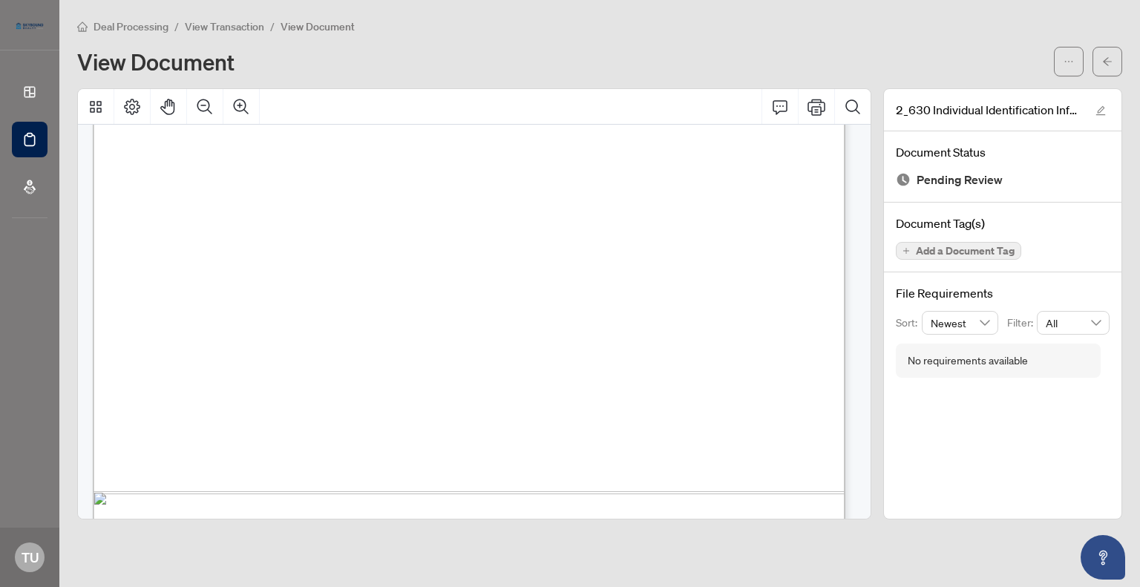
scroll to position [3604, 0]
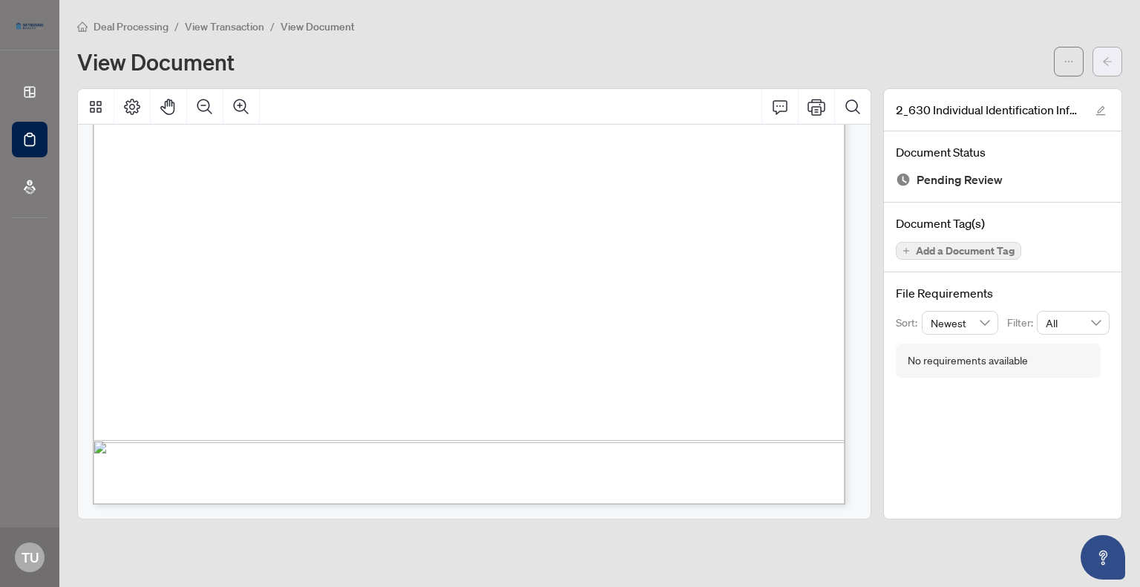
click at [1099, 60] on button "button" at bounding box center [1108, 62] width 30 height 30
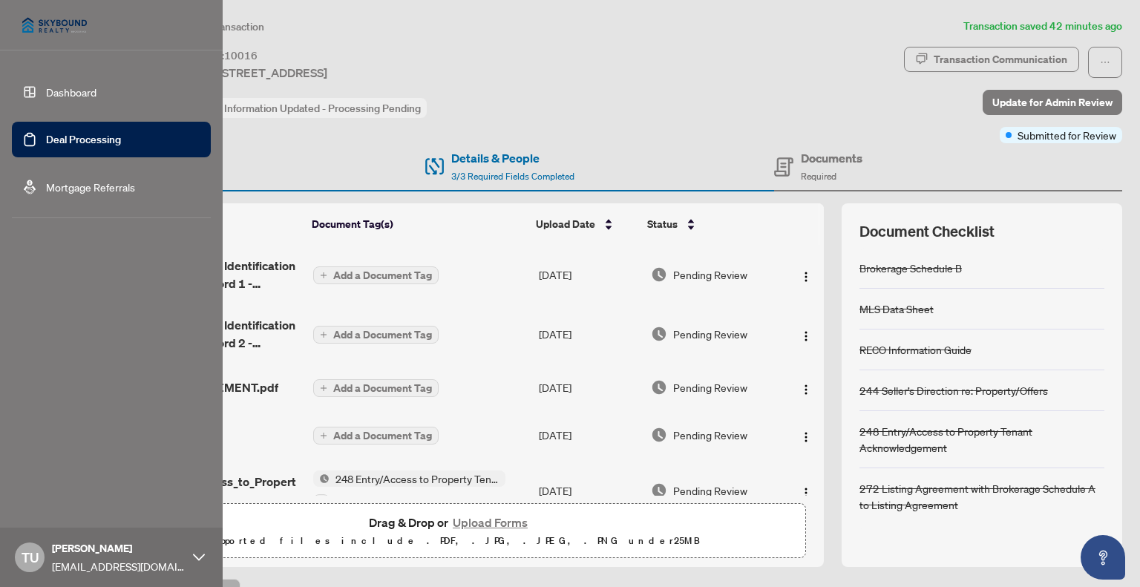
click at [64, 142] on link "Deal Processing" at bounding box center [83, 139] width 75 height 13
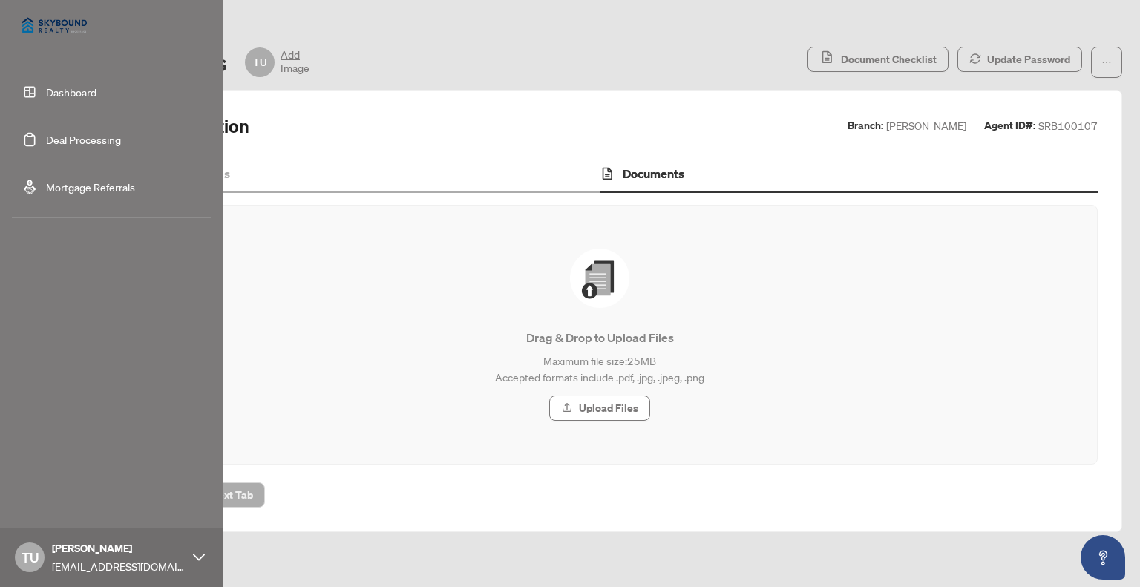
click at [59, 139] on link "Deal Processing" at bounding box center [83, 139] width 75 height 13
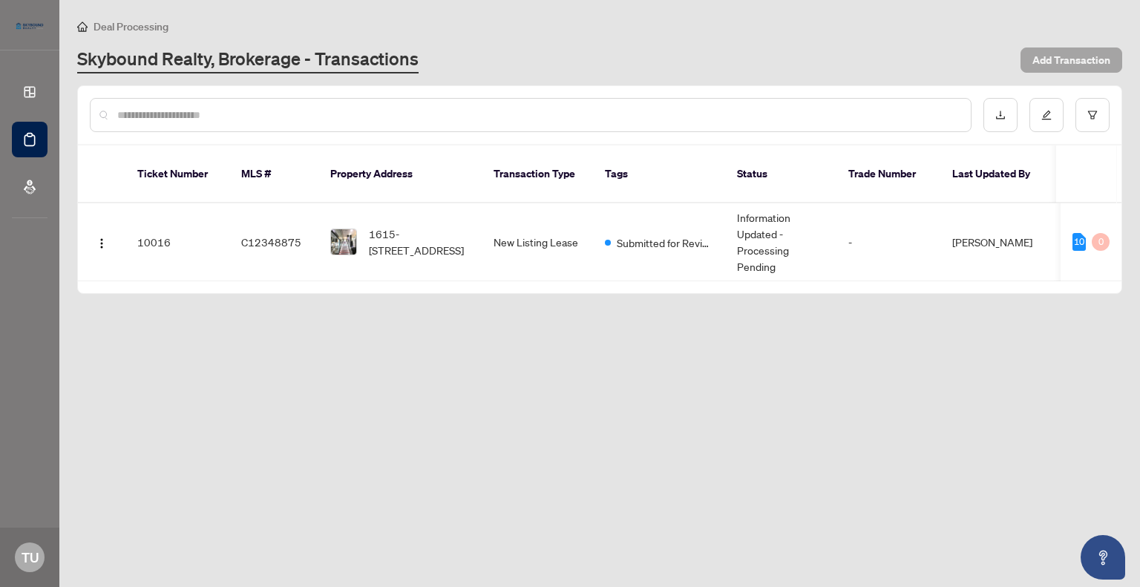
click at [1076, 58] on span "Add Transaction" at bounding box center [1071, 60] width 78 height 24
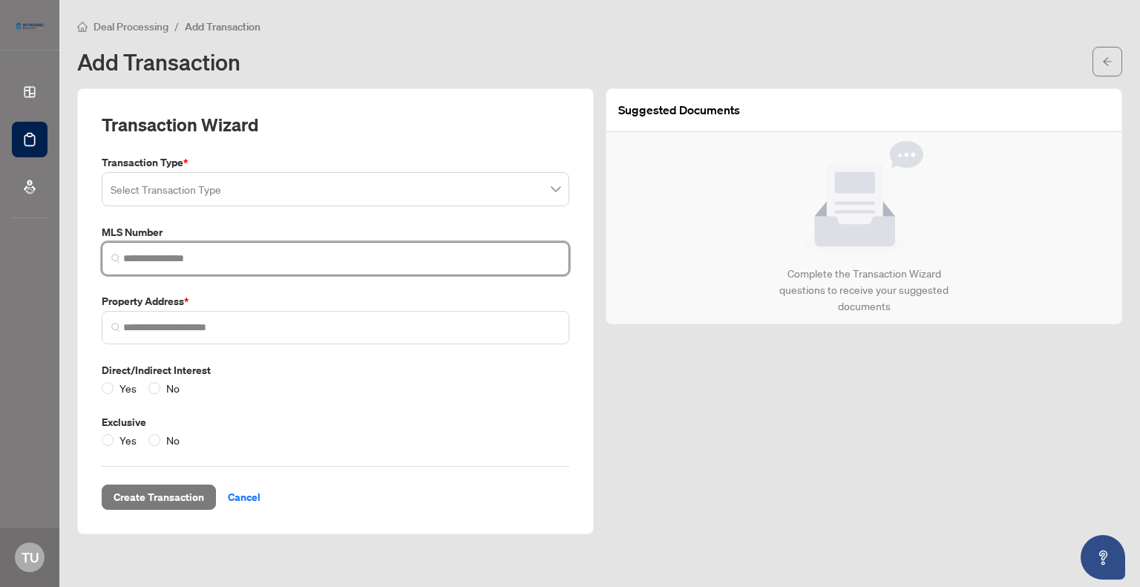
paste input "*********"
click at [553, 191] on span at bounding box center [336, 189] width 450 height 28
type input "*********"
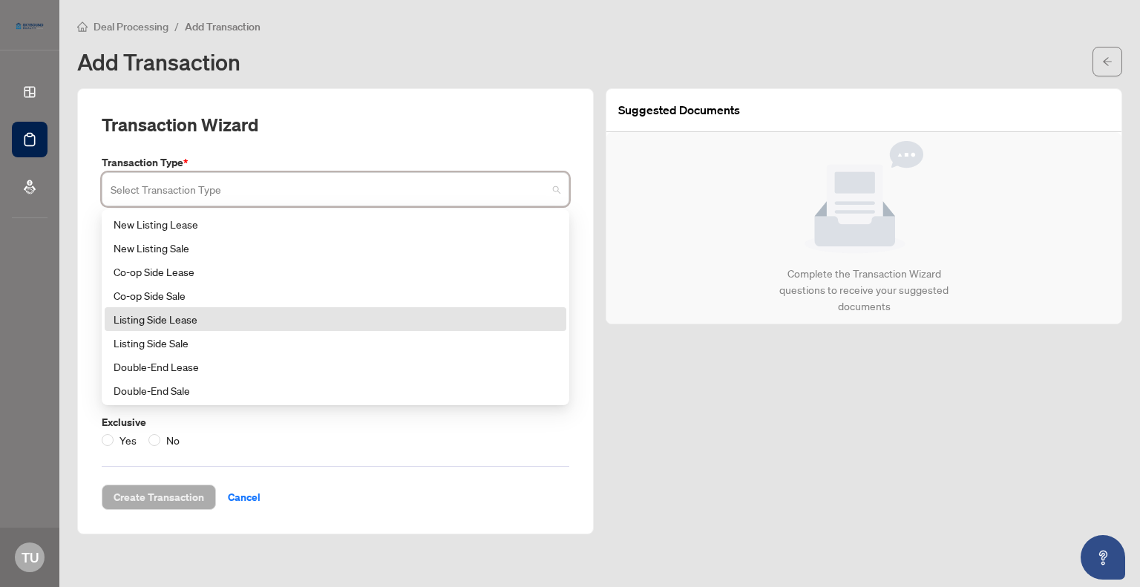
click at [193, 320] on div "Listing Side Lease" at bounding box center [336, 319] width 444 height 16
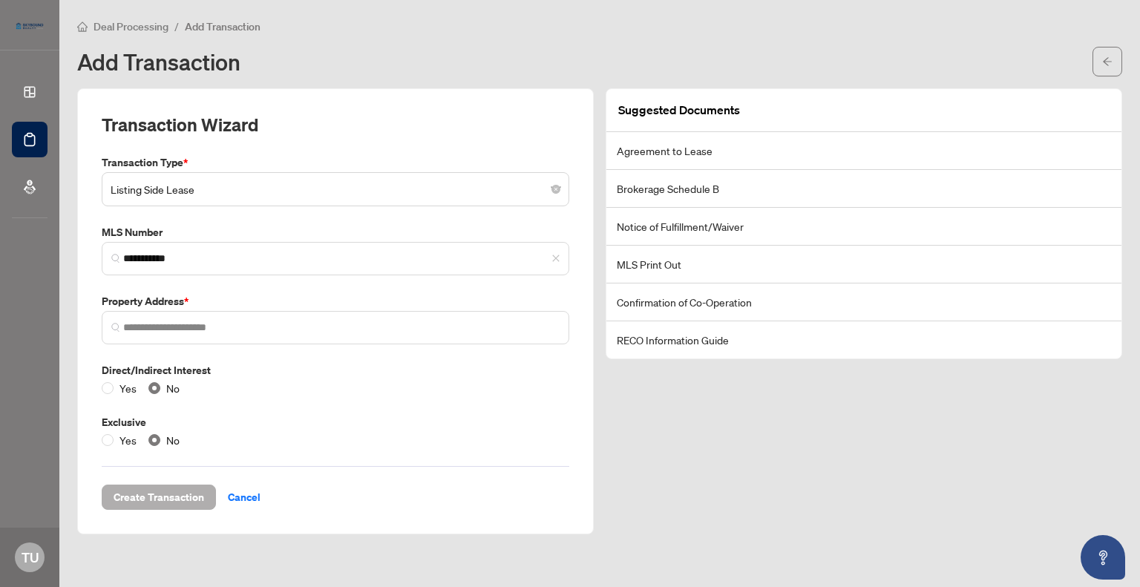
click at [134, 495] on span "Create Transaction" at bounding box center [159, 497] width 91 height 24
click at [163, 495] on span "Create Transaction" at bounding box center [159, 497] width 91 height 24
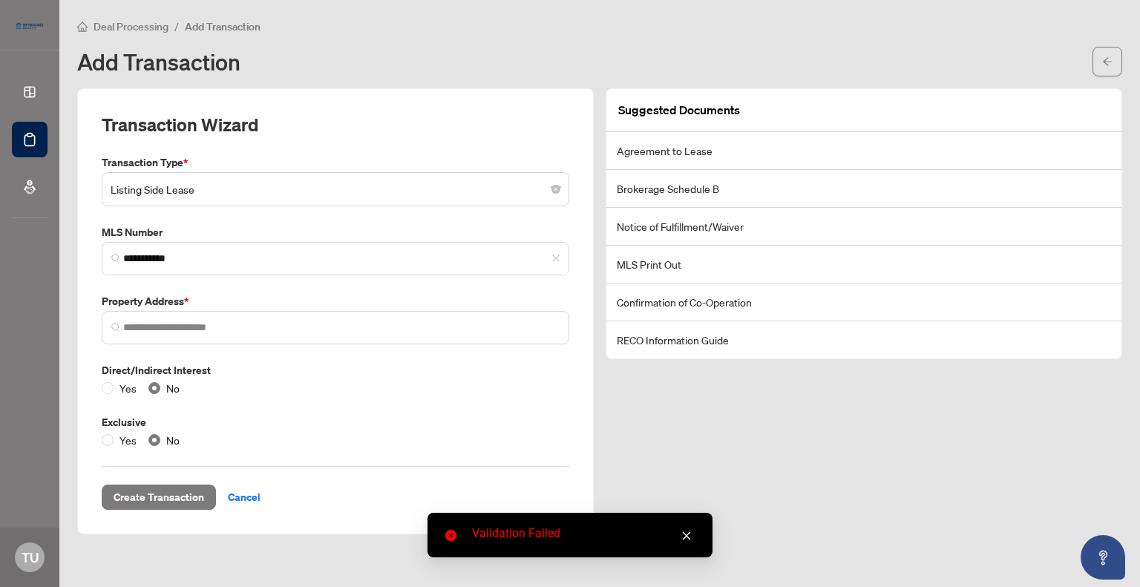
click at [531, 547] on div "Validation Failed" at bounding box center [570, 535] width 285 height 45
click at [530, 540] on div "Validation Failed" at bounding box center [583, 534] width 223 height 18
click at [685, 534] on icon "close" at bounding box center [687, 536] width 8 height 8
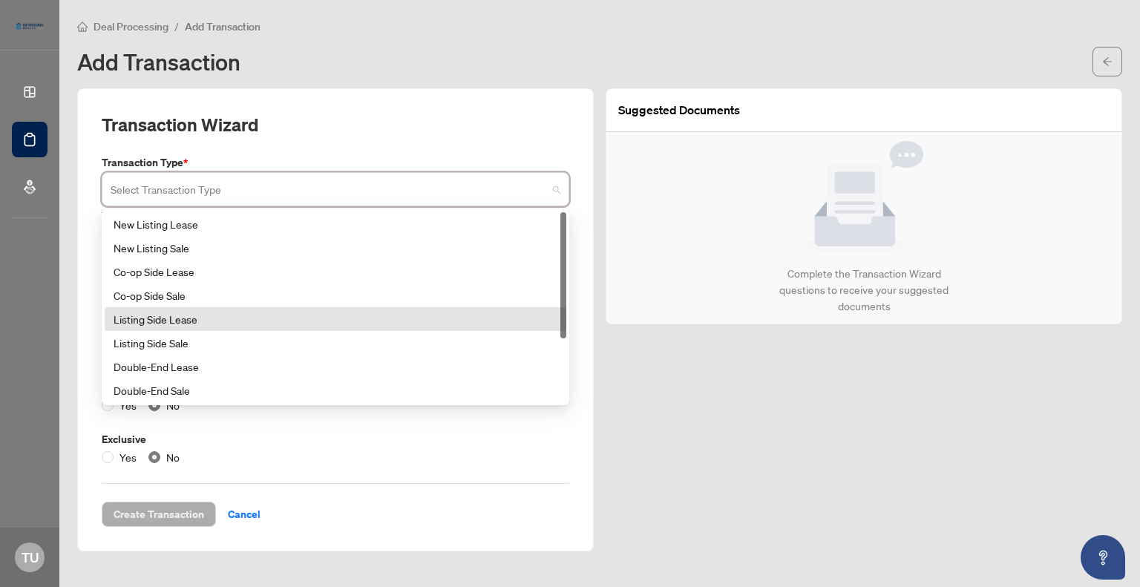
click at [556, 188] on span at bounding box center [336, 189] width 450 height 28
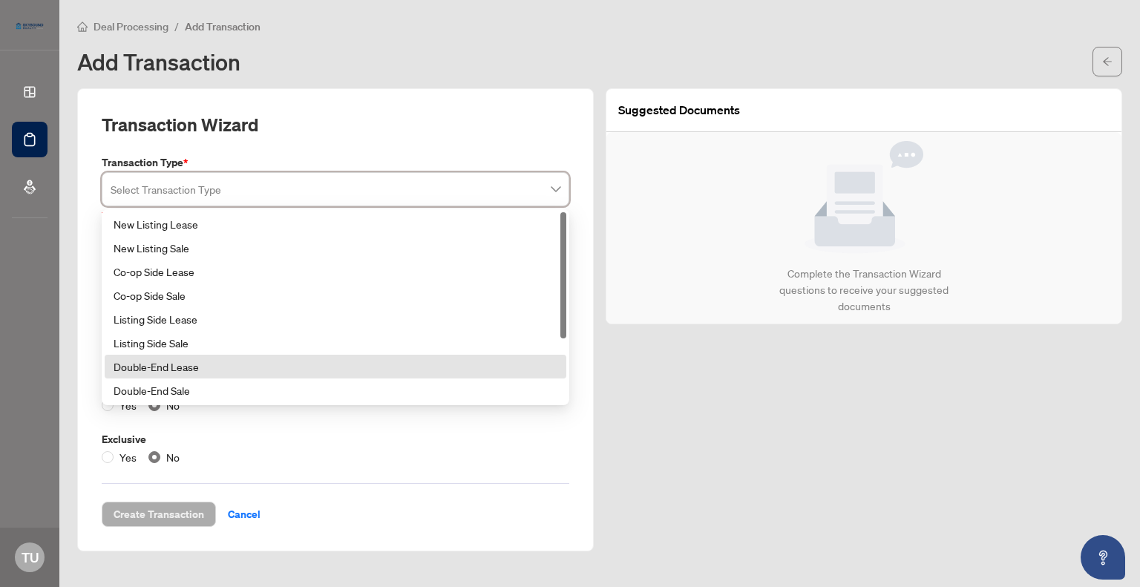
click at [721, 407] on div "Suggested Documents Complete the Transaction Wizard questions to receive your s…" at bounding box center [864, 319] width 528 height 463
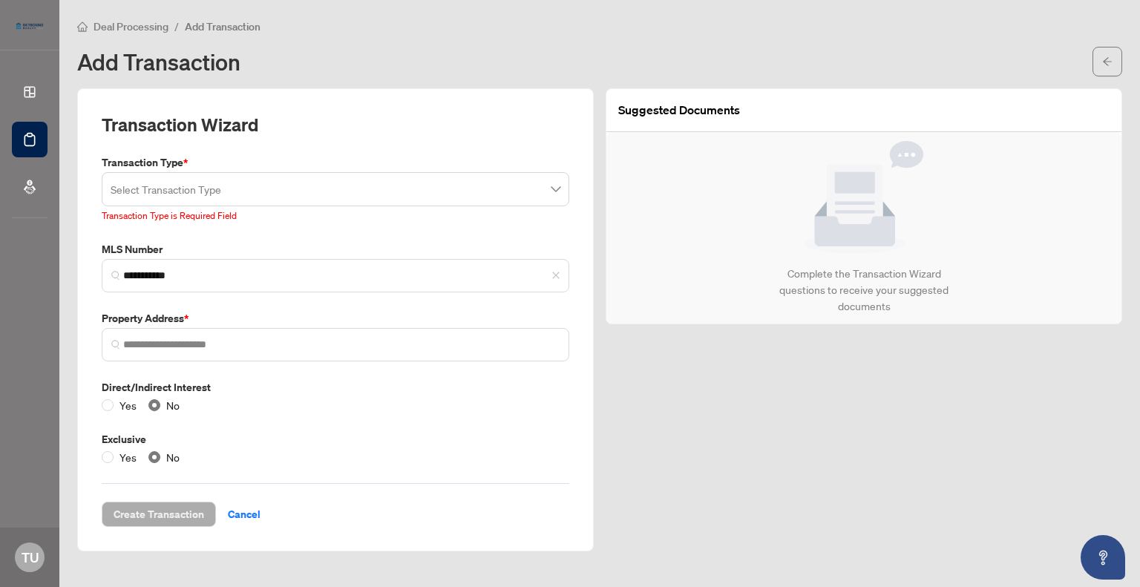
click at [555, 189] on span at bounding box center [336, 189] width 450 height 28
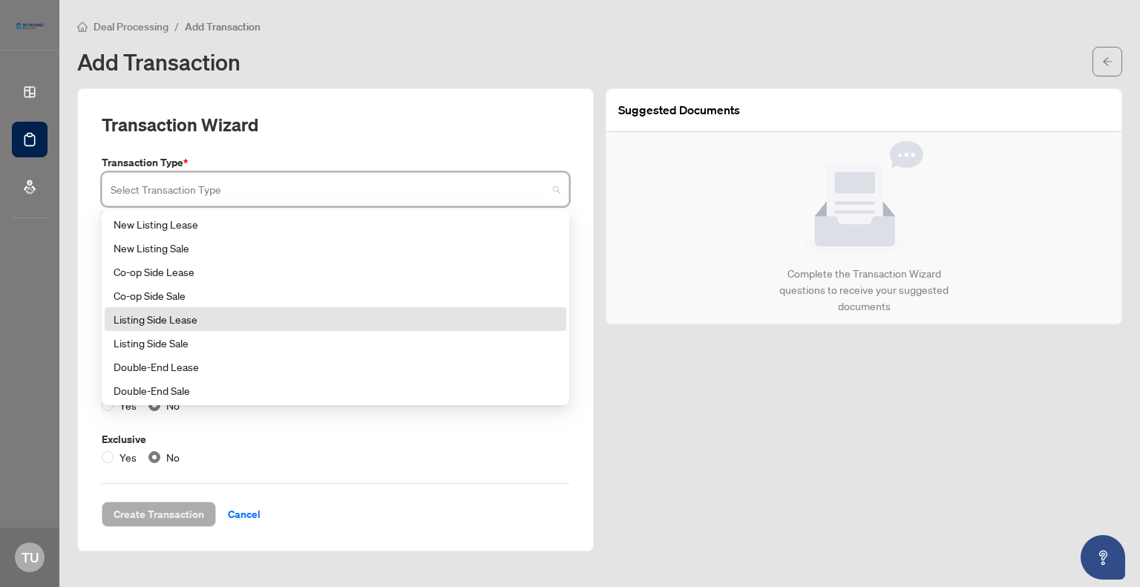
click at [168, 318] on div "Listing Side Lease" at bounding box center [336, 319] width 444 height 16
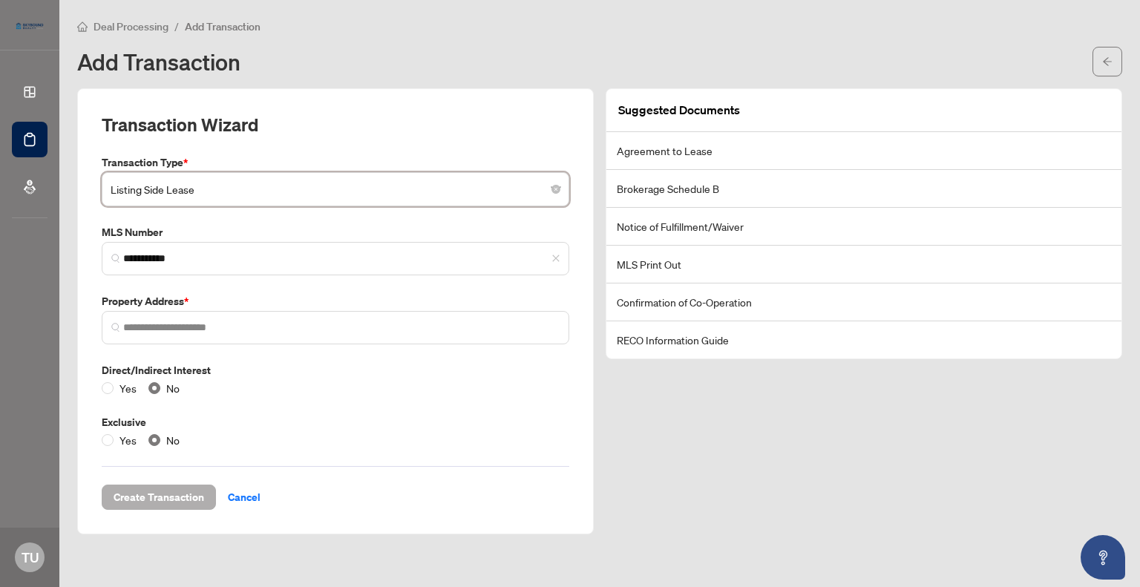
click at [128, 492] on span "Create Transaction" at bounding box center [159, 497] width 91 height 24
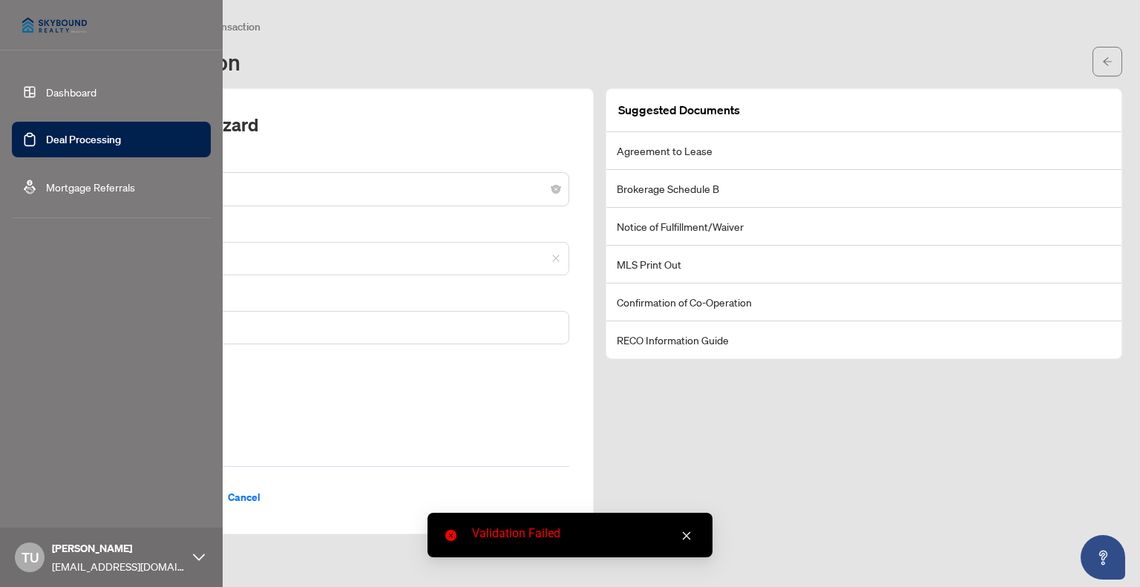
click at [84, 146] on link "Deal Processing" at bounding box center [83, 139] width 75 height 13
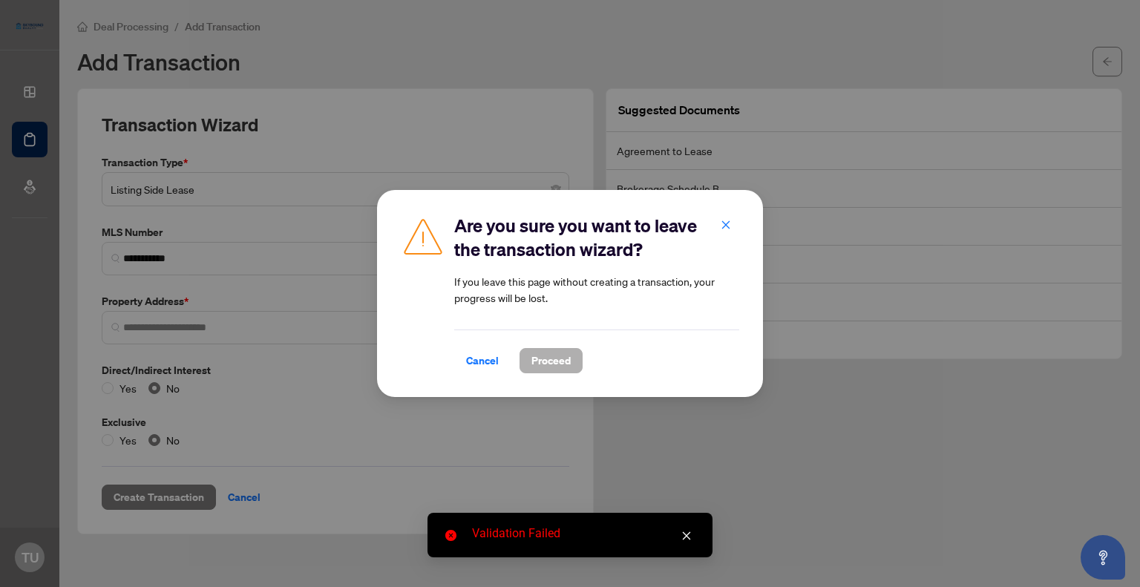
click at [549, 362] on span "Proceed" at bounding box center [550, 361] width 39 height 24
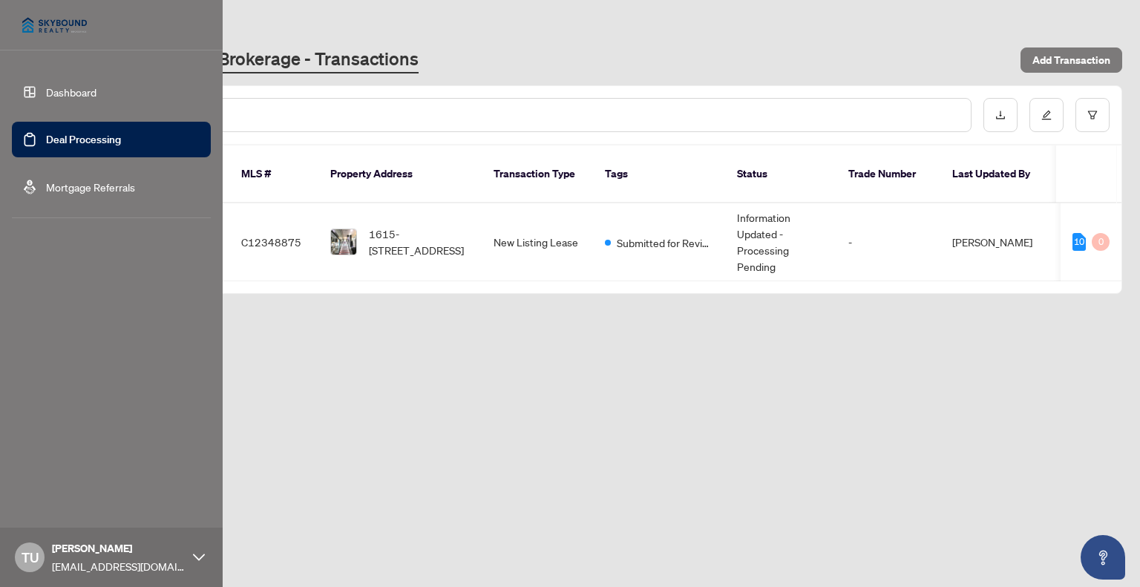
click at [46, 91] on link "Dashboard" at bounding box center [71, 91] width 50 height 13
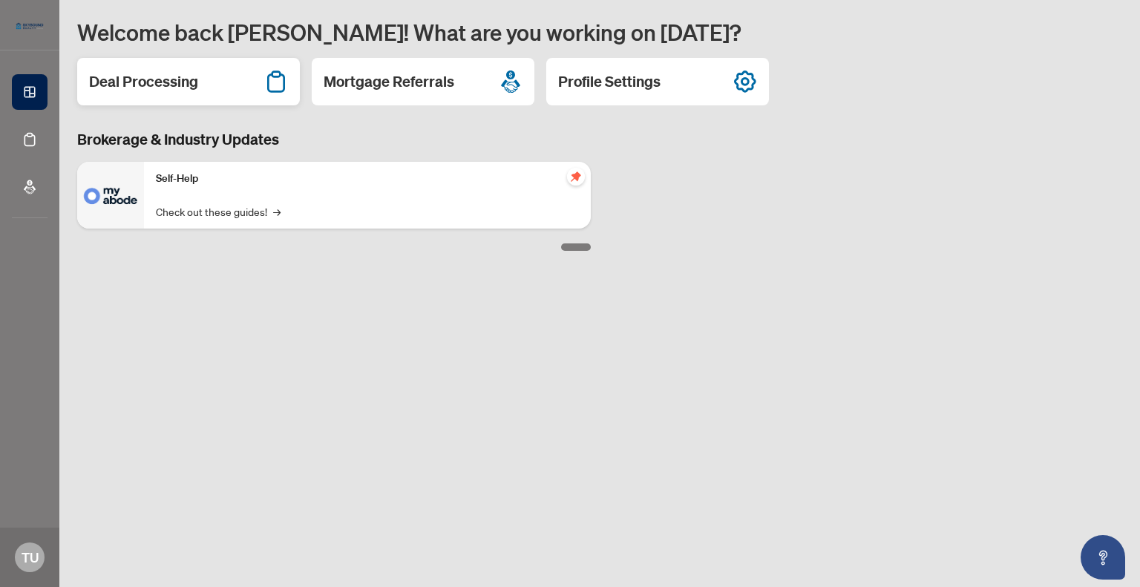
click at [131, 77] on h2 "Deal Processing" at bounding box center [143, 81] width 109 height 21
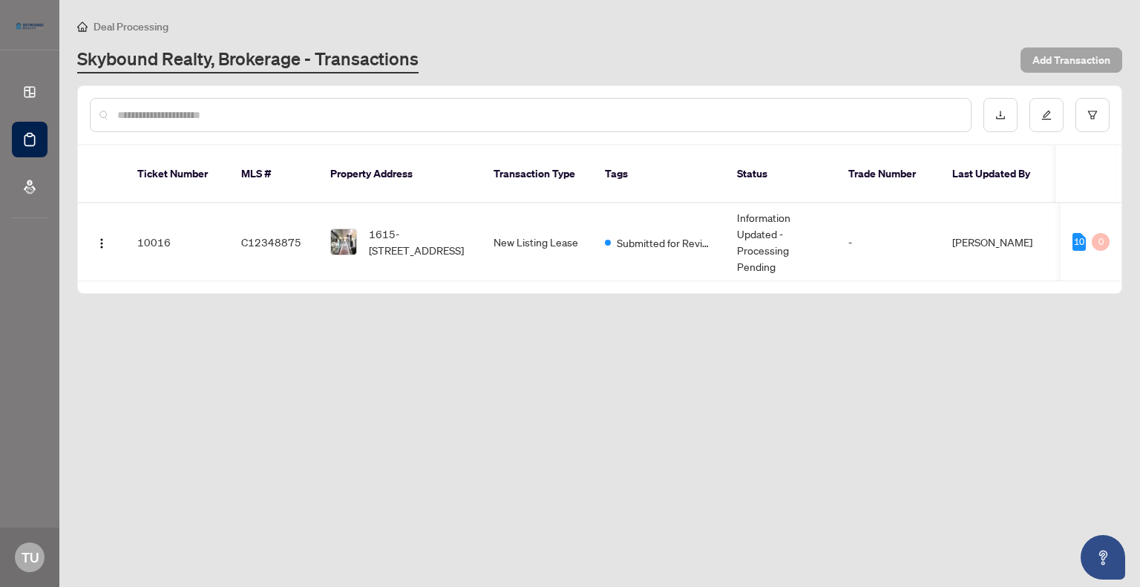
click at [1073, 56] on span "Add Transaction" at bounding box center [1071, 60] width 78 height 24
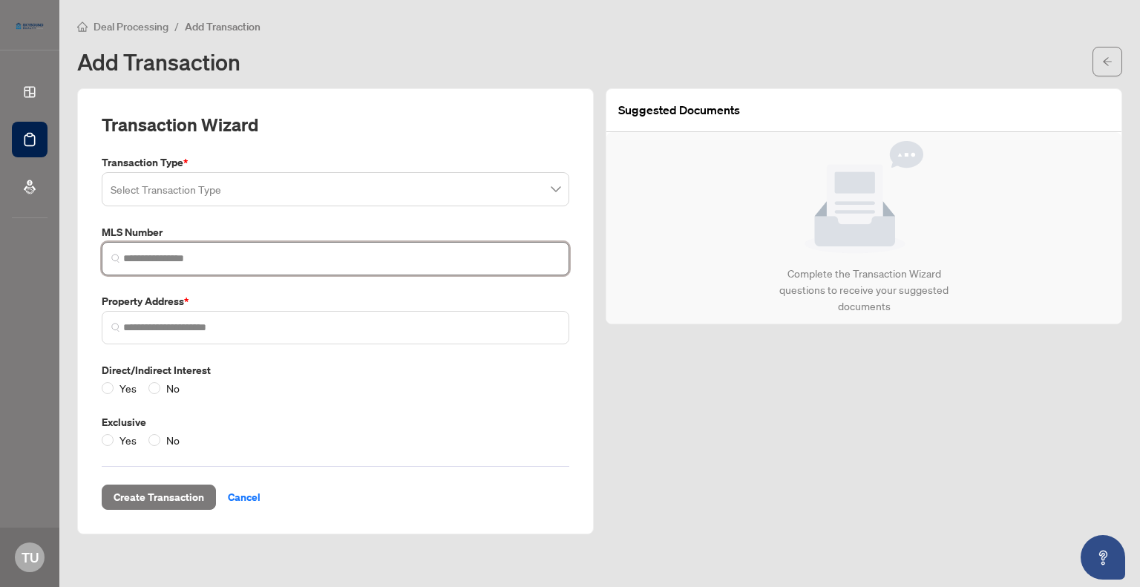
paste input "**********"
type input "**********"
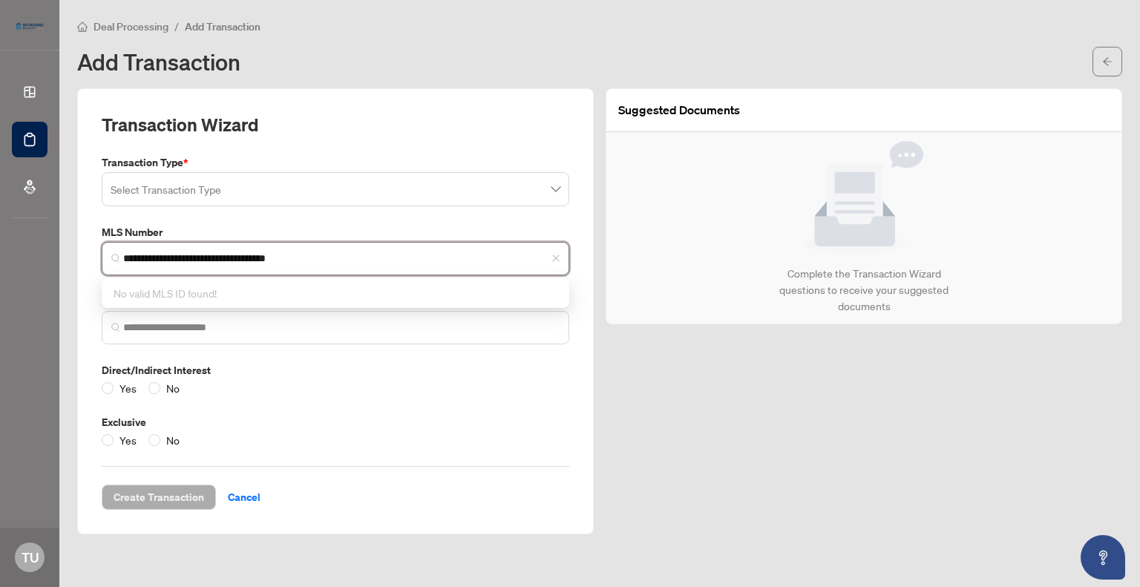
drag, startPoint x: 337, startPoint y: 258, endPoint x: 119, endPoint y: 248, distance: 217.7
click at [119, 248] on span "**********" at bounding box center [336, 258] width 468 height 33
paste input "*********"
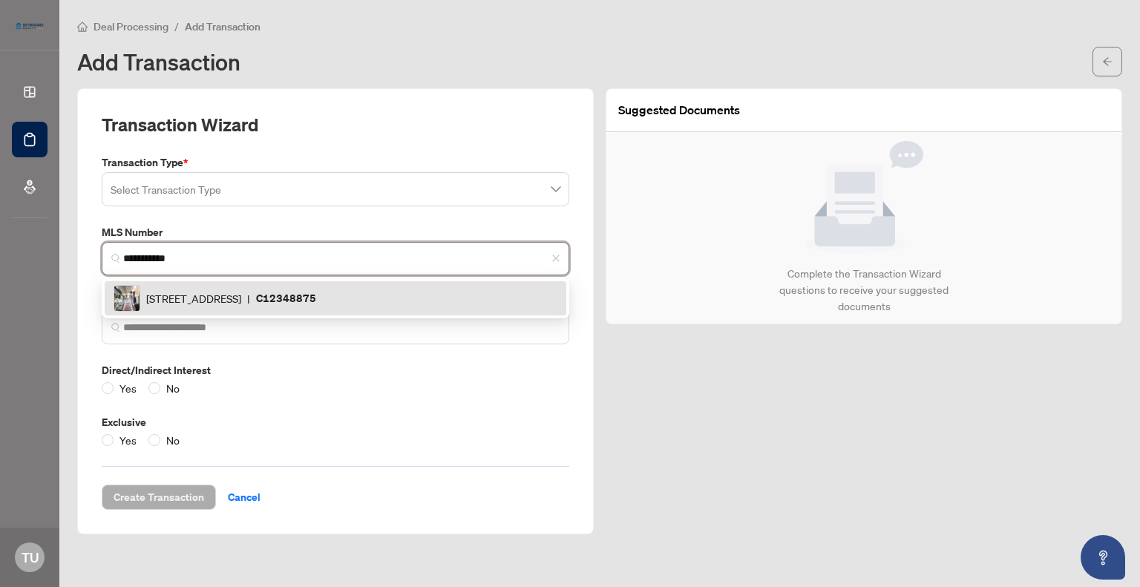
click at [556, 189] on span at bounding box center [336, 189] width 450 height 28
type input "*********"
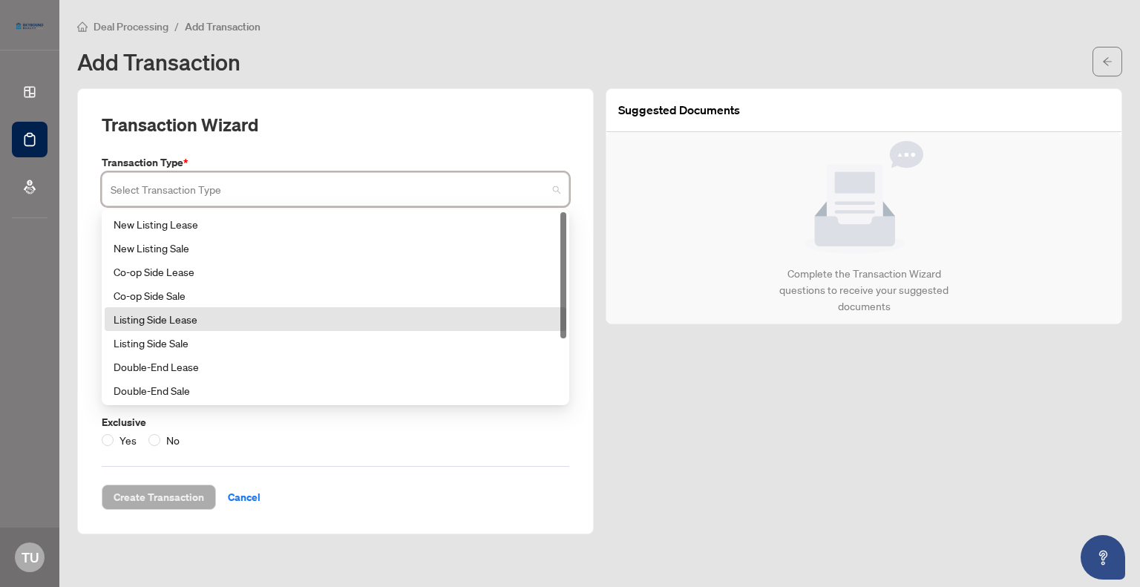
click at [163, 315] on div "Listing Side Lease" at bounding box center [336, 319] width 444 height 16
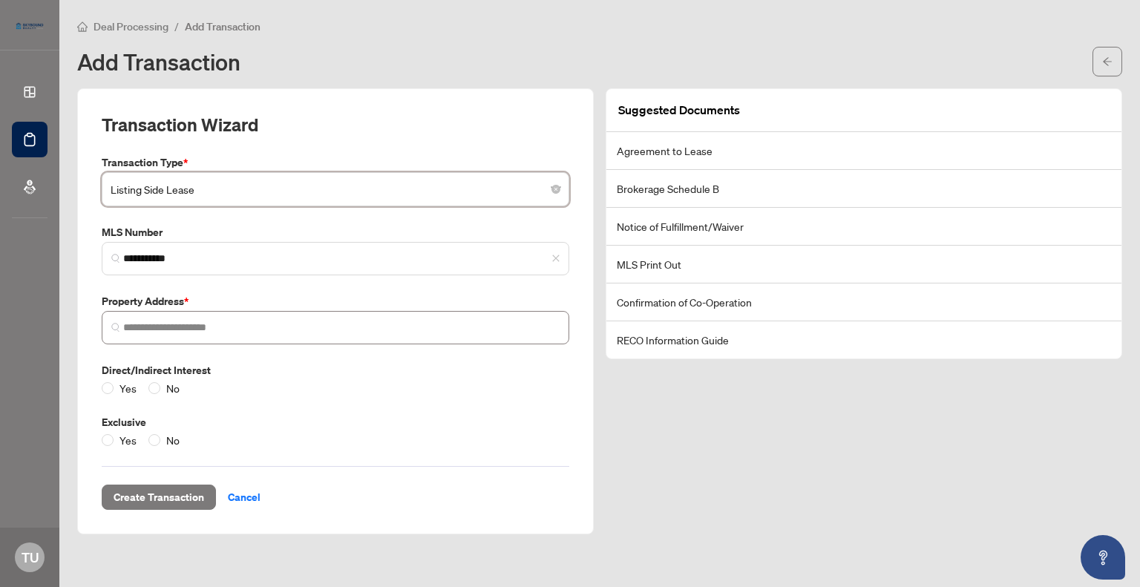
click at [115, 326] on img at bounding box center [115, 327] width 9 height 9
click at [172, 495] on span "Create Transaction" at bounding box center [159, 497] width 91 height 24
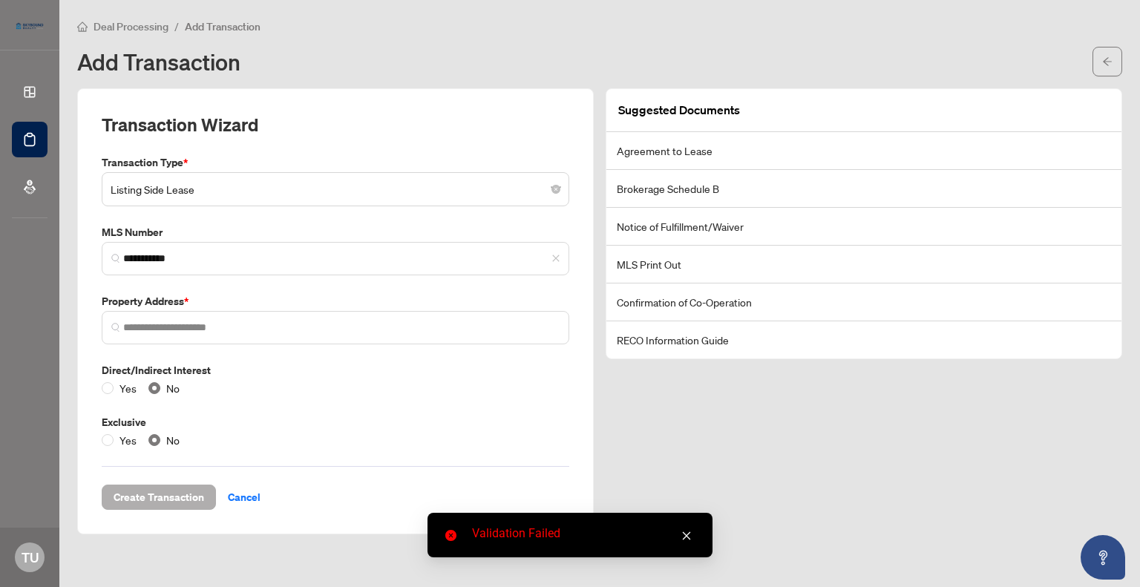
click at [154, 494] on span "Create Transaction" at bounding box center [159, 497] width 91 height 24
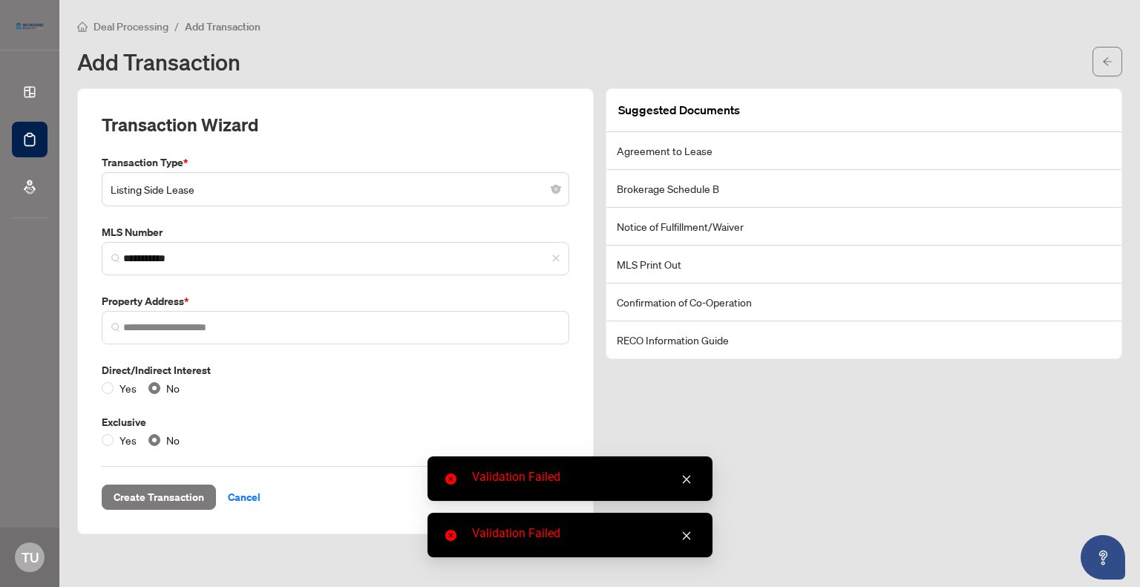
click at [692, 477] on link "Close" at bounding box center [686, 479] width 16 height 16
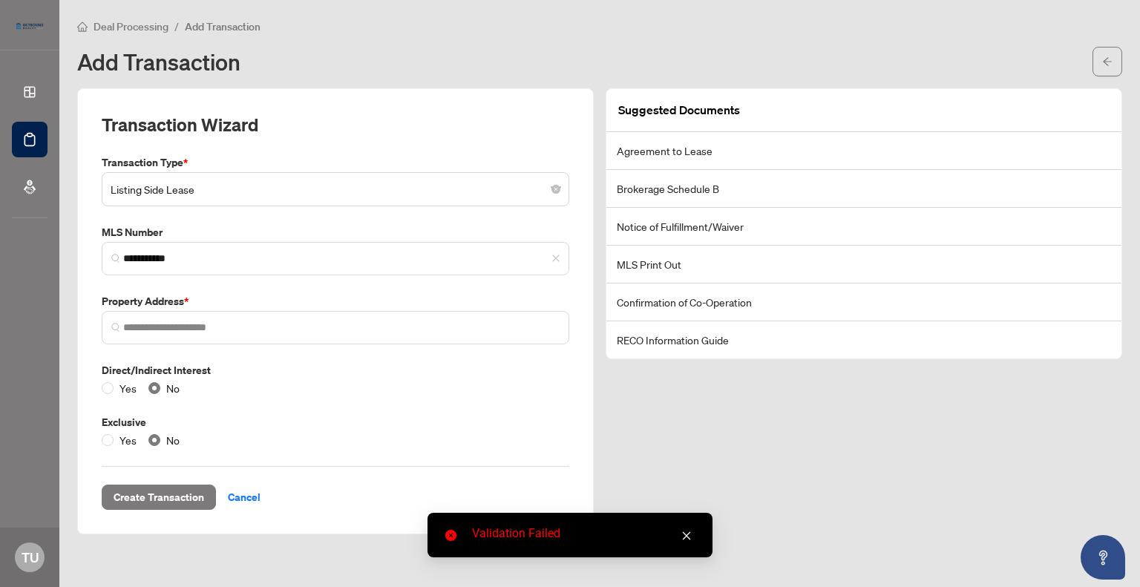
click at [686, 536] on icon "close" at bounding box center [687, 536] width 8 height 8
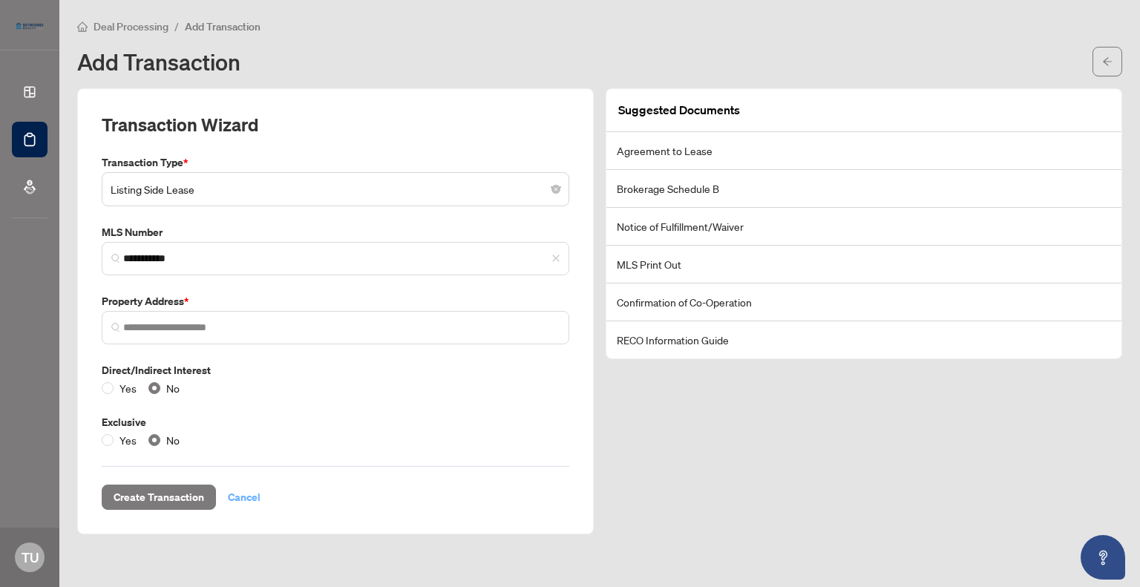
click at [240, 495] on span "Cancel" at bounding box center [244, 497] width 33 height 24
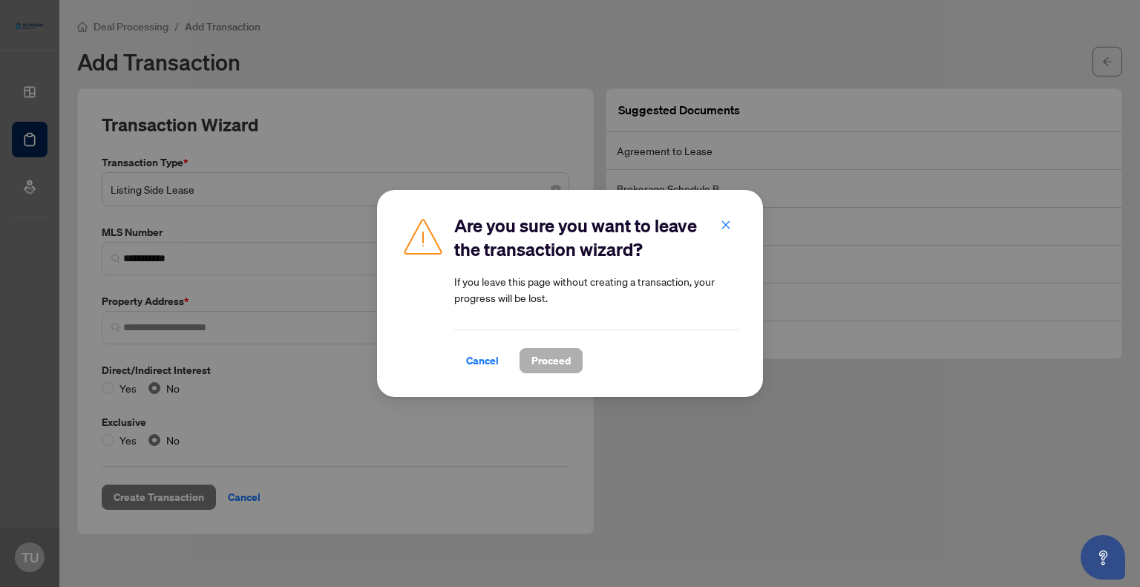
click at [539, 360] on span "Proceed" at bounding box center [550, 361] width 39 height 24
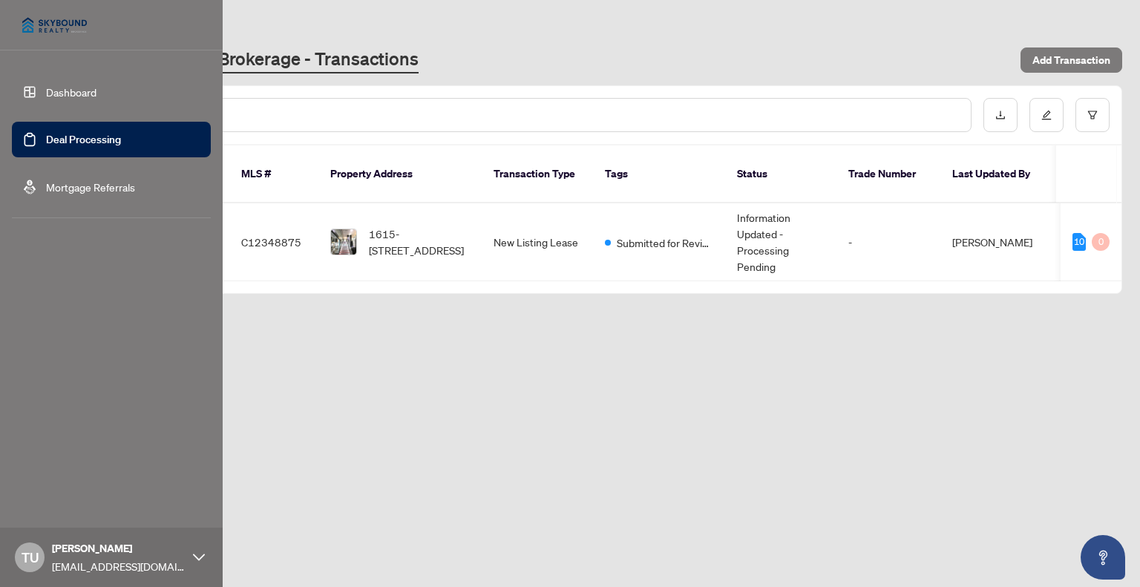
click at [91, 90] on link "Dashboard" at bounding box center [71, 91] width 50 height 13
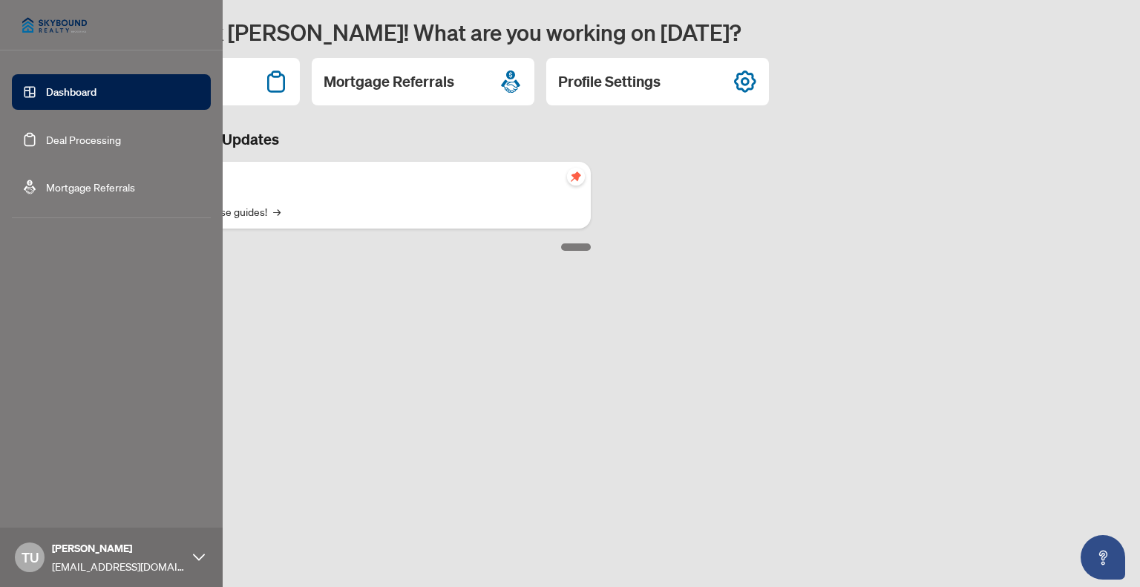
click at [65, 139] on link "Deal Processing" at bounding box center [83, 139] width 75 height 13
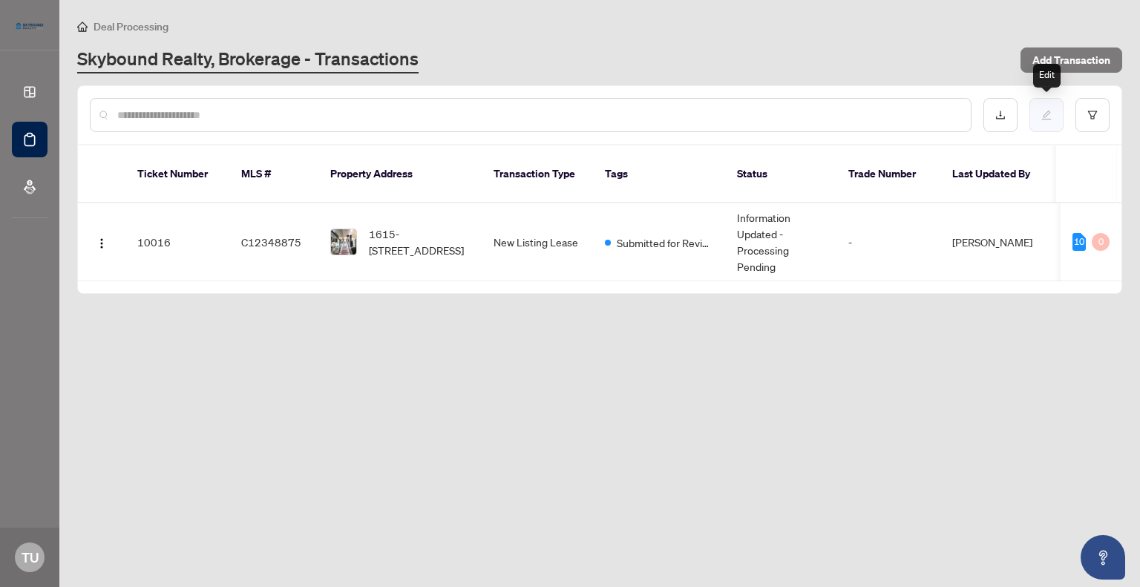
click at [1044, 113] on icon "edit" at bounding box center [1046, 115] width 10 height 10
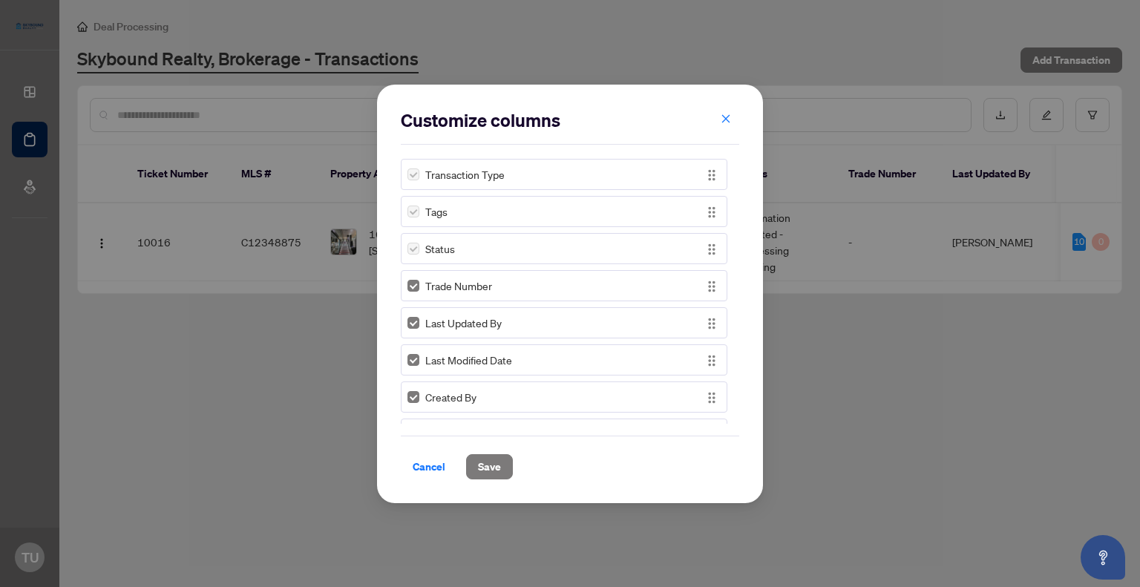
scroll to position [371, 0]
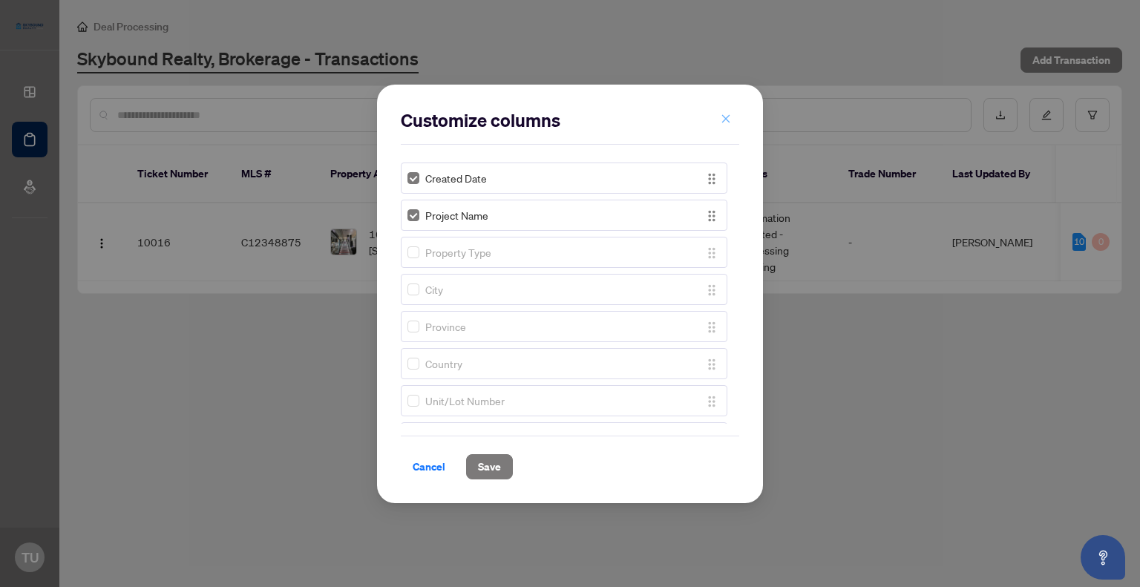
click at [726, 120] on icon "close" at bounding box center [726, 119] width 8 height 8
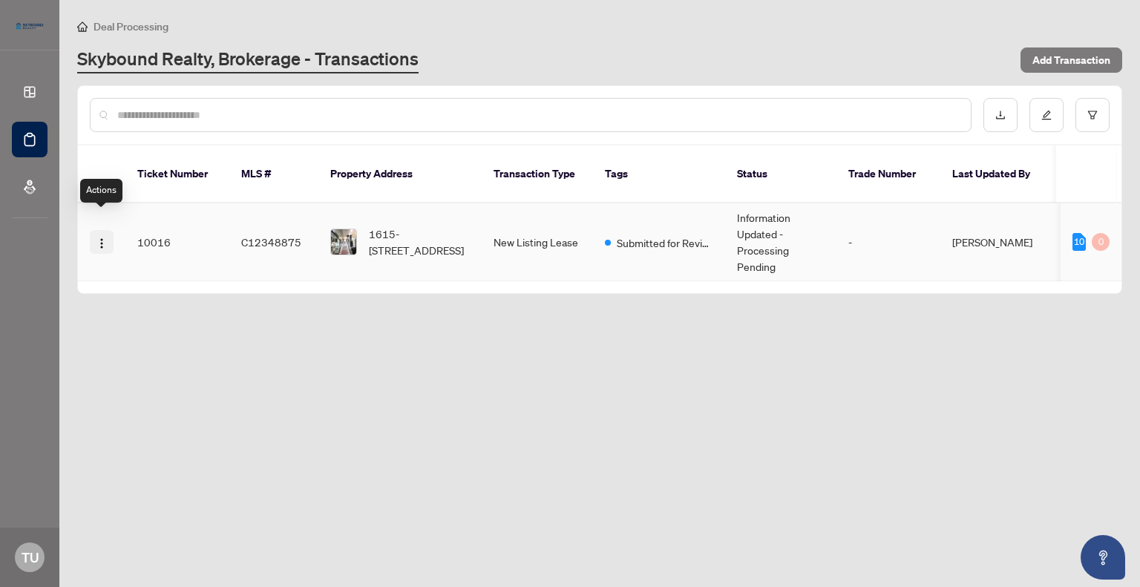
click at [101, 238] on img "button" at bounding box center [102, 244] width 12 height 12
click at [143, 302] on span "Transaction Permissions" at bounding box center [173, 301] width 142 height 16
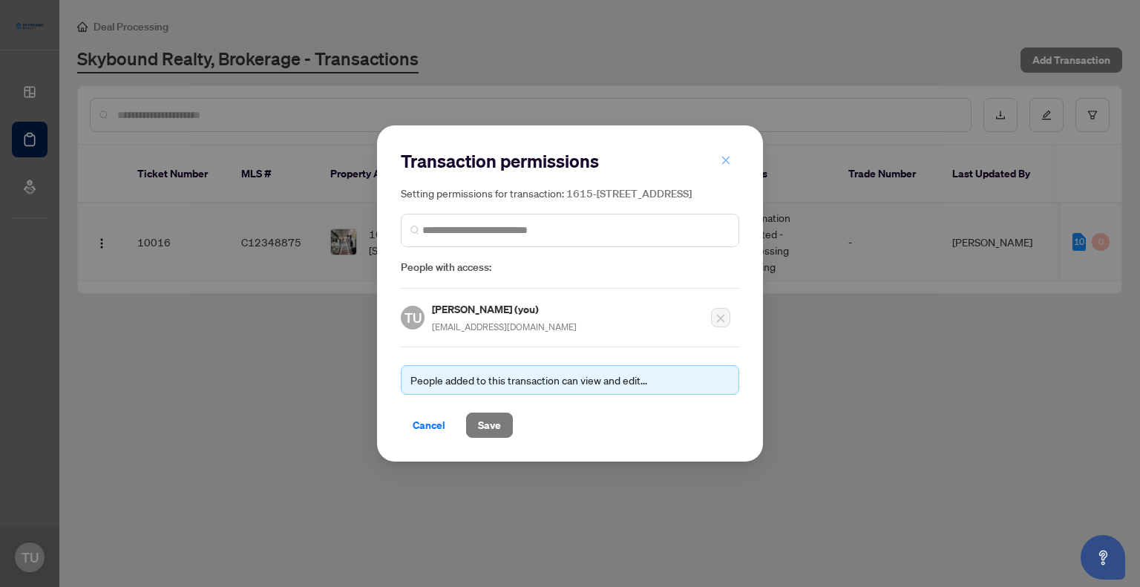
click at [724, 156] on icon "close" at bounding box center [726, 160] width 8 height 8
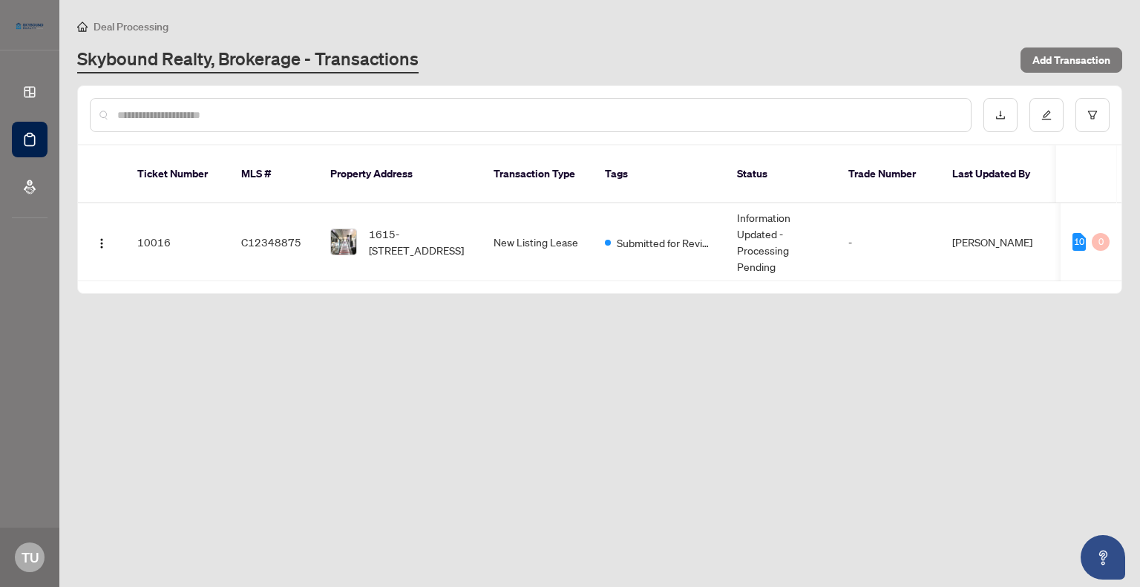
click at [338, 63] on link "Skybound Realty, Brokerage - Transactions" at bounding box center [247, 60] width 341 height 27
click at [1042, 65] on span "Add Transaction" at bounding box center [1071, 60] width 78 height 24
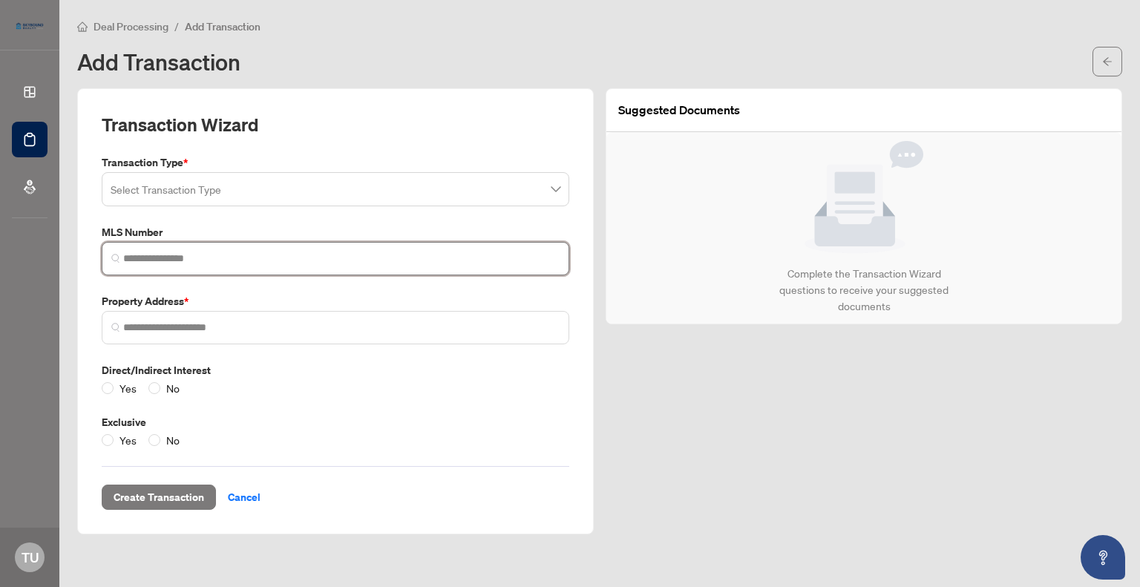
paste input "*********"
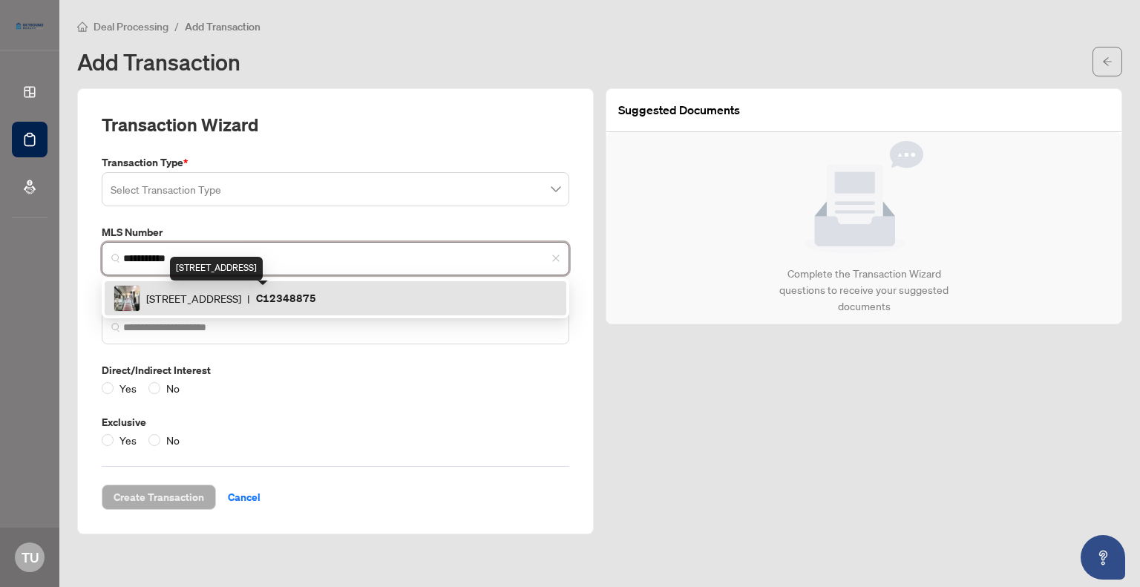
click at [230, 298] on span "[STREET_ADDRESS]" at bounding box center [193, 298] width 95 height 16
type input "*********"
type input "**********"
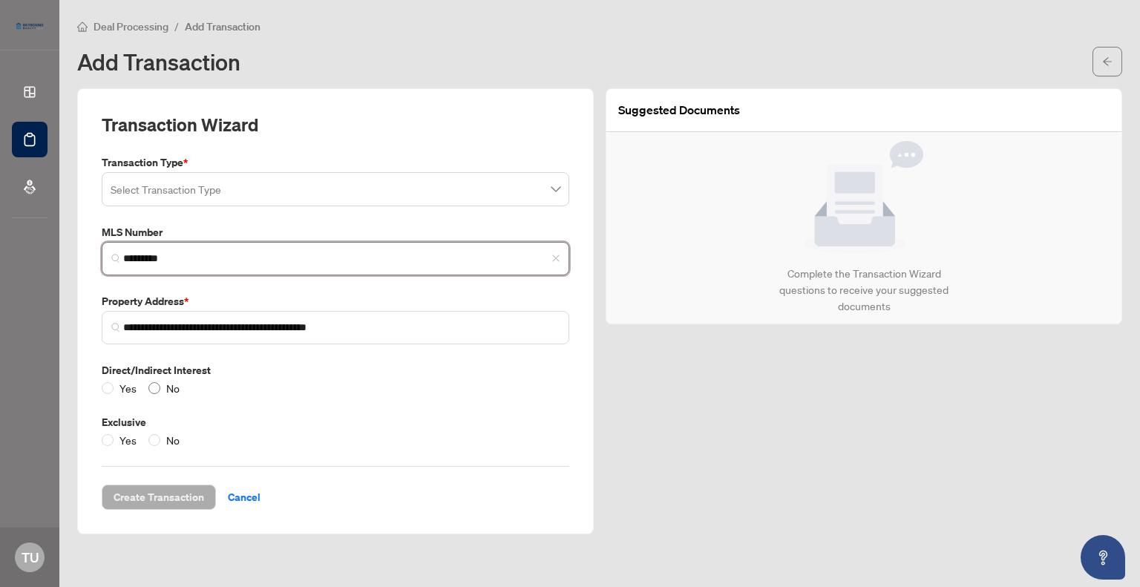
type input "*********"
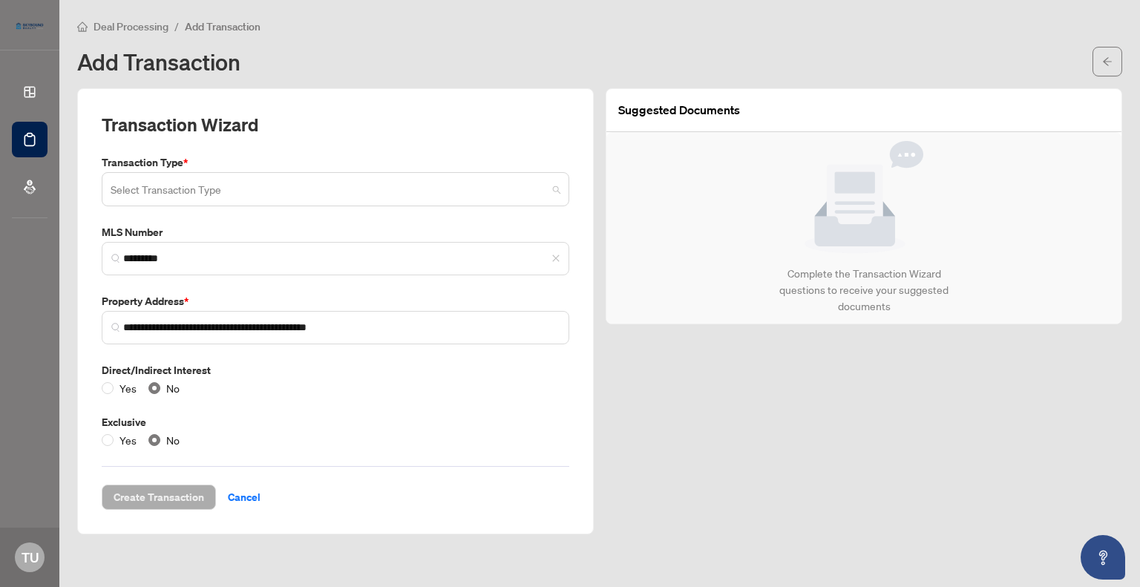
click at [549, 186] on span at bounding box center [336, 189] width 450 height 28
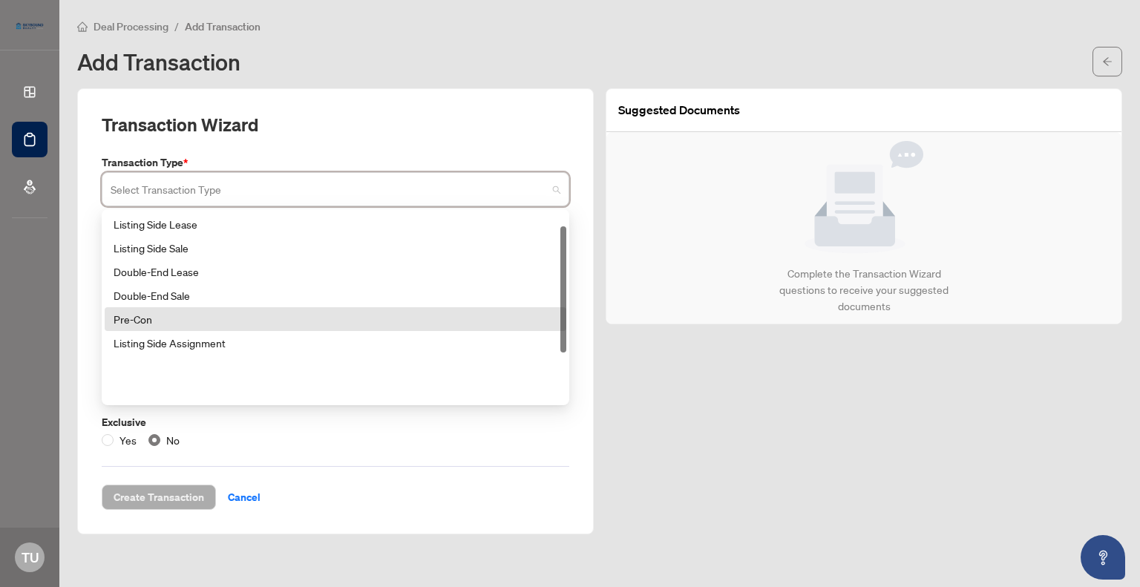
scroll to position [21, 0]
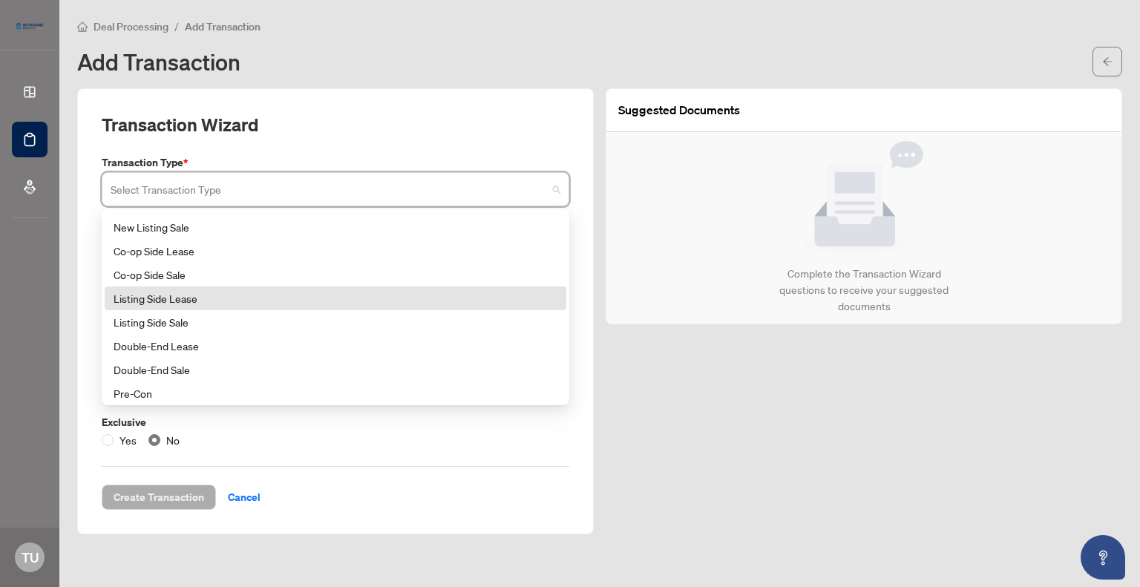
click at [201, 295] on div "Listing Side Lease" at bounding box center [336, 298] width 444 height 16
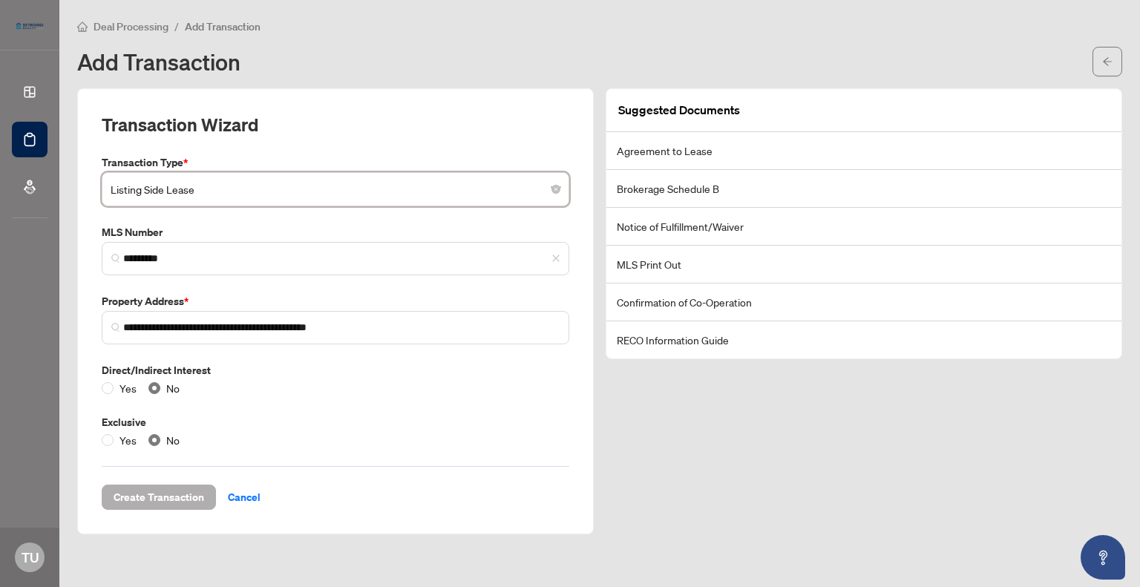
click at [147, 492] on span "Create Transaction" at bounding box center [159, 497] width 91 height 24
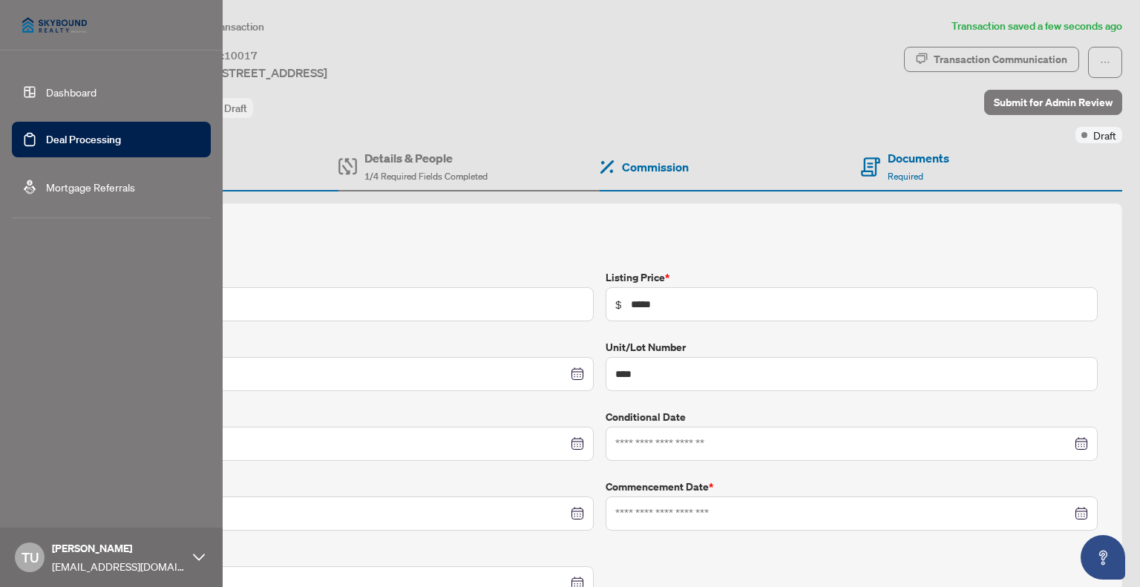
click at [74, 136] on link "Deal Processing" at bounding box center [83, 139] width 75 height 13
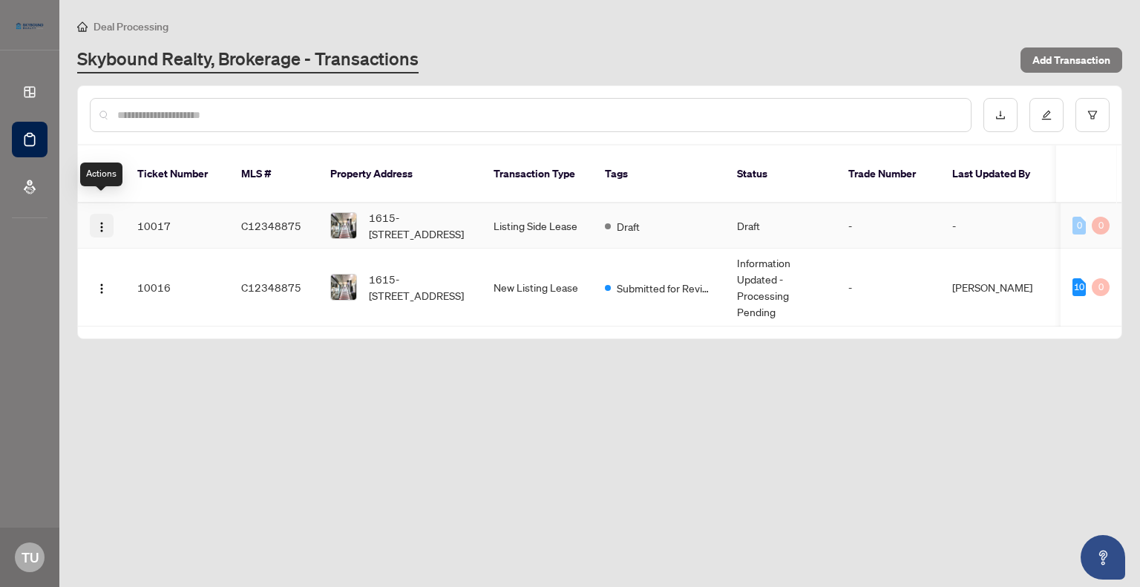
click at [102, 221] on img "button" at bounding box center [102, 227] width 12 height 12
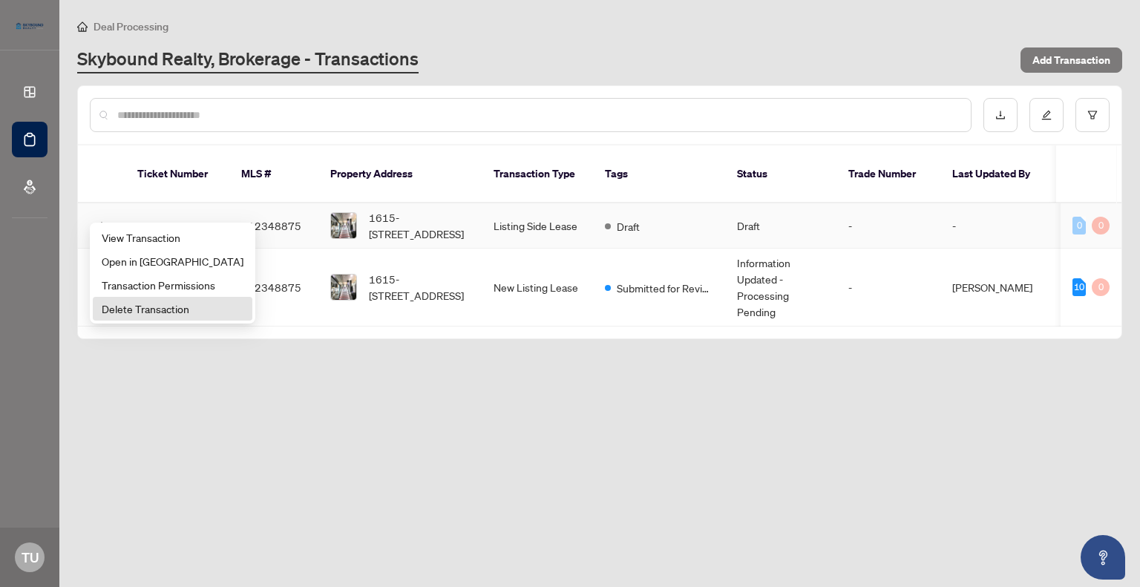
click at [118, 311] on span "Delete Transaction" at bounding box center [173, 309] width 142 height 16
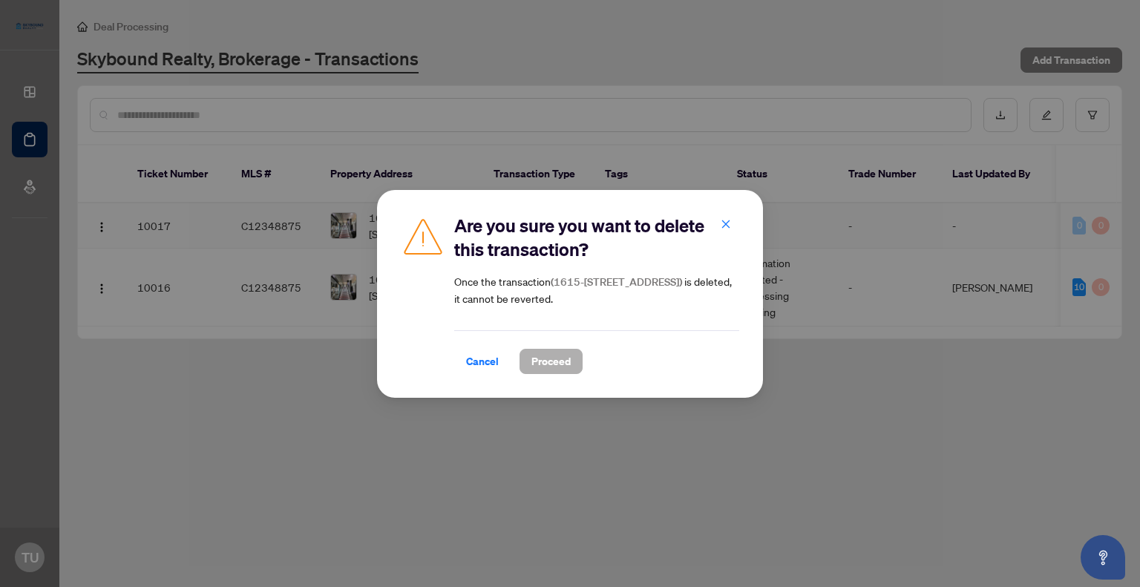
click at [546, 364] on span "Proceed" at bounding box center [550, 362] width 39 height 24
